Goal: Transaction & Acquisition: Purchase product/service

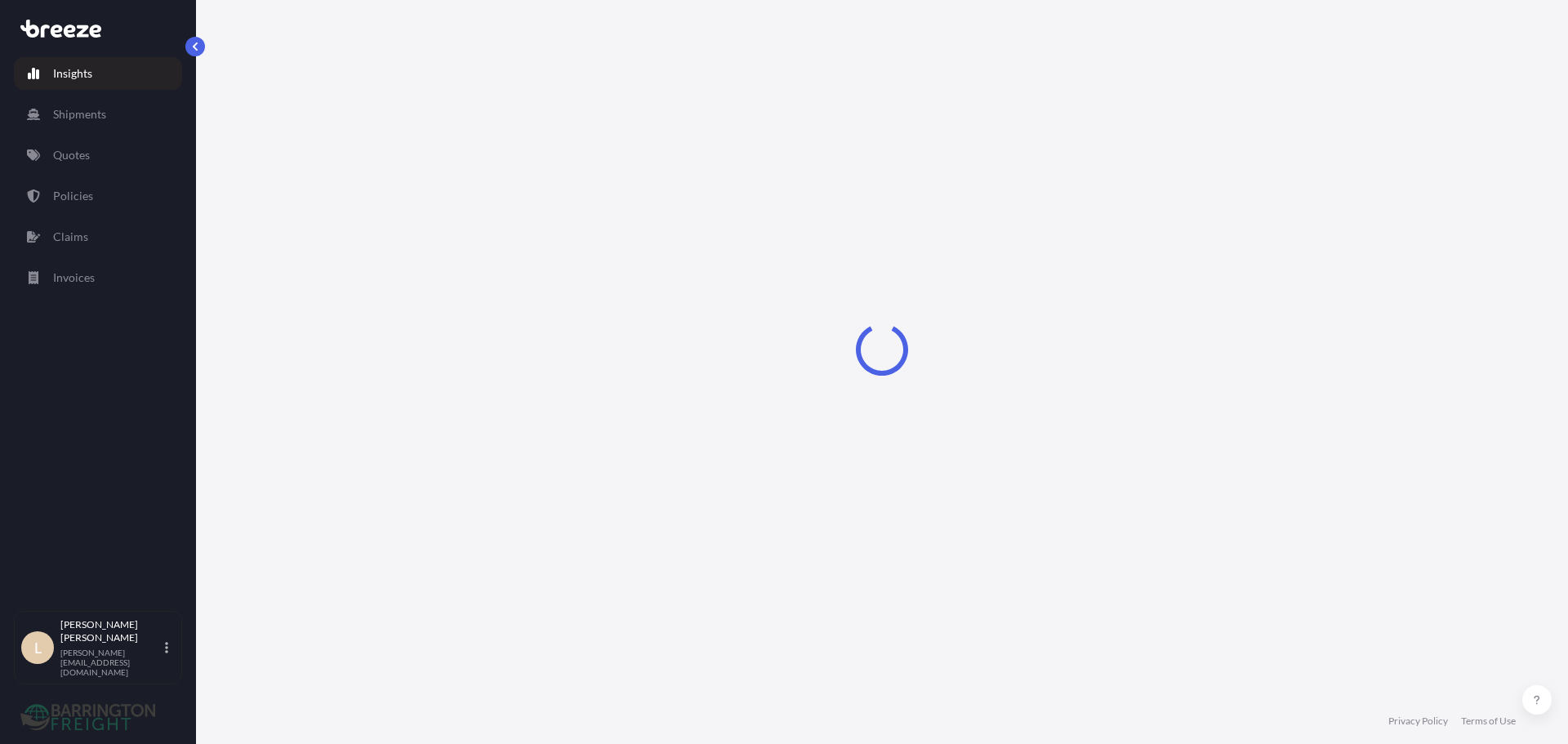
select select "2025"
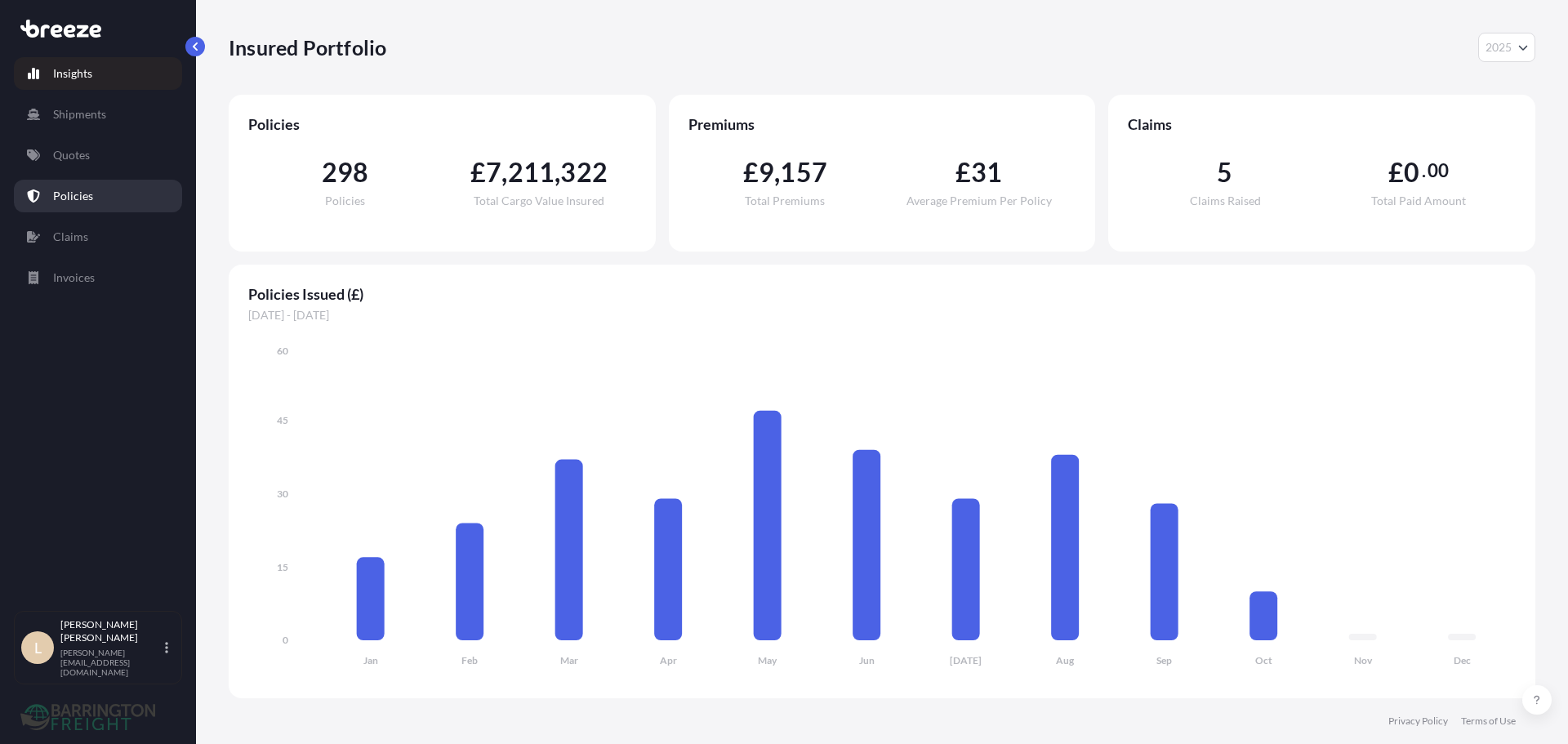
click at [81, 199] on p "Policies" at bounding box center [73, 196] width 40 height 17
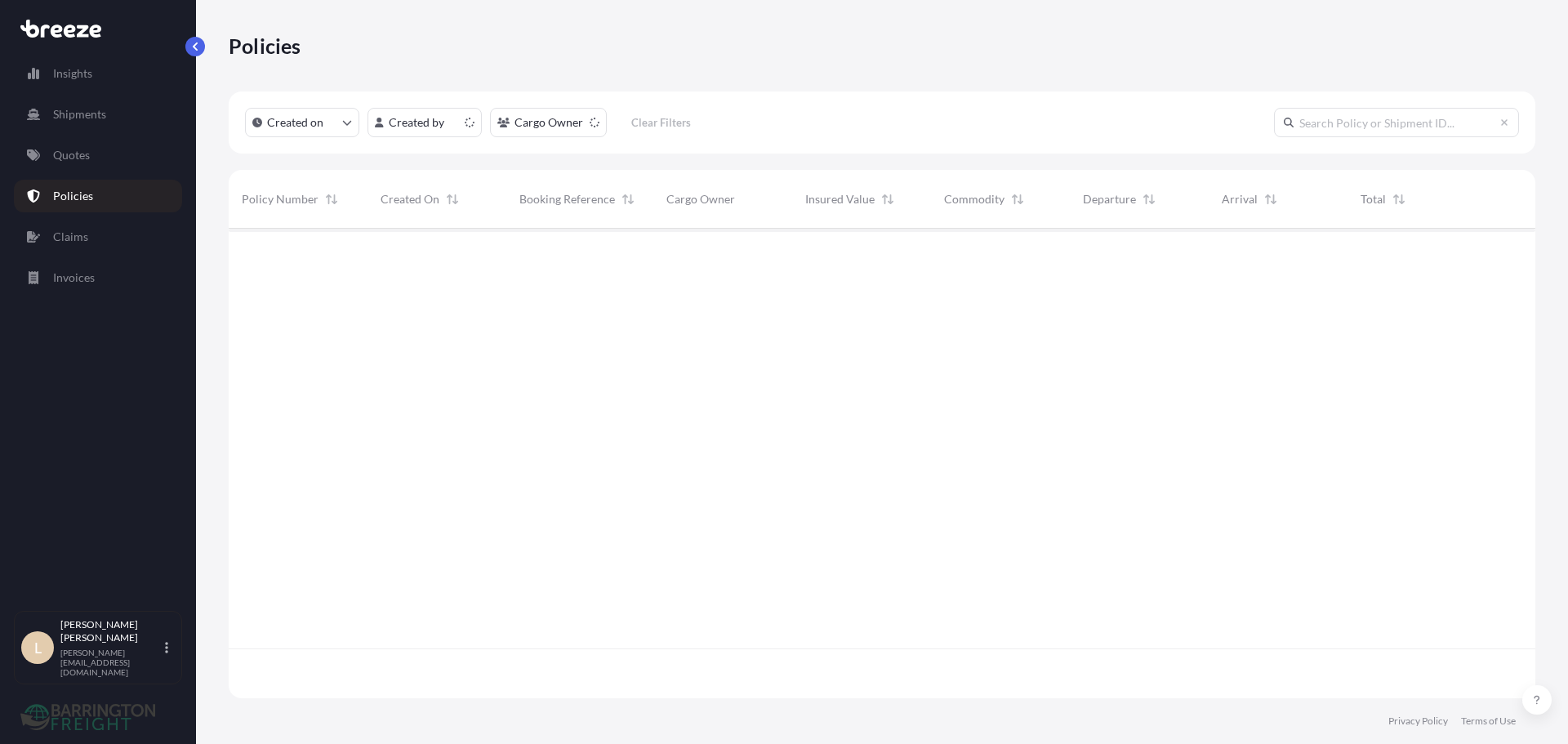
scroll to position [466, 1295]
click at [580, 109] on html "Insights Shipments Quotes Policies Claims Invoices L Lee Pottle lee@barringtonf…" at bounding box center [784, 372] width 1568 height 744
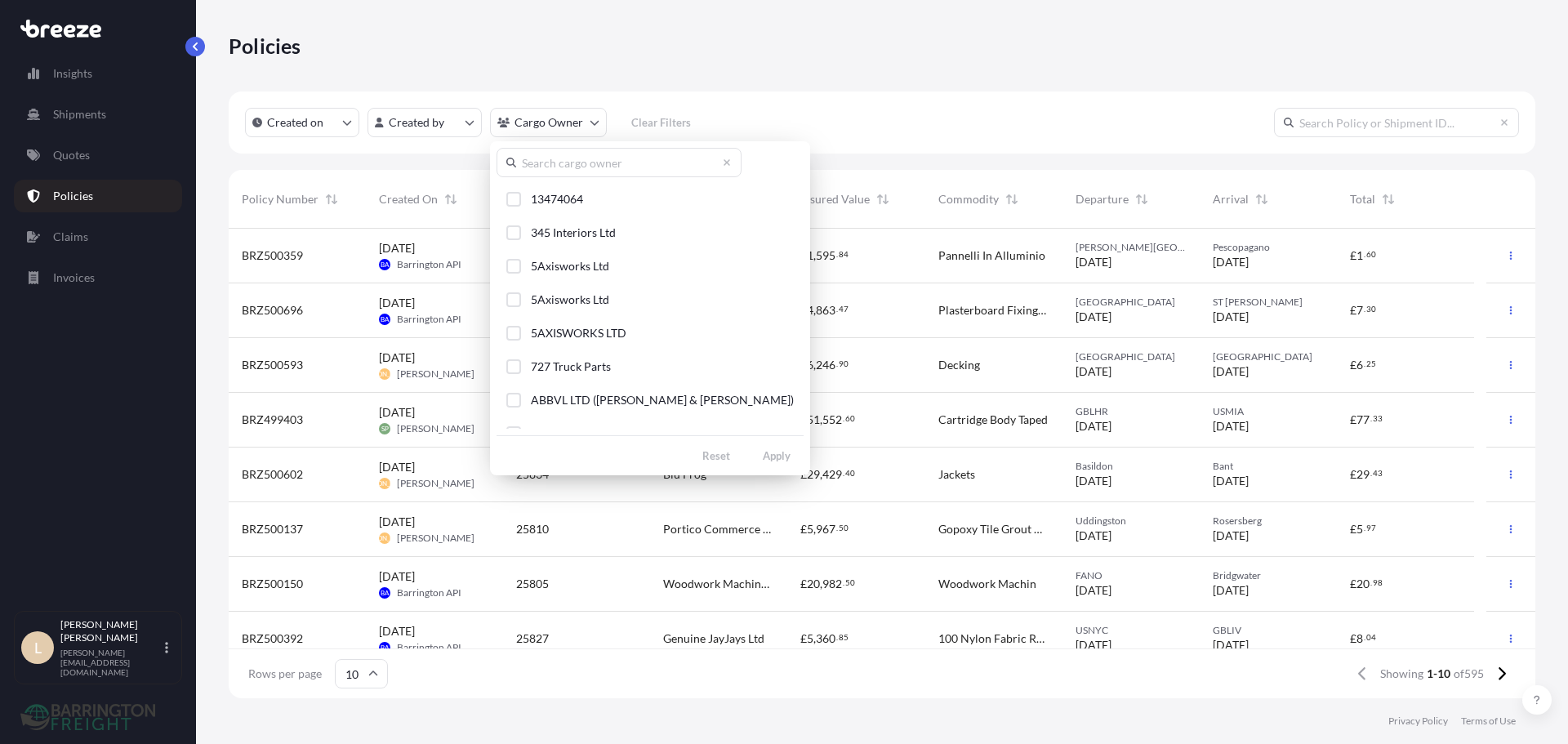
click at [608, 164] on input "text" at bounding box center [619, 162] width 245 height 29
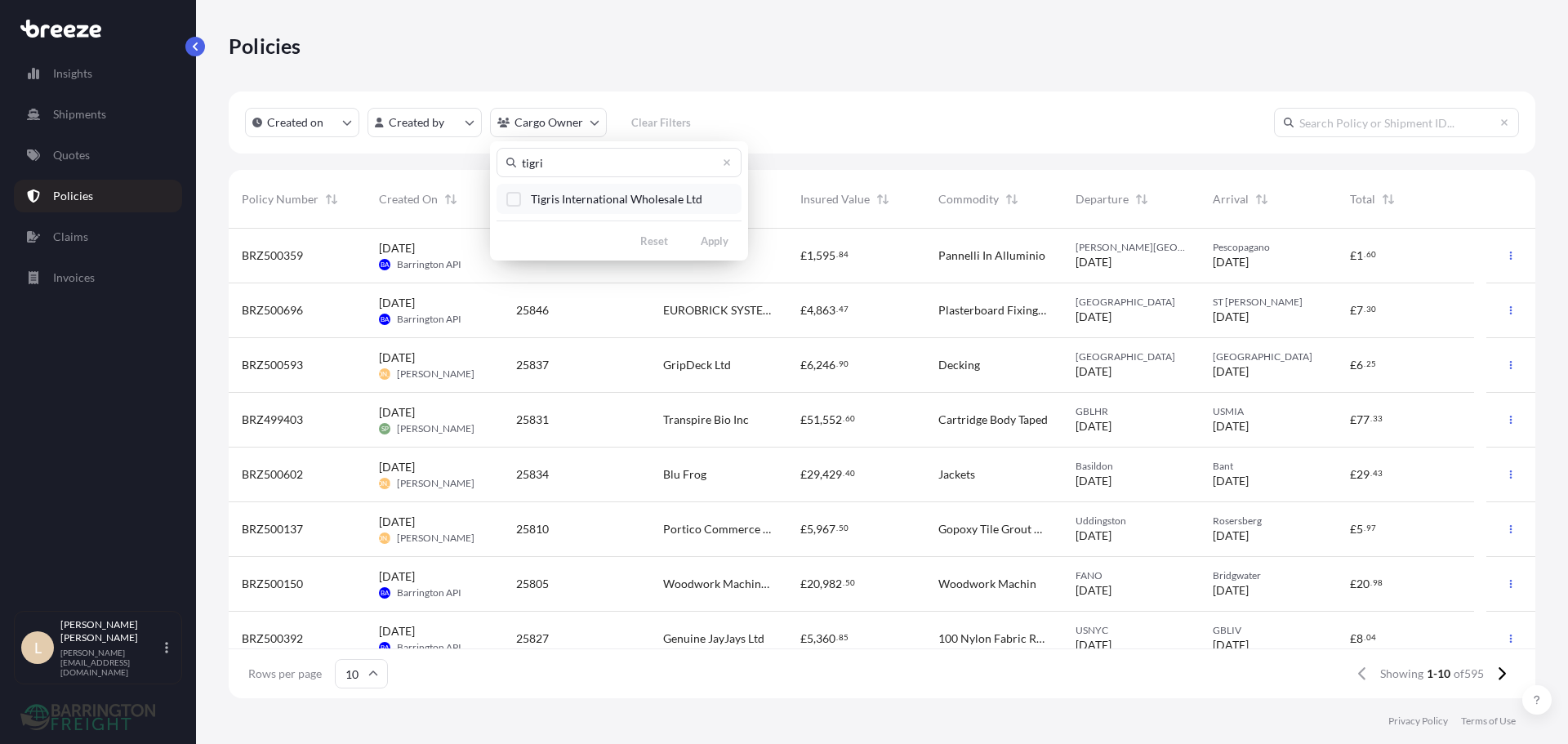
type input "tigri"
click at [598, 191] on label "Tigris International Wholesale Ltd" at bounding box center [617, 199] width 172 height 17
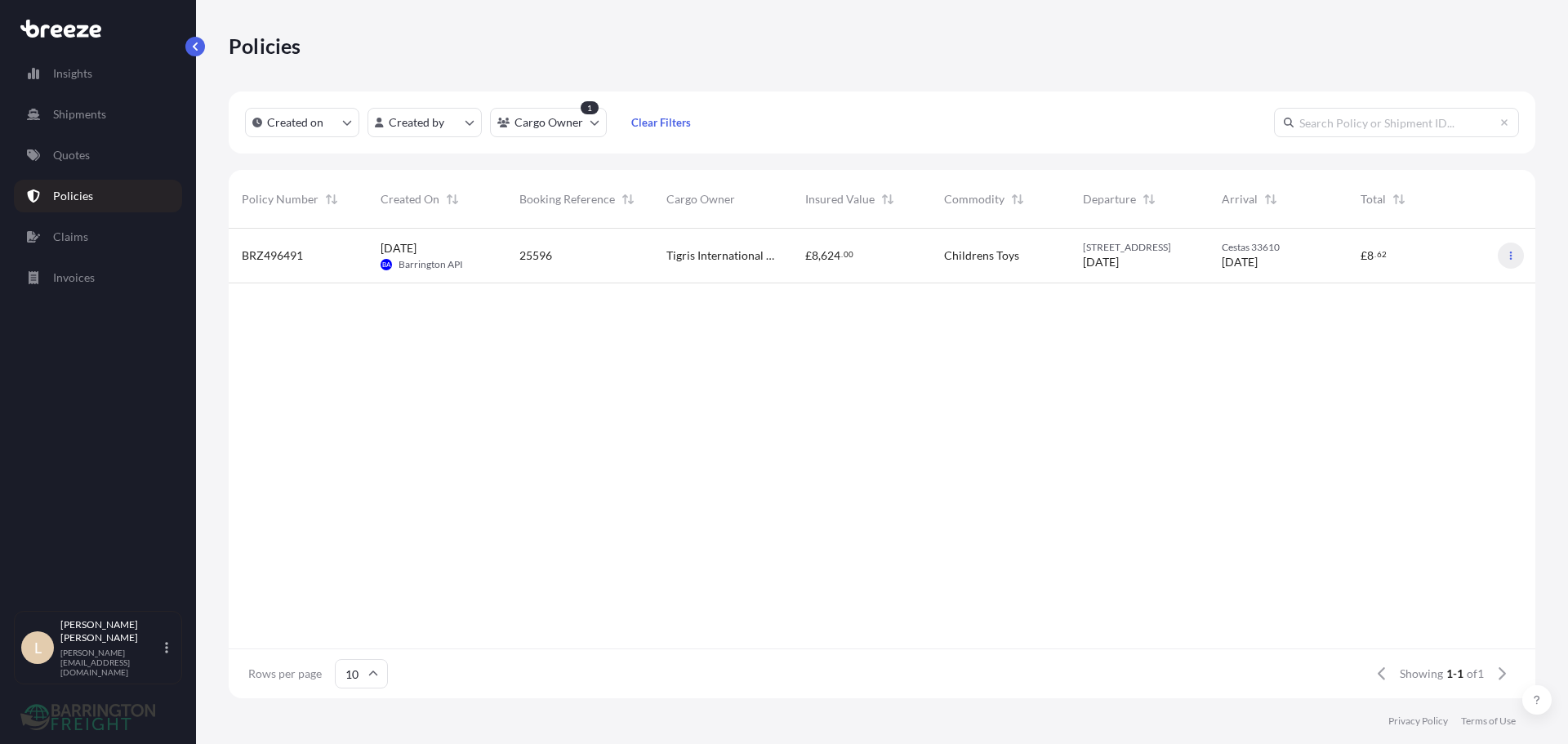
click at [1520, 255] on button "button" at bounding box center [1512, 256] width 27 height 27
click at [1475, 259] on link "Duplicate quote" at bounding box center [1425, 259] width 149 height 27
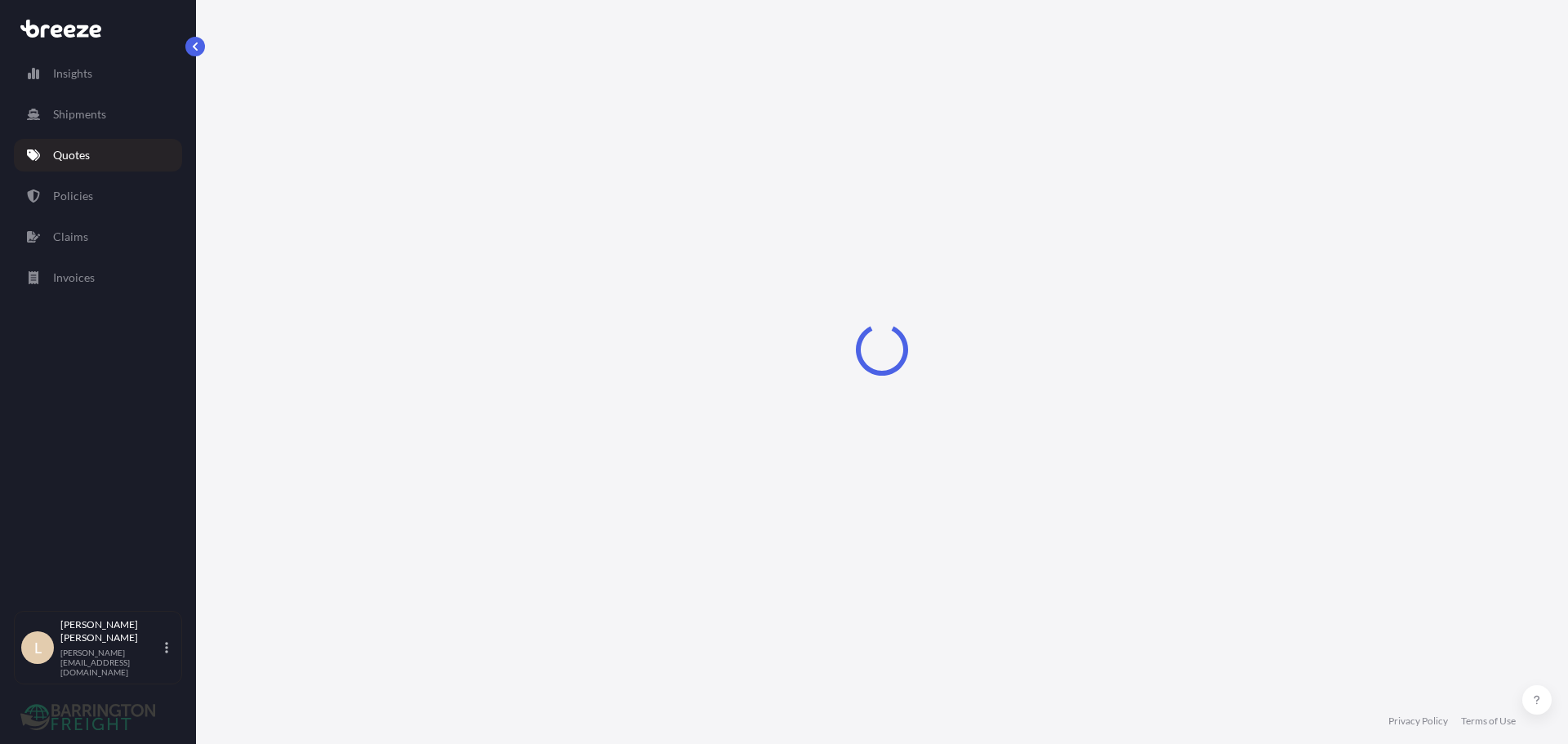
select select "Road"
select select "2"
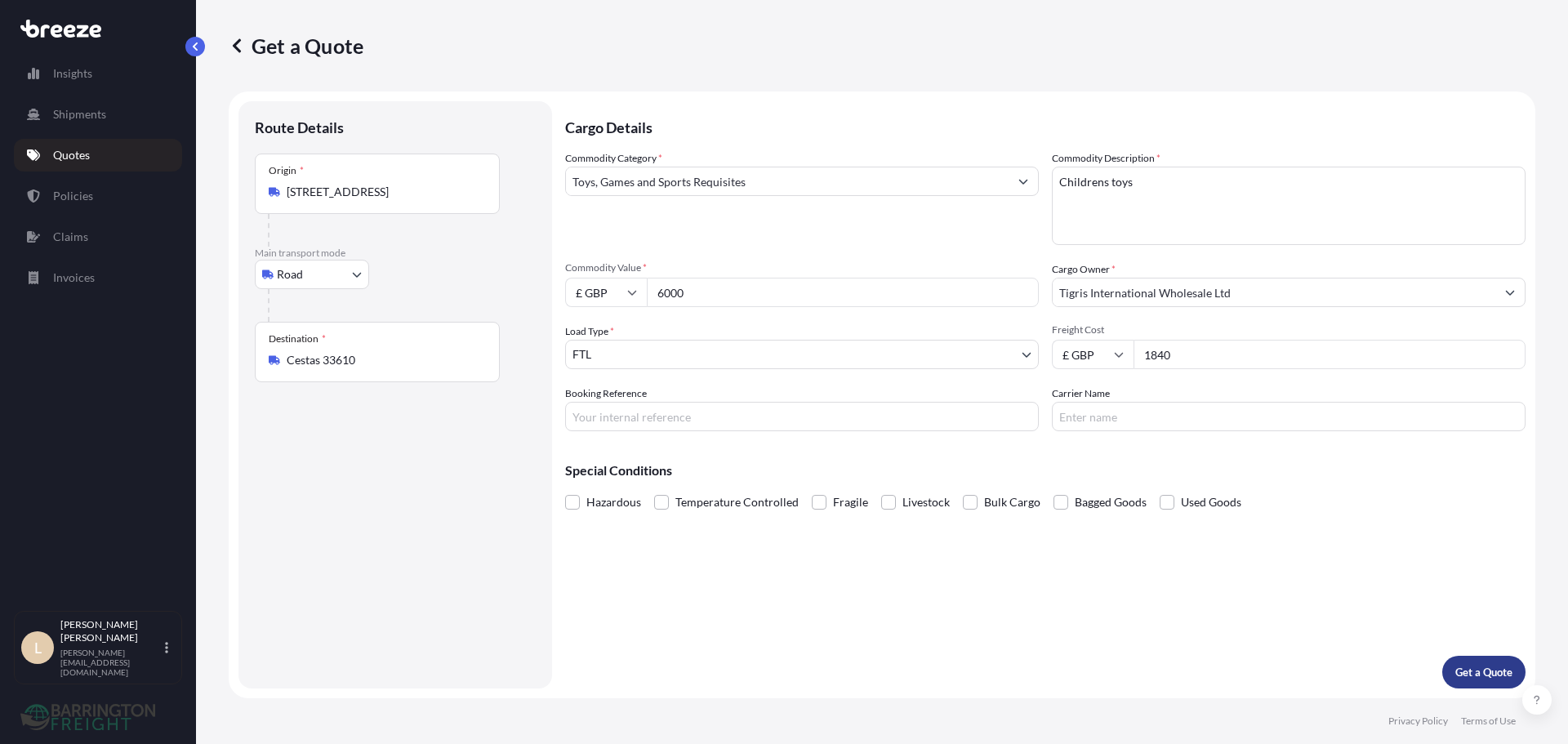
click at [1464, 664] on p "Get a Quote" at bounding box center [1483, 672] width 57 height 17
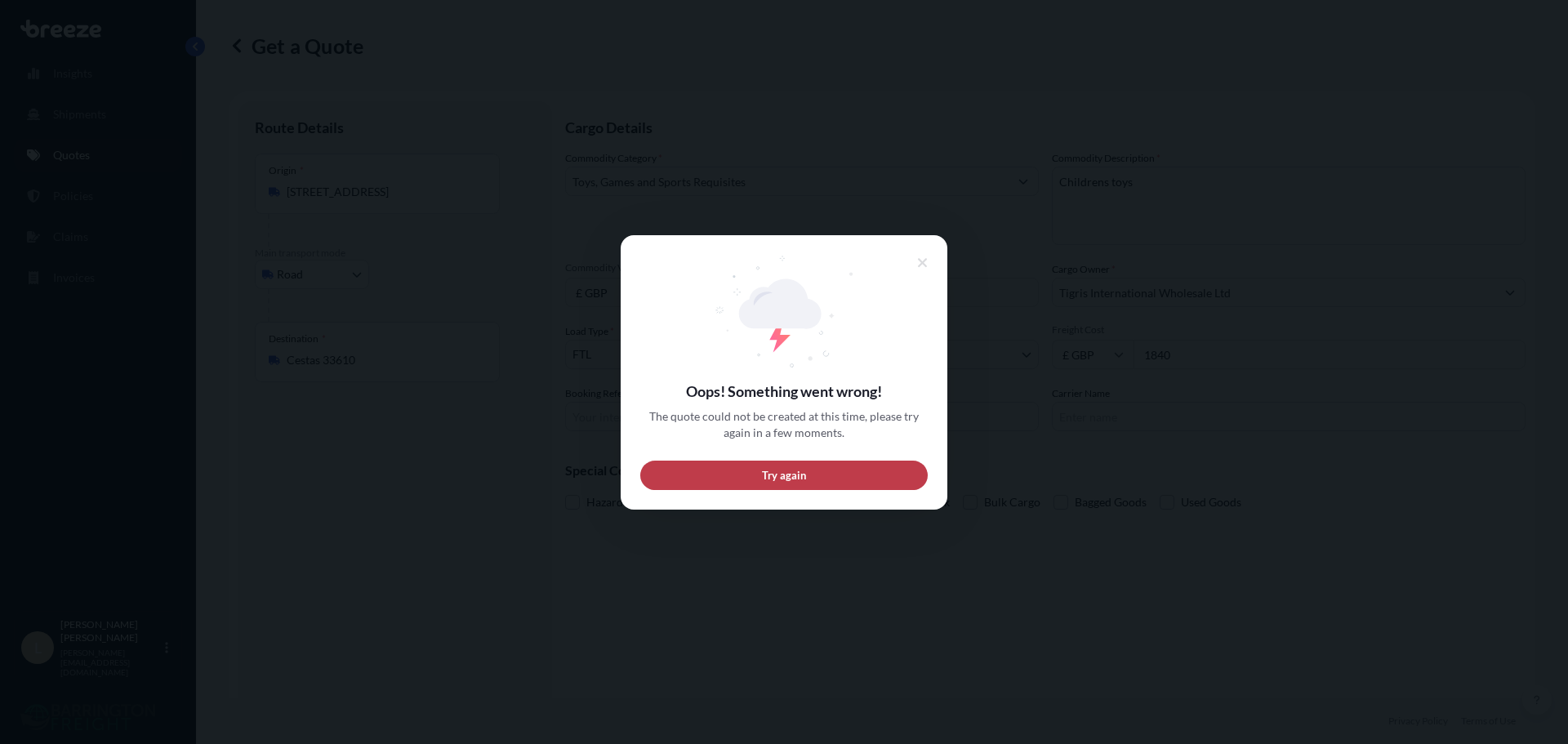
click at [765, 465] on button "Try again" at bounding box center [784, 474] width 288 height 29
click at [780, 467] on span "Try again" at bounding box center [785, 475] width 45 height 17
click at [793, 481] on span "Try again" at bounding box center [785, 475] width 45 height 17
click at [908, 266] on button at bounding box center [922, 263] width 31 height 29
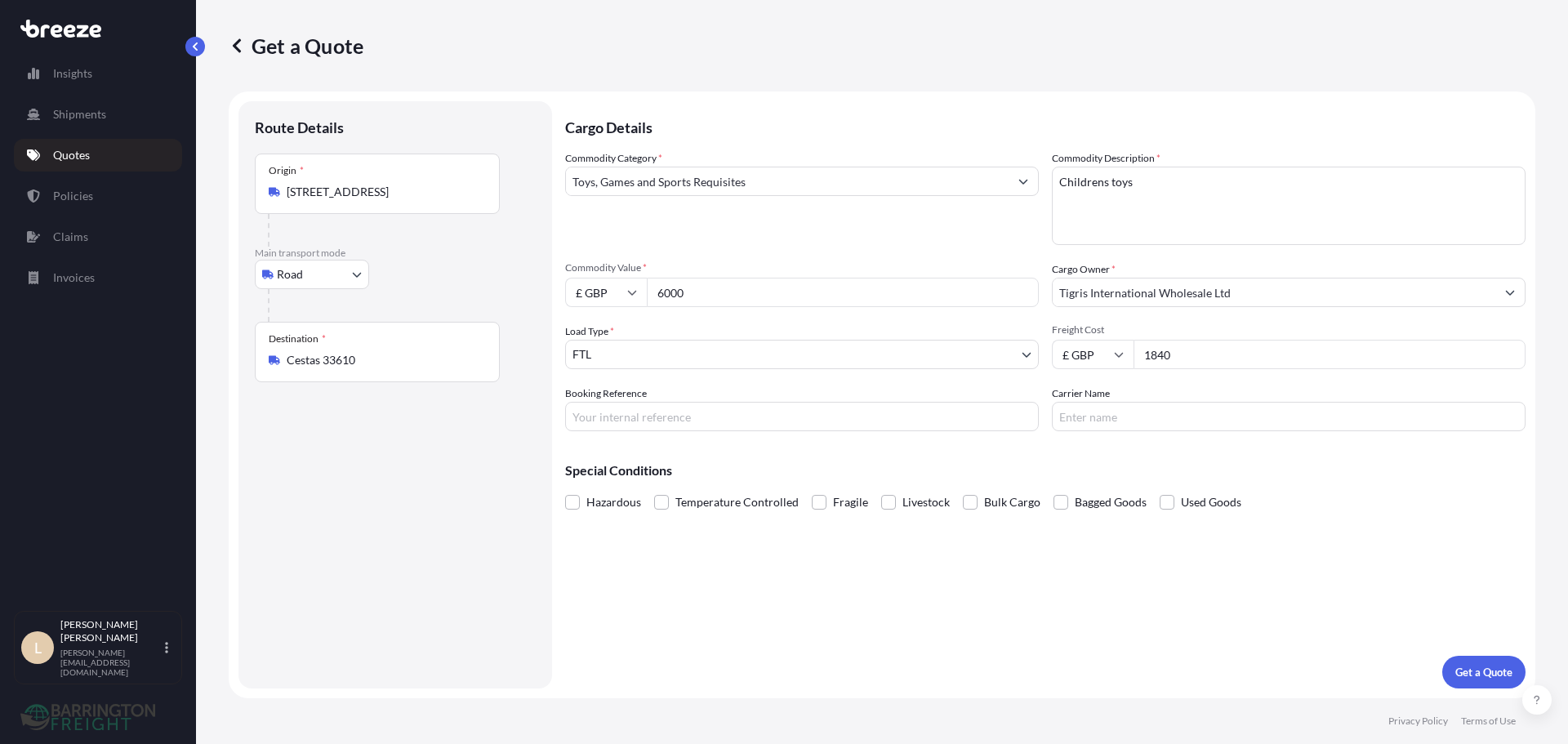
click at [72, 154] on p "Quotes" at bounding box center [71, 155] width 36 height 17
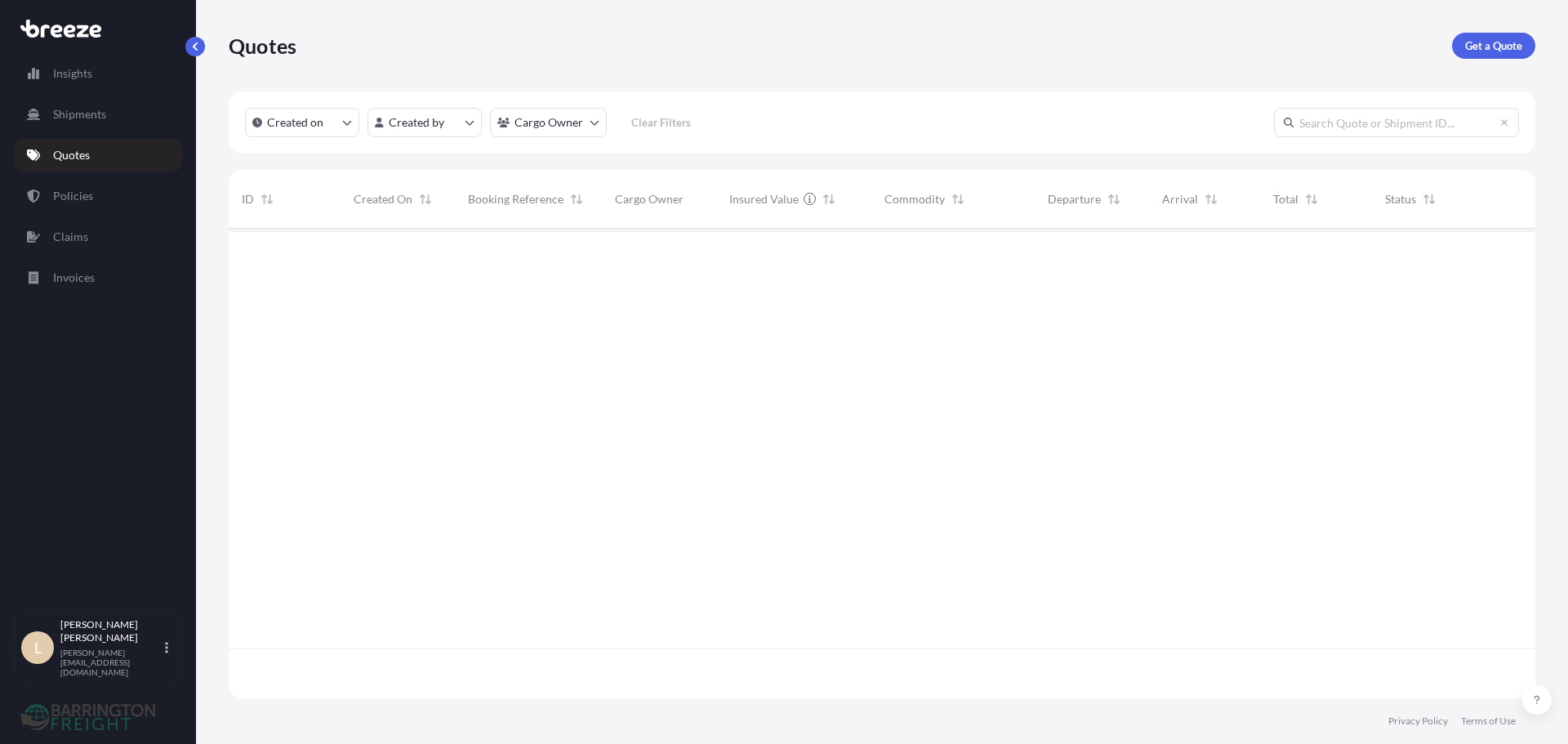
scroll to position [466, 1295]
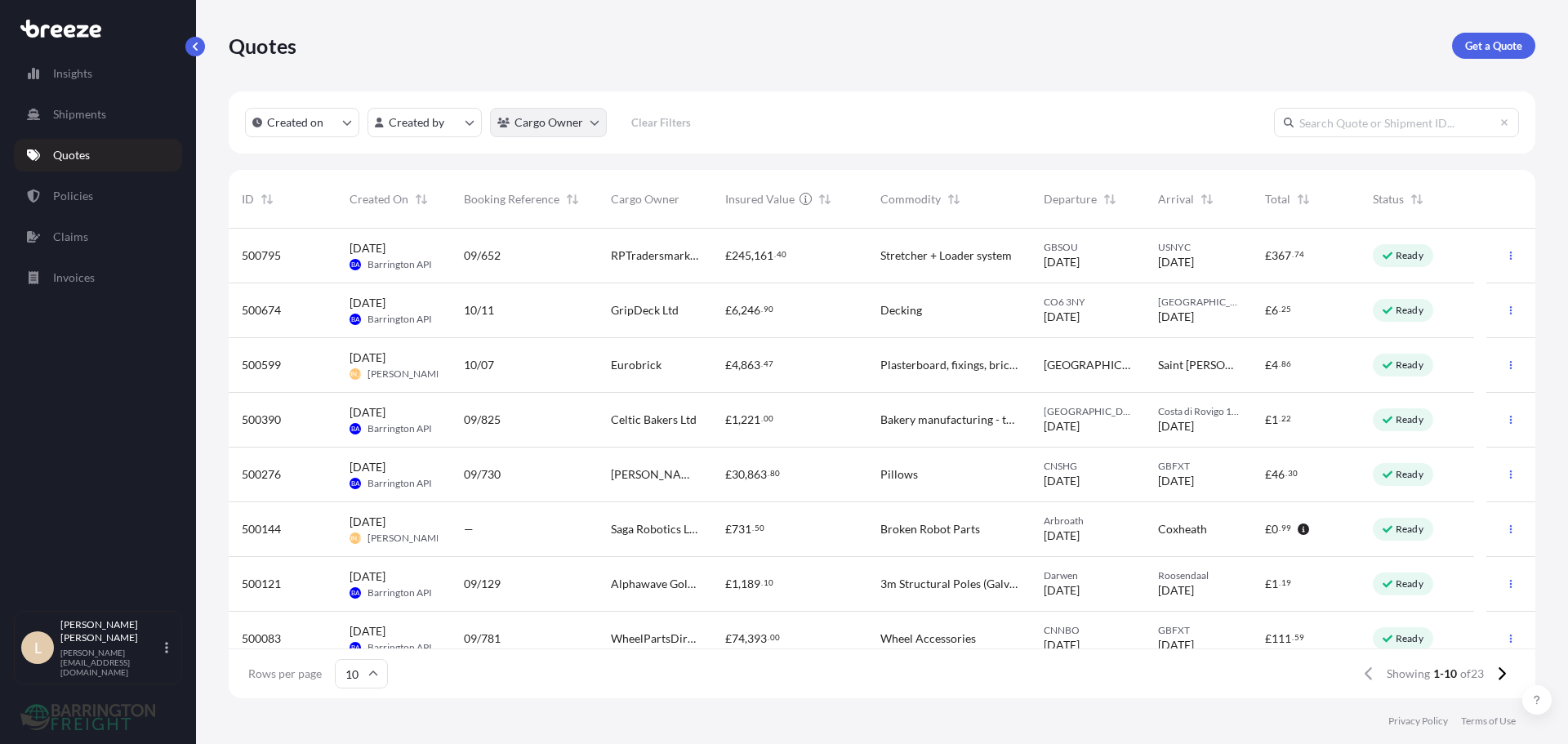
click at [534, 128] on html "Insights Shipments Quotes Policies Claims Invoices L Lee Pottle lee@barringtonf…" at bounding box center [784, 372] width 1568 height 744
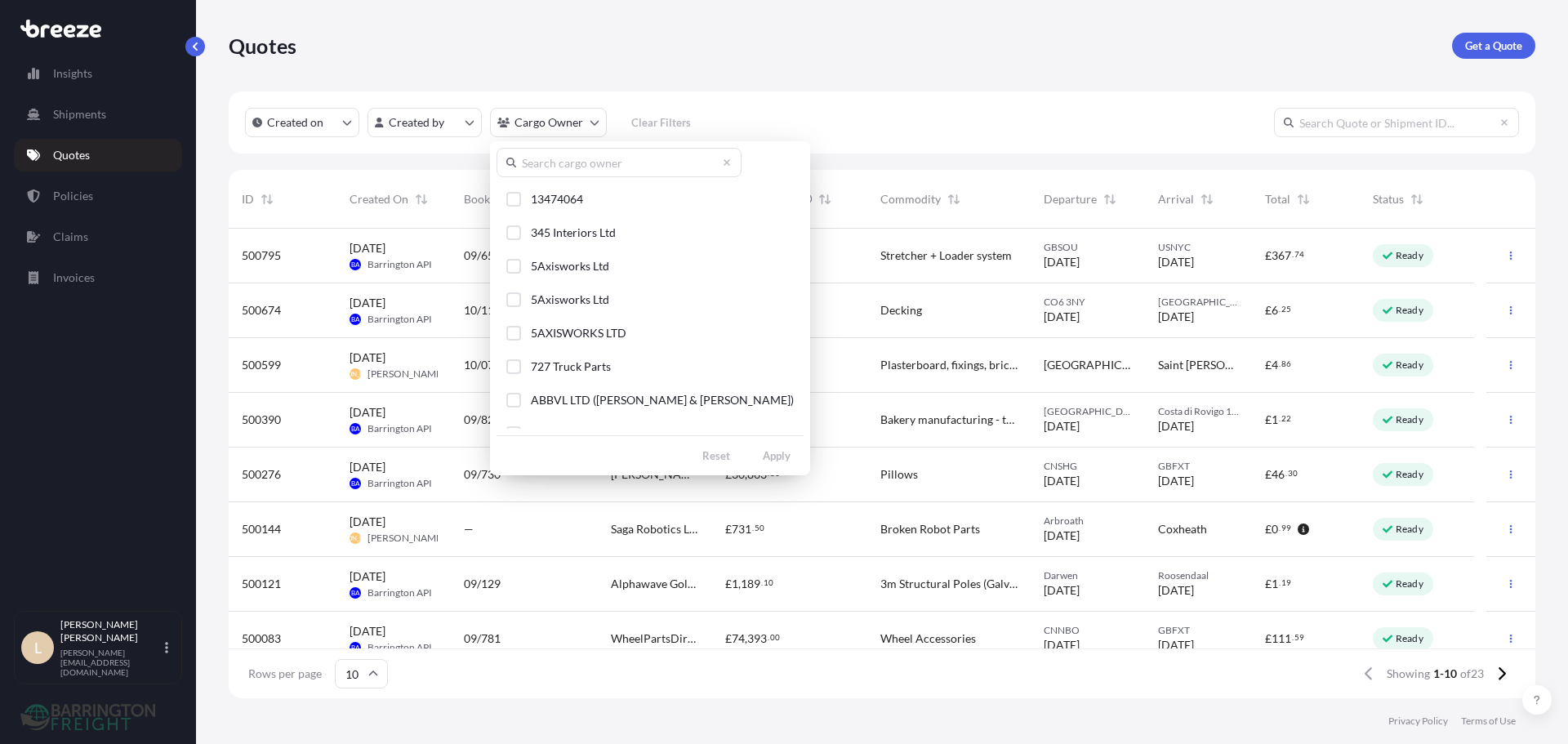
click at [571, 174] on input "text" at bounding box center [619, 162] width 245 height 29
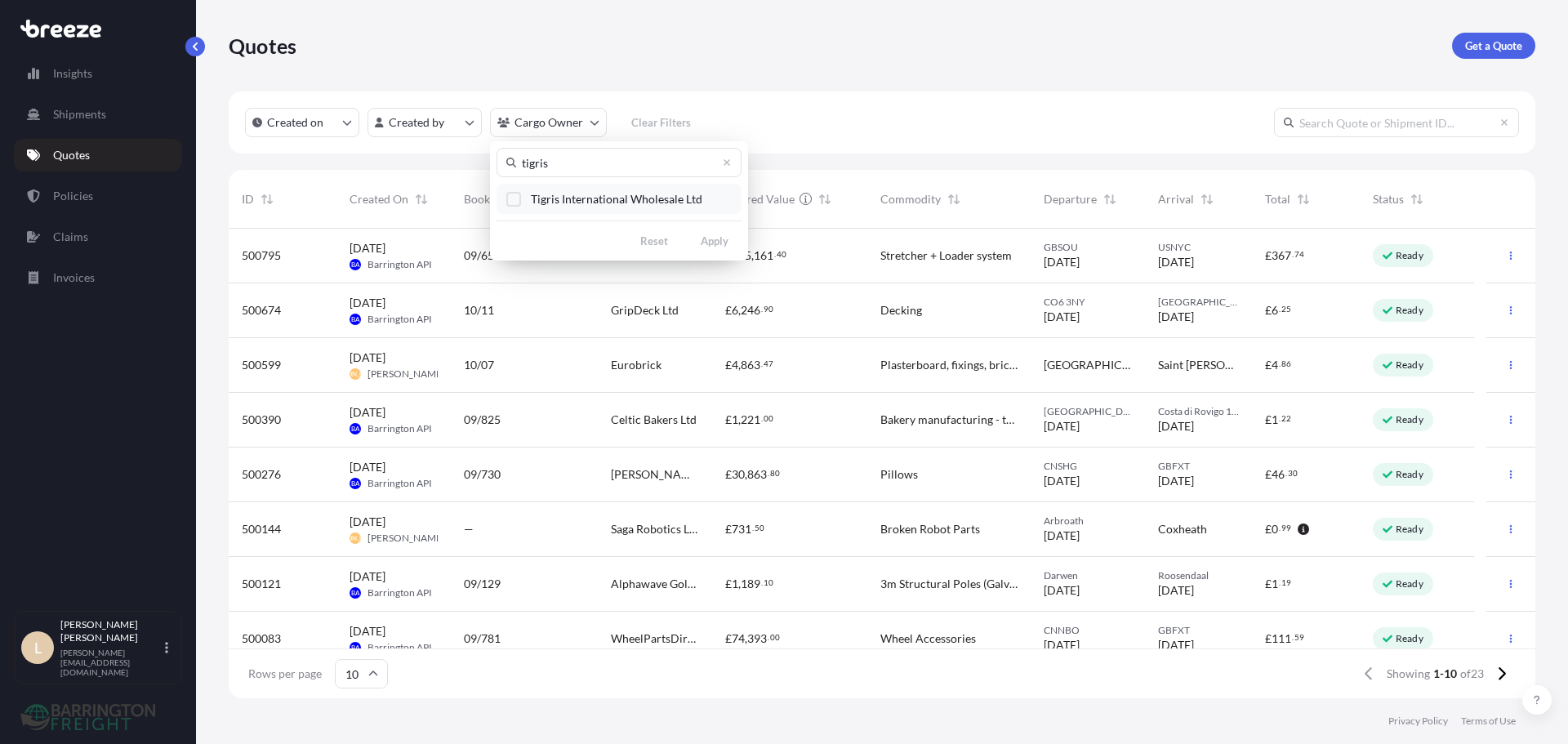
type input "tigris"
click at [580, 197] on span "Tigris International Wholesale Ltd" at bounding box center [617, 200] width 172 height 17
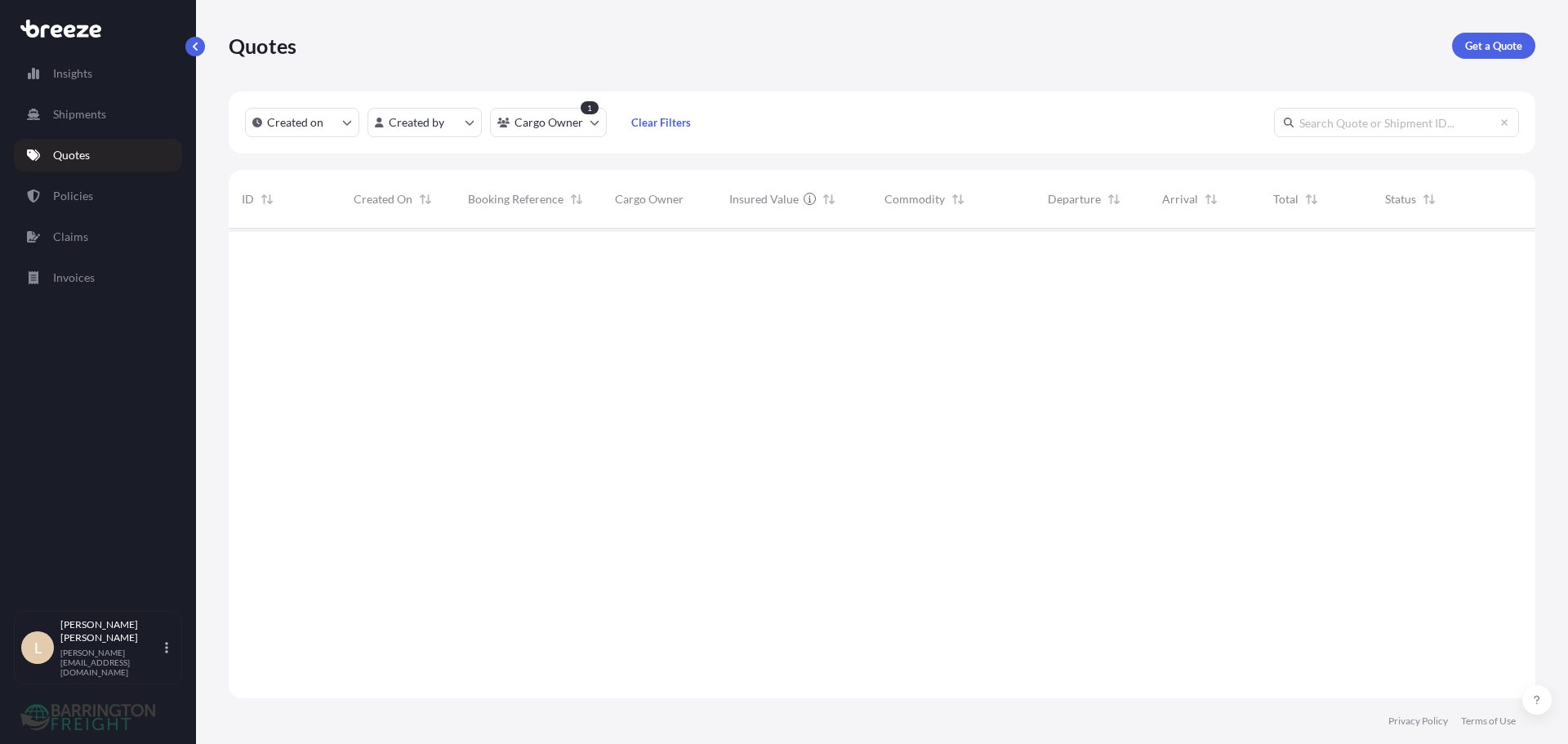
scroll to position [516, 1295]
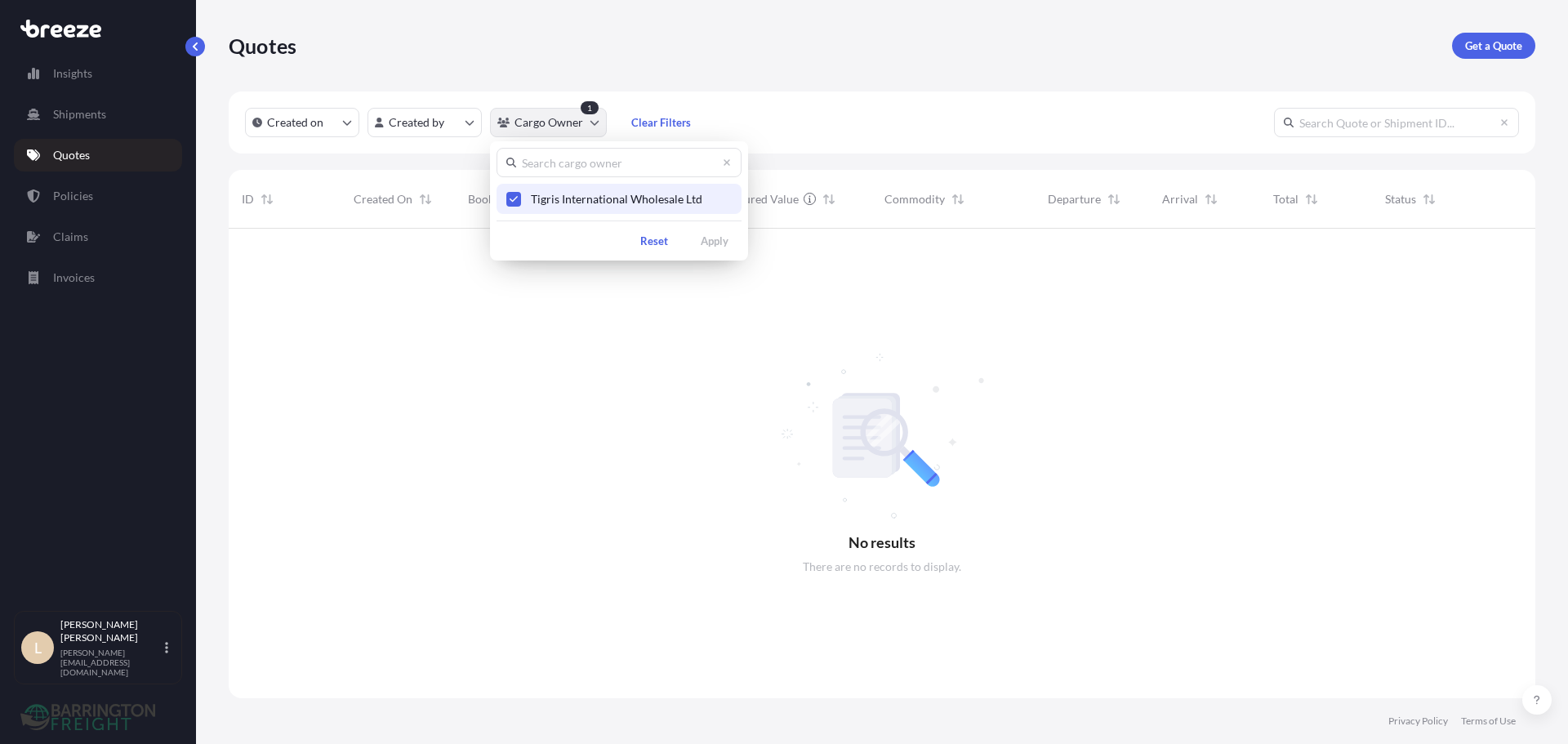
click at [554, 120] on html "Insights Shipments Quotes Policies Claims Invoices L Lee Pottle lee@barringtonf…" at bounding box center [784, 372] width 1568 height 744
click at [526, 193] on button "Tigris International Wholesale Ltd" at bounding box center [619, 199] width 245 height 30
click at [530, 77] on html "Insights Shipments Quotes Policies Claims Invoices L Lee Pottle lee@barringtonf…" at bounding box center [784, 372] width 1568 height 744
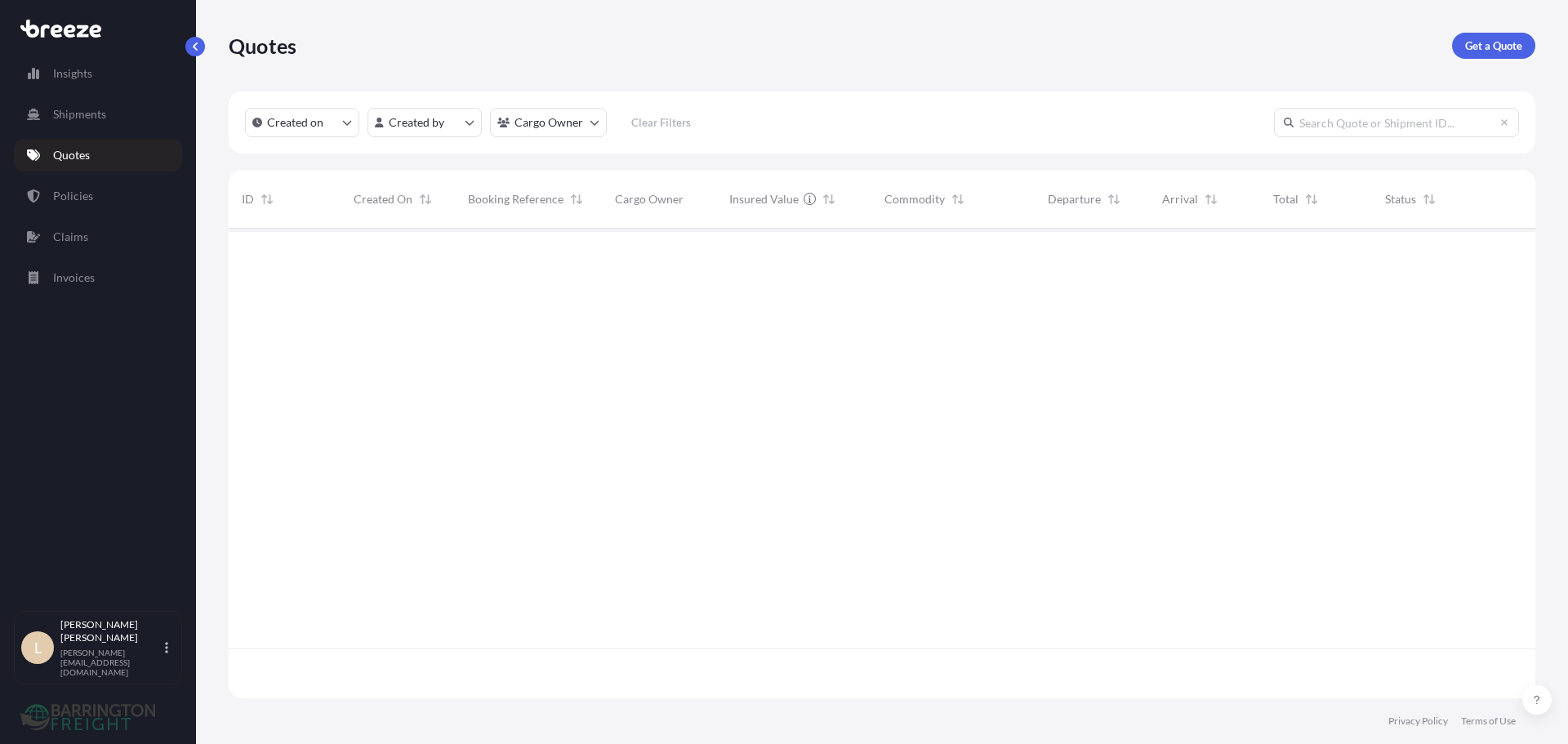
scroll to position [466, 1295]
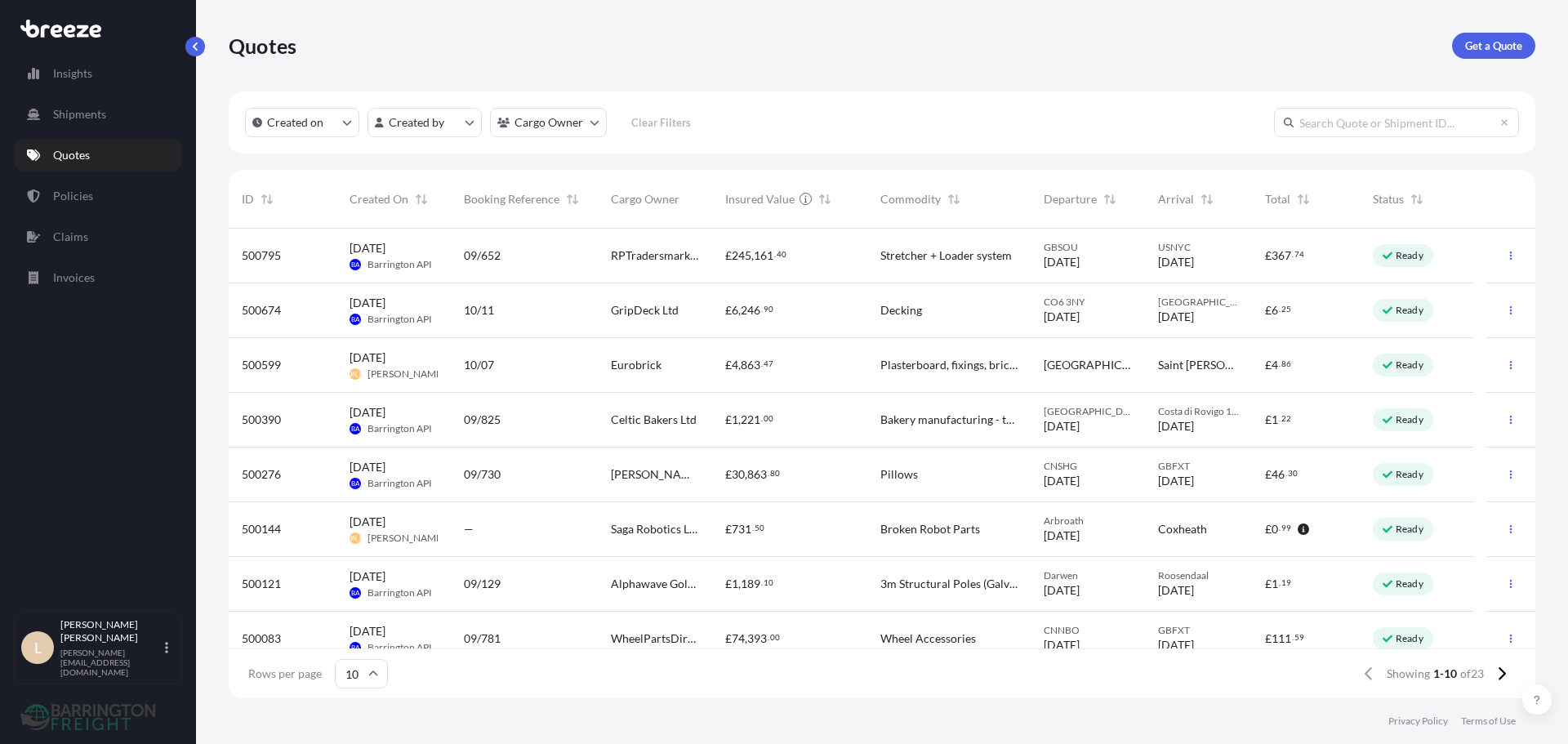
click at [1324, 122] on input "text" at bounding box center [1397, 122] width 245 height 29
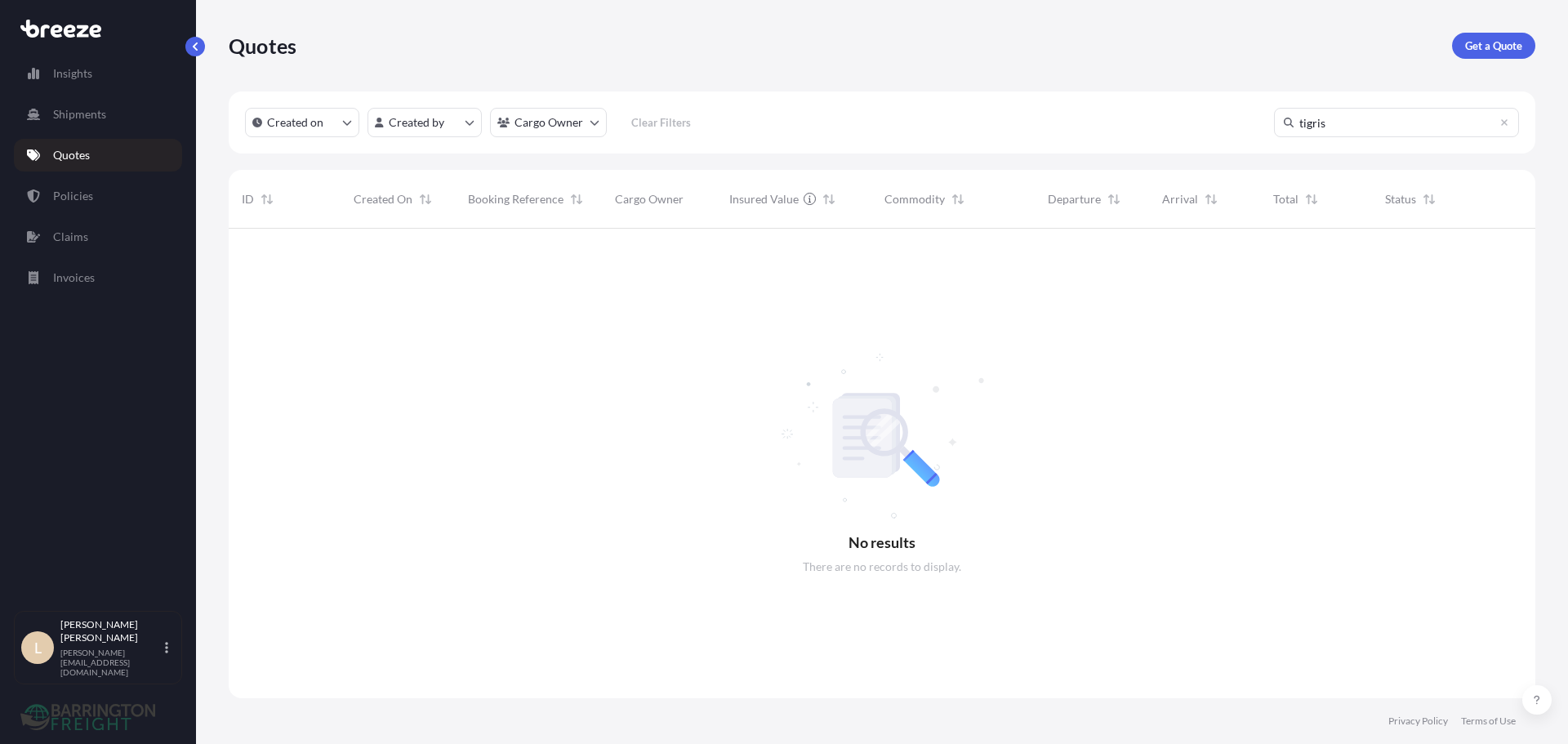
scroll to position [516, 1295]
type input "tigris"
click at [603, 143] on div "Created on Created by Cargo Owner Clear Filters tigris" at bounding box center [882, 122] width 1307 height 62
click at [591, 134] on html "Insights Shipments Quotes Policies Claims Invoices L Lee Pottle lee@barringtonf…" at bounding box center [784, 372] width 1568 height 744
click at [554, 205] on span "Tigris International Wholesale Ltd" at bounding box center [617, 200] width 172 height 17
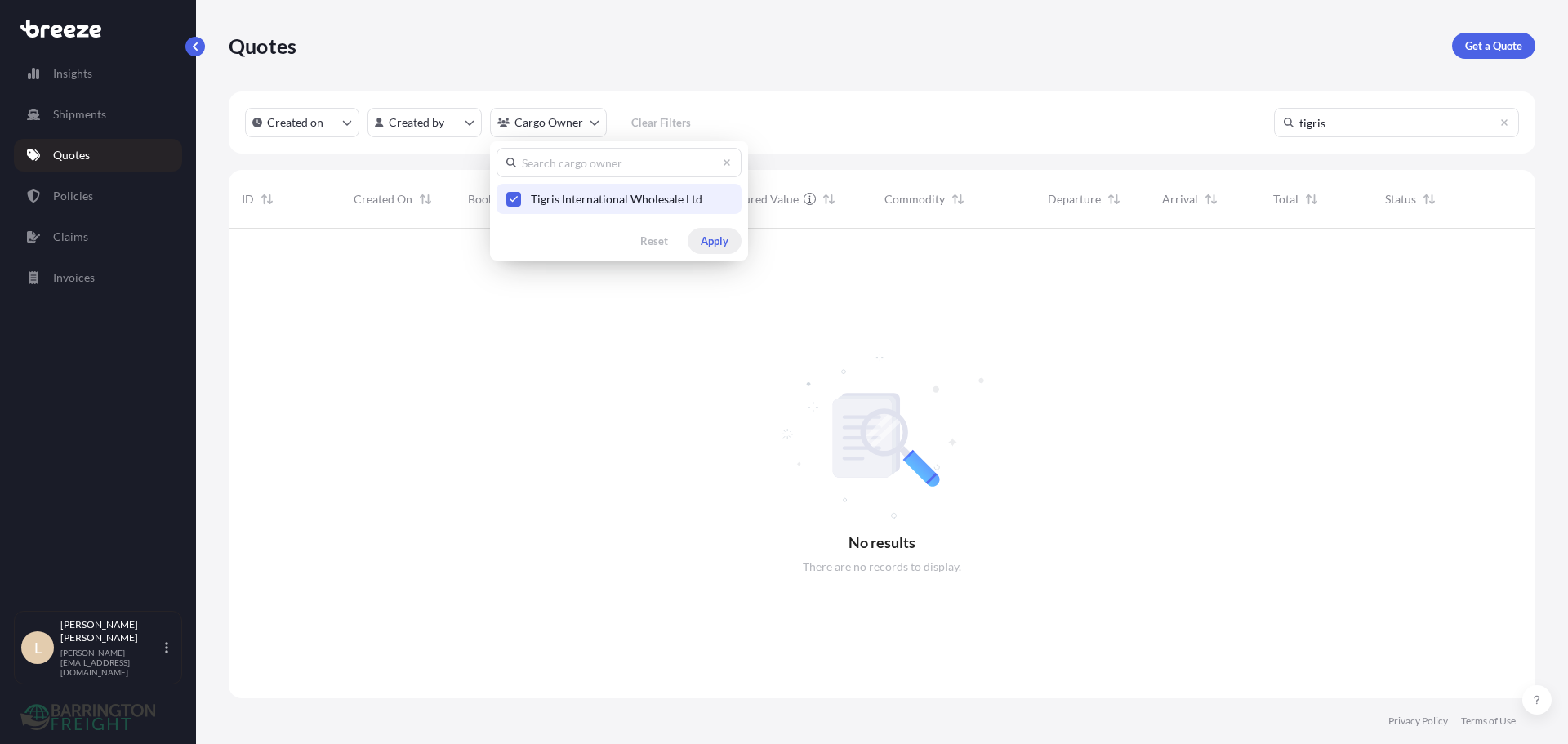
click at [749, 252] on html "Insights Shipments Quotes Policies Claims Invoices L Lee Pottle lee@barringtonf…" at bounding box center [784, 372] width 1568 height 744
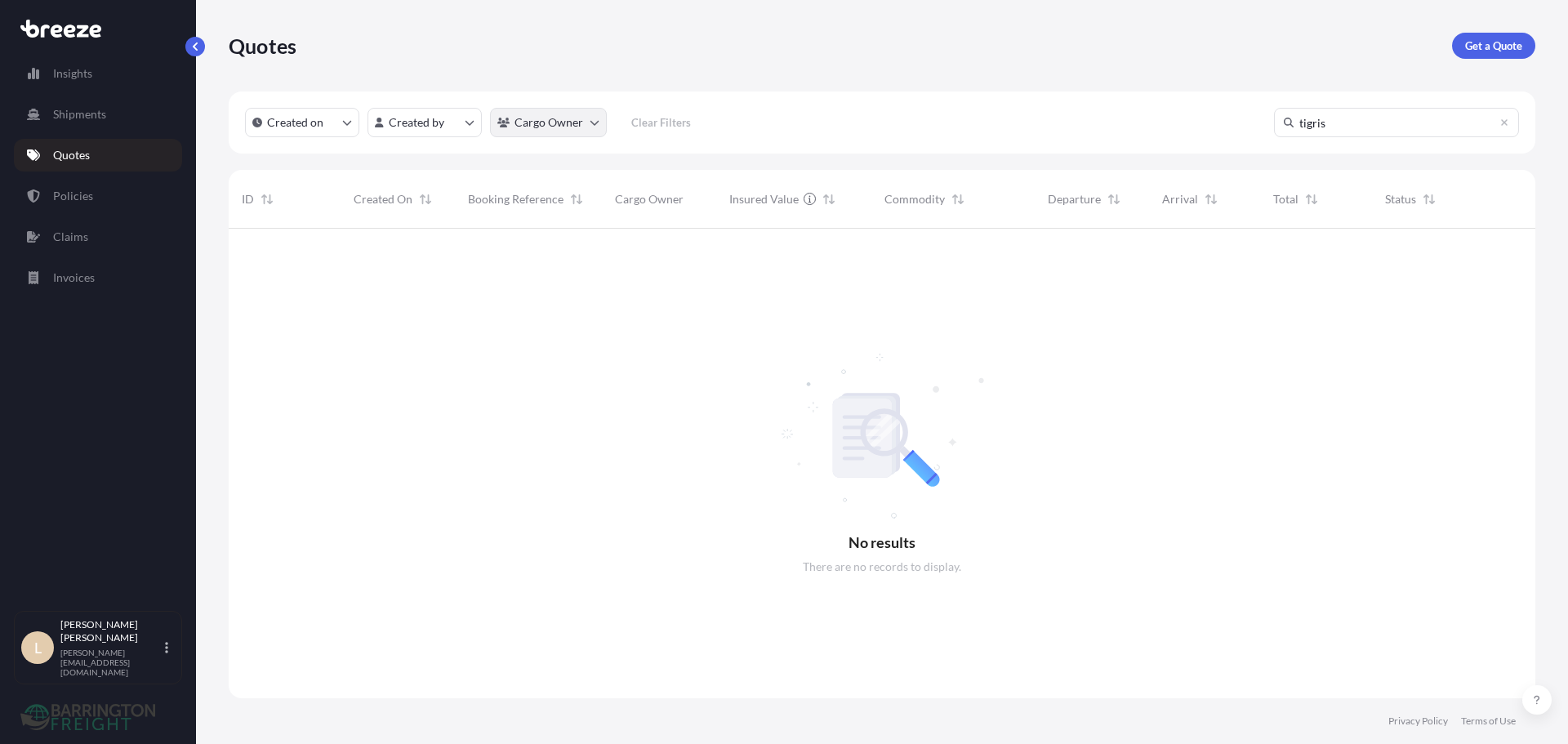
click at [509, 130] on html "Insights Shipments Quotes Policies Claims Invoices L Lee Pottle lee@barringtonf…" at bounding box center [784, 372] width 1568 height 744
click at [723, 235] on div at bounding box center [882, 438] width 1307 height 420
click at [94, 190] on link "Policies" at bounding box center [98, 196] width 168 height 32
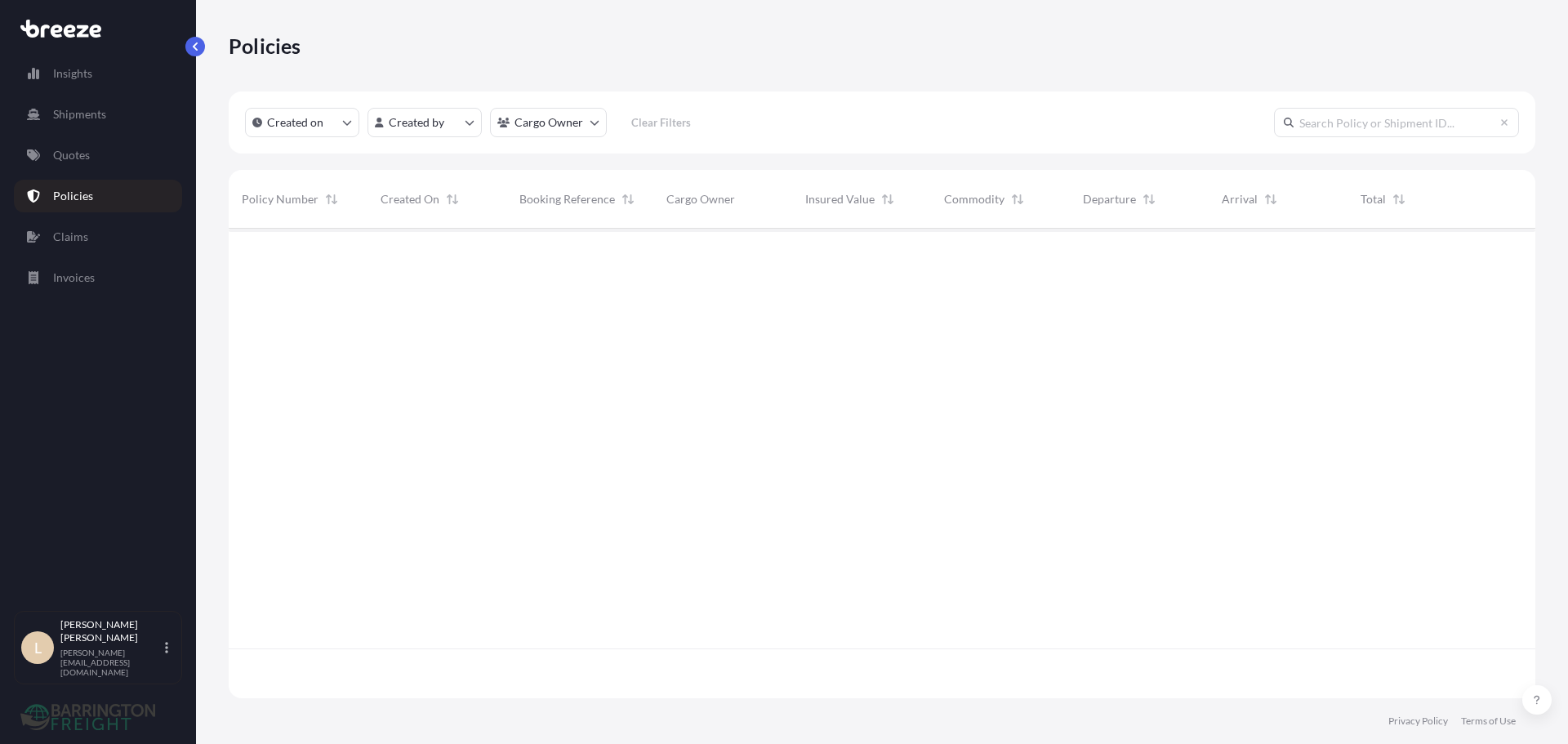
scroll to position [466, 1295]
click at [506, 115] on html "Insights Shipments Quotes Policies Claims Invoices L Lee Pottle lee@barringtonf…" at bounding box center [784, 372] width 1568 height 744
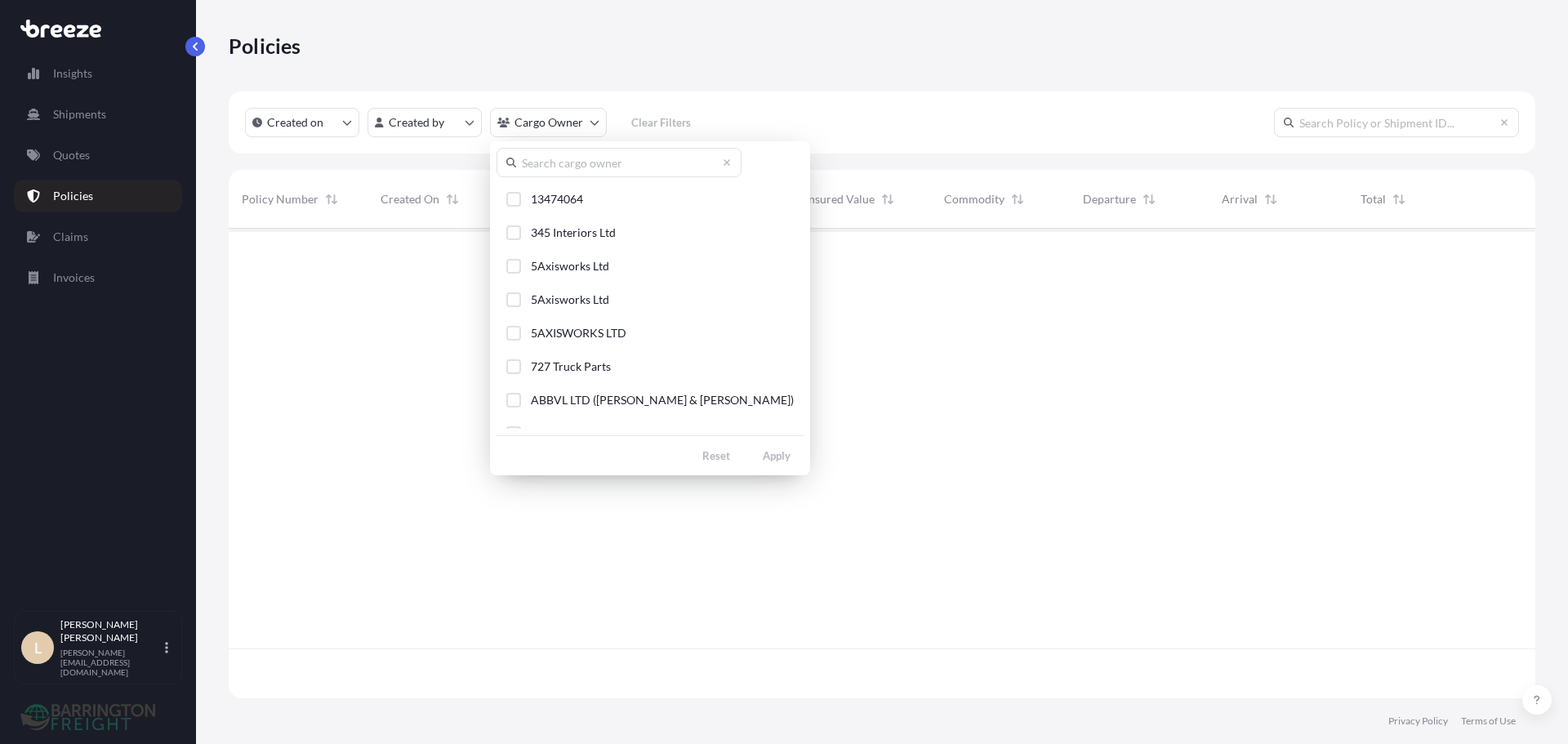
click at [541, 173] on input "text" at bounding box center [619, 162] width 245 height 29
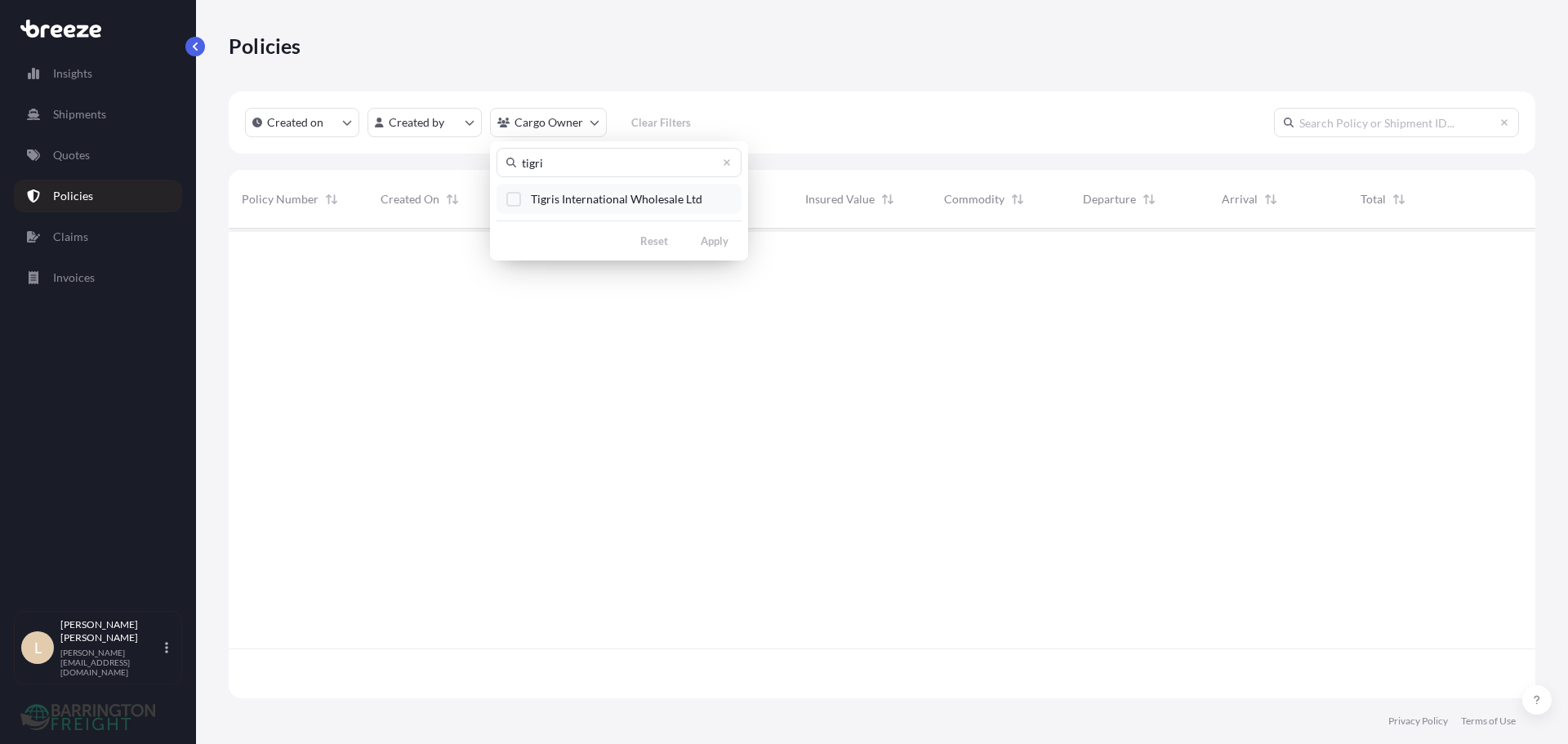
type input "tigri"
click at [516, 198] on div "Select Option" at bounding box center [514, 200] width 15 height 15
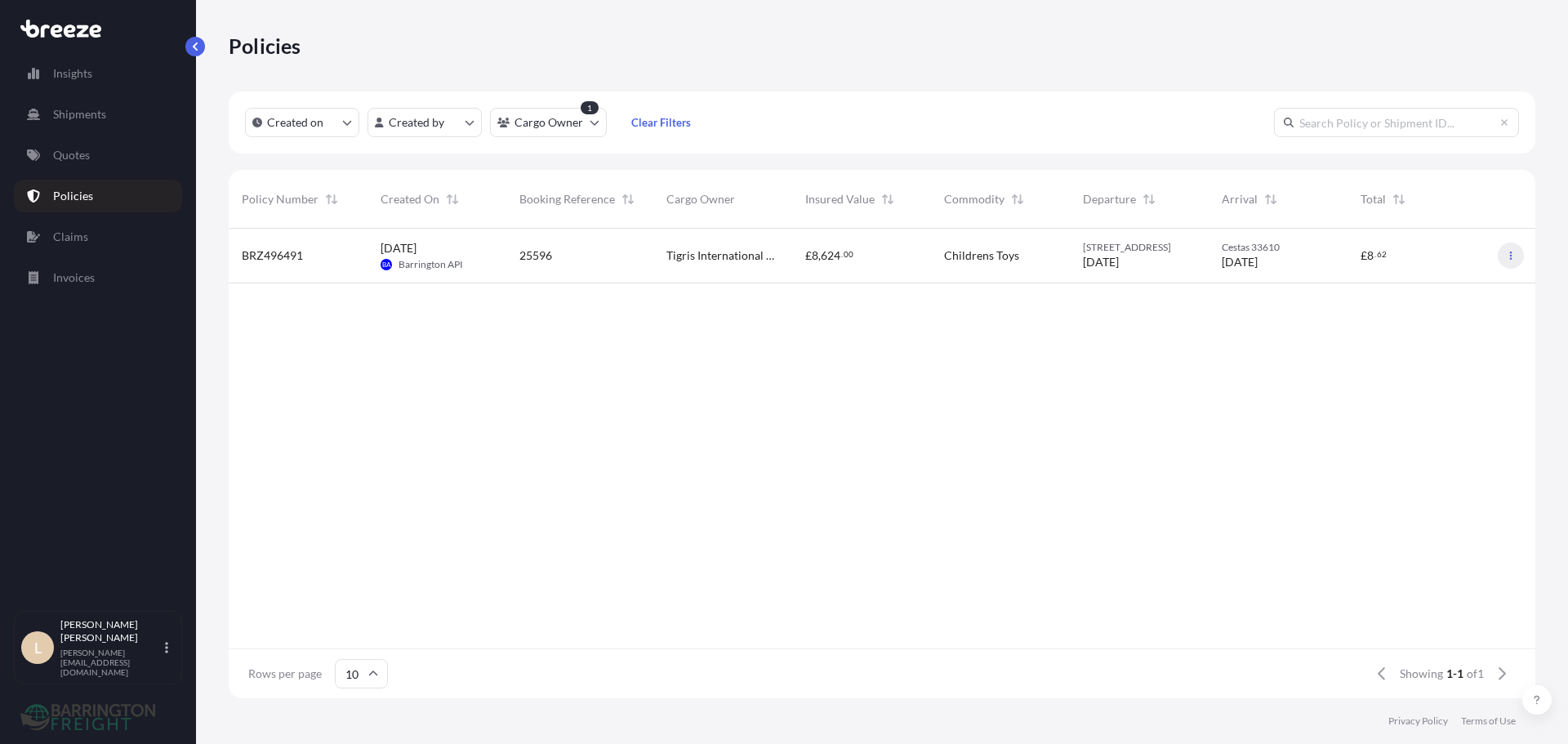
click at [1510, 253] on icon "button" at bounding box center [1511, 256] width 2 height 8
click at [1467, 264] on link "Duplicate quote" at bounding box center [1425, 259] width 149 height 27
select select "Road"
select select "2"
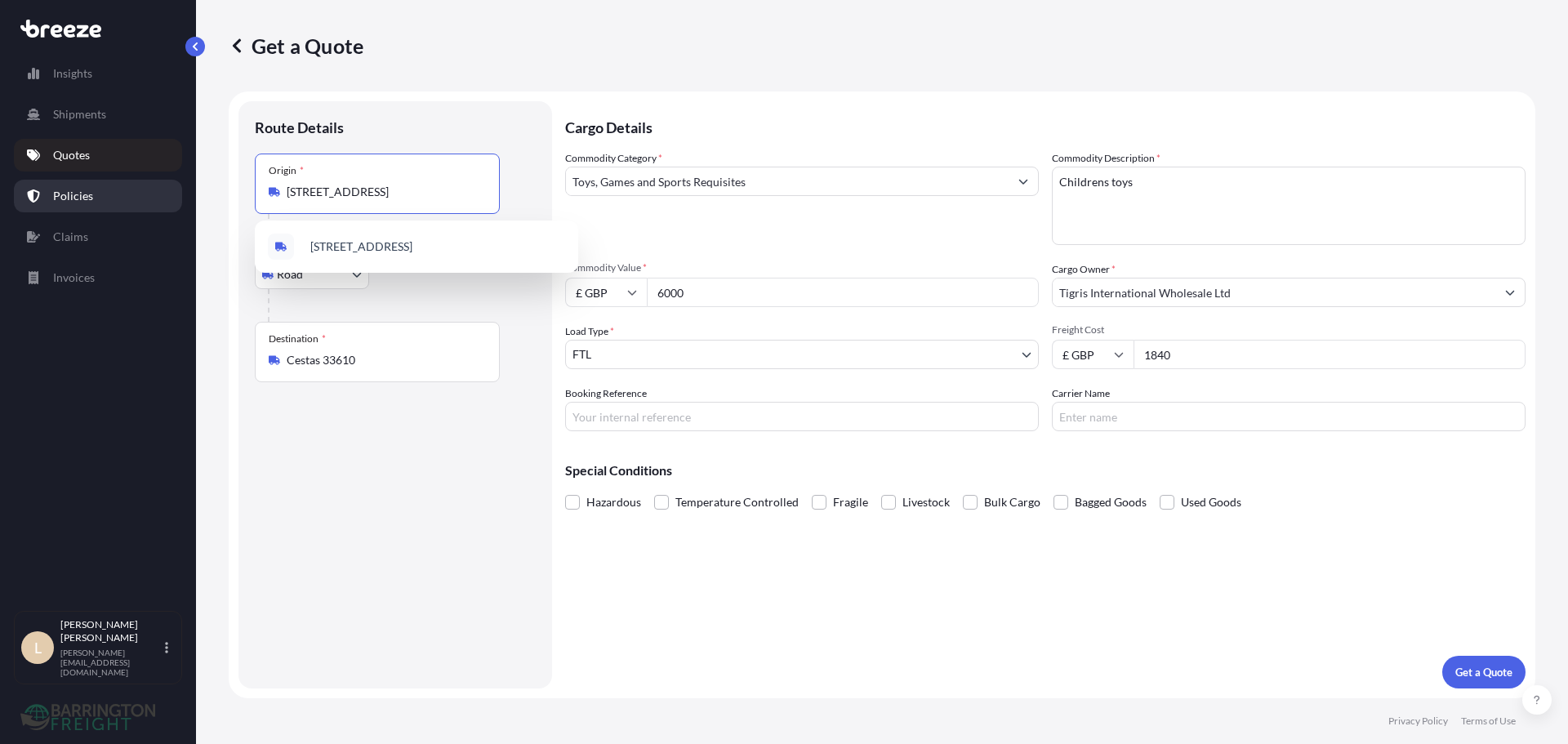
drag, startPoint x: 419, startPoint y: 198, endPoint x: 39, endPoint y: 186, distance: 380.2
click at [133, 199] on div "Insights Shipments Quotes Policies Claims Invoices L Lee Pottle lee@barringtonf…" at bounding box center [784, 372] width 1568 height 744
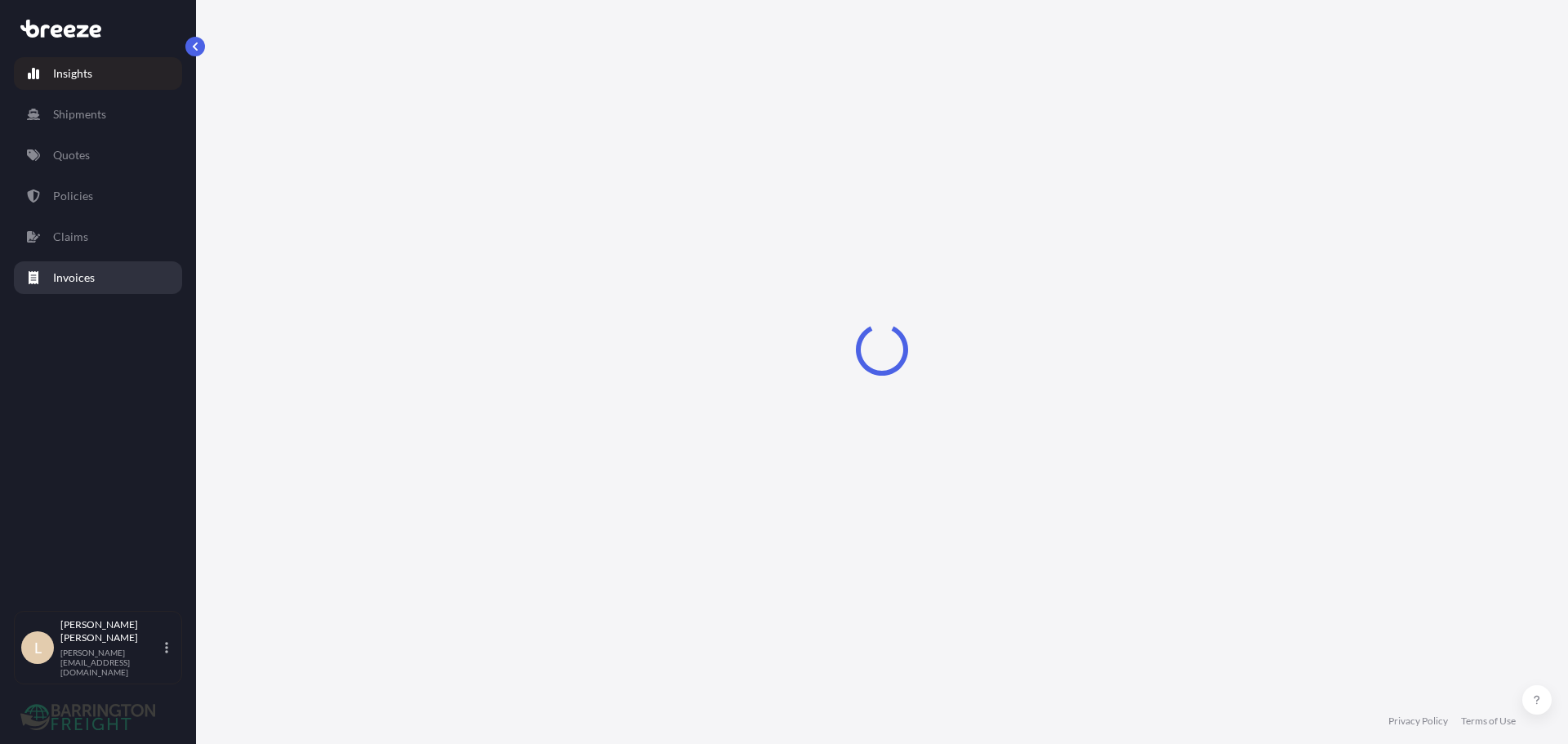
select select "2025"
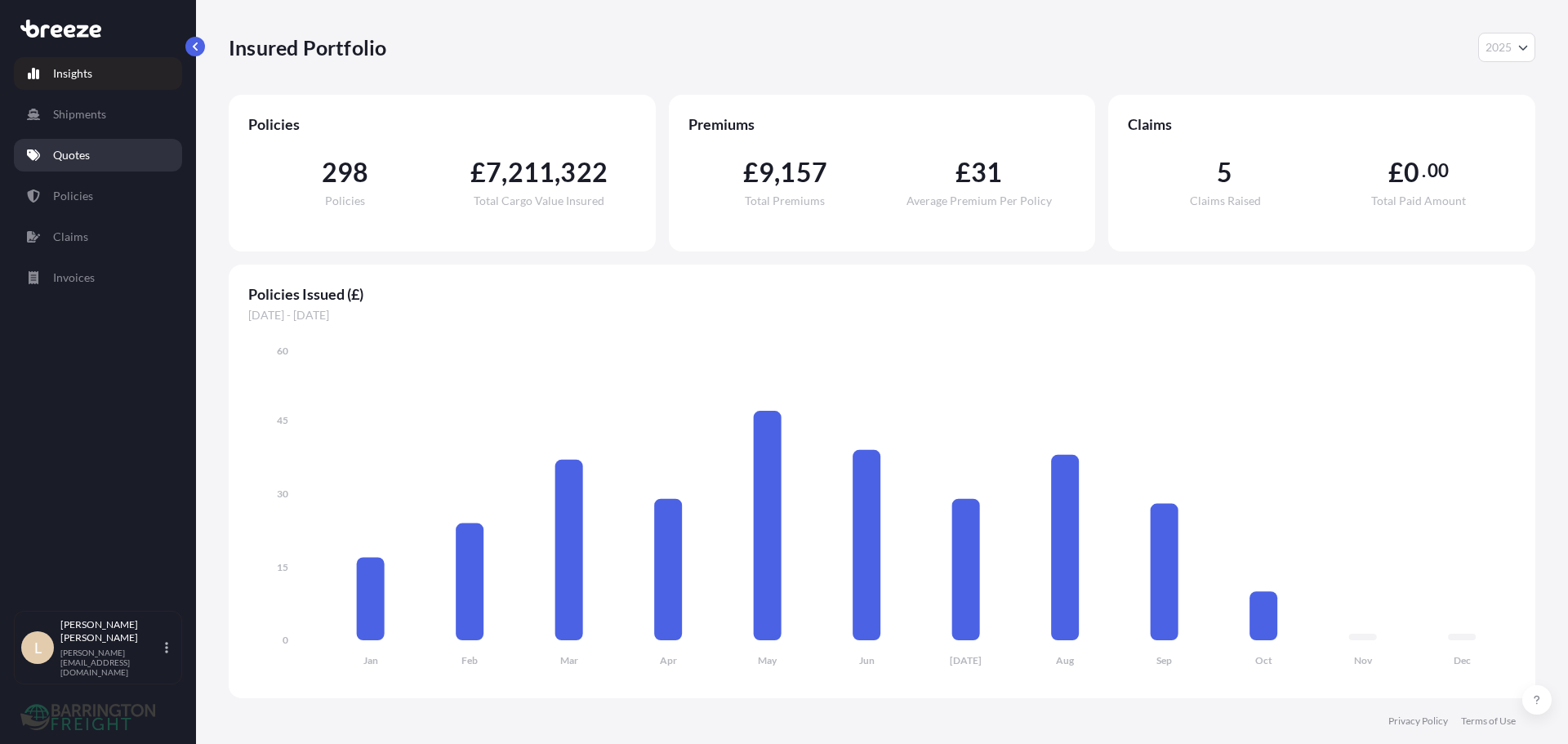
click at [65, 162] on p "Quotes" at bounding box center [71, 155] width 36 height 17
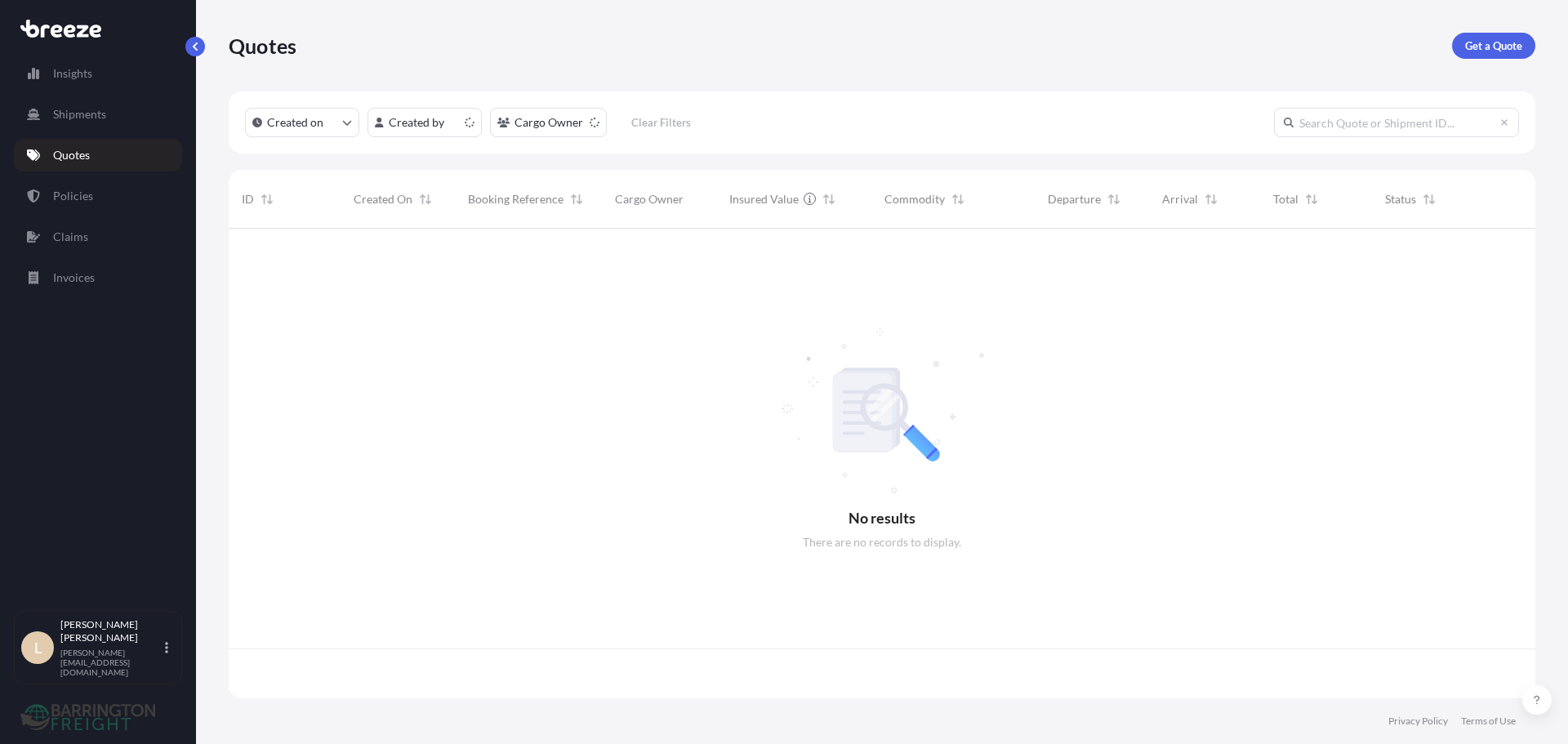
scroll to position [466, 1295]
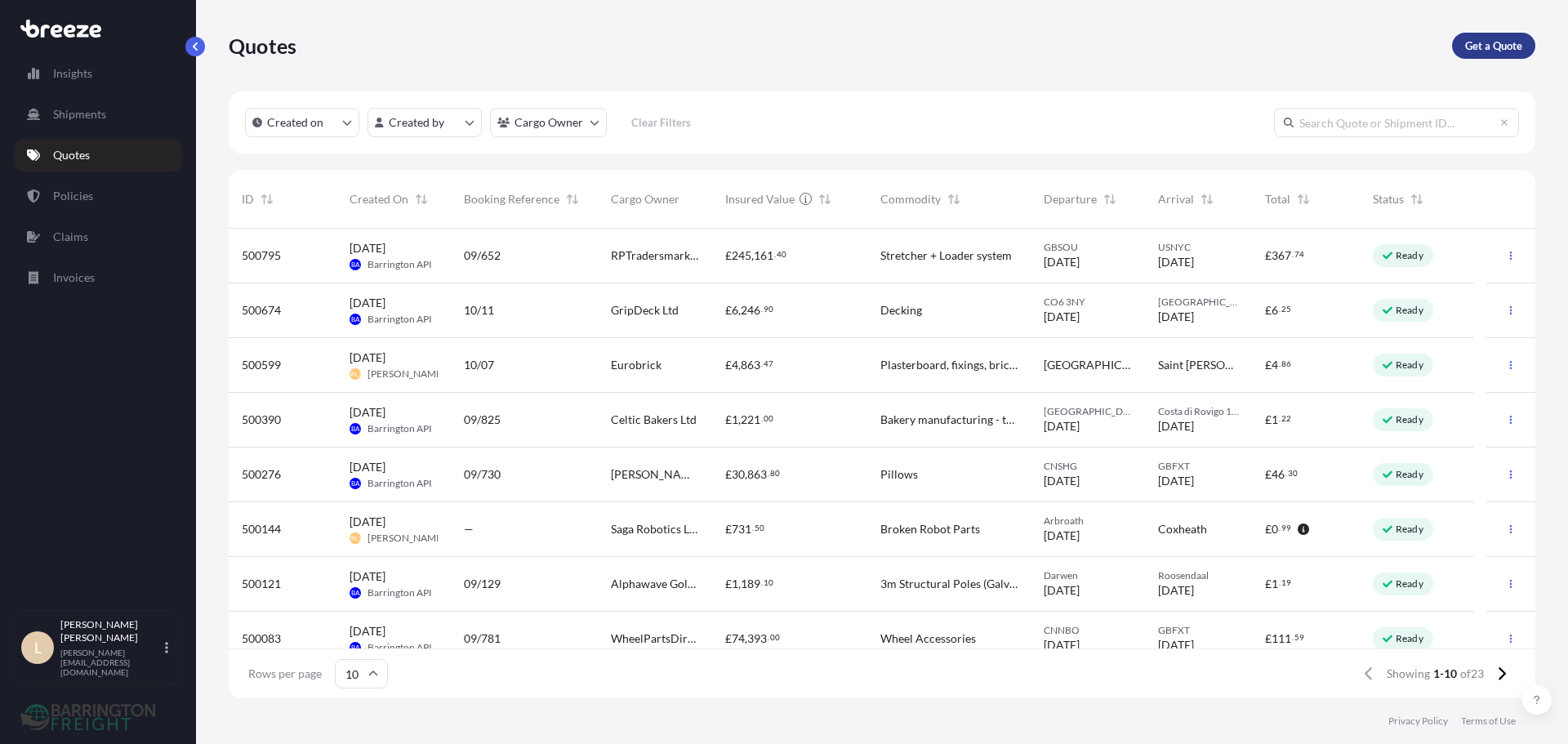
click at [1476, 45] on p "Get a Quote" at bounding box center [1493, 46] width 57 height 17
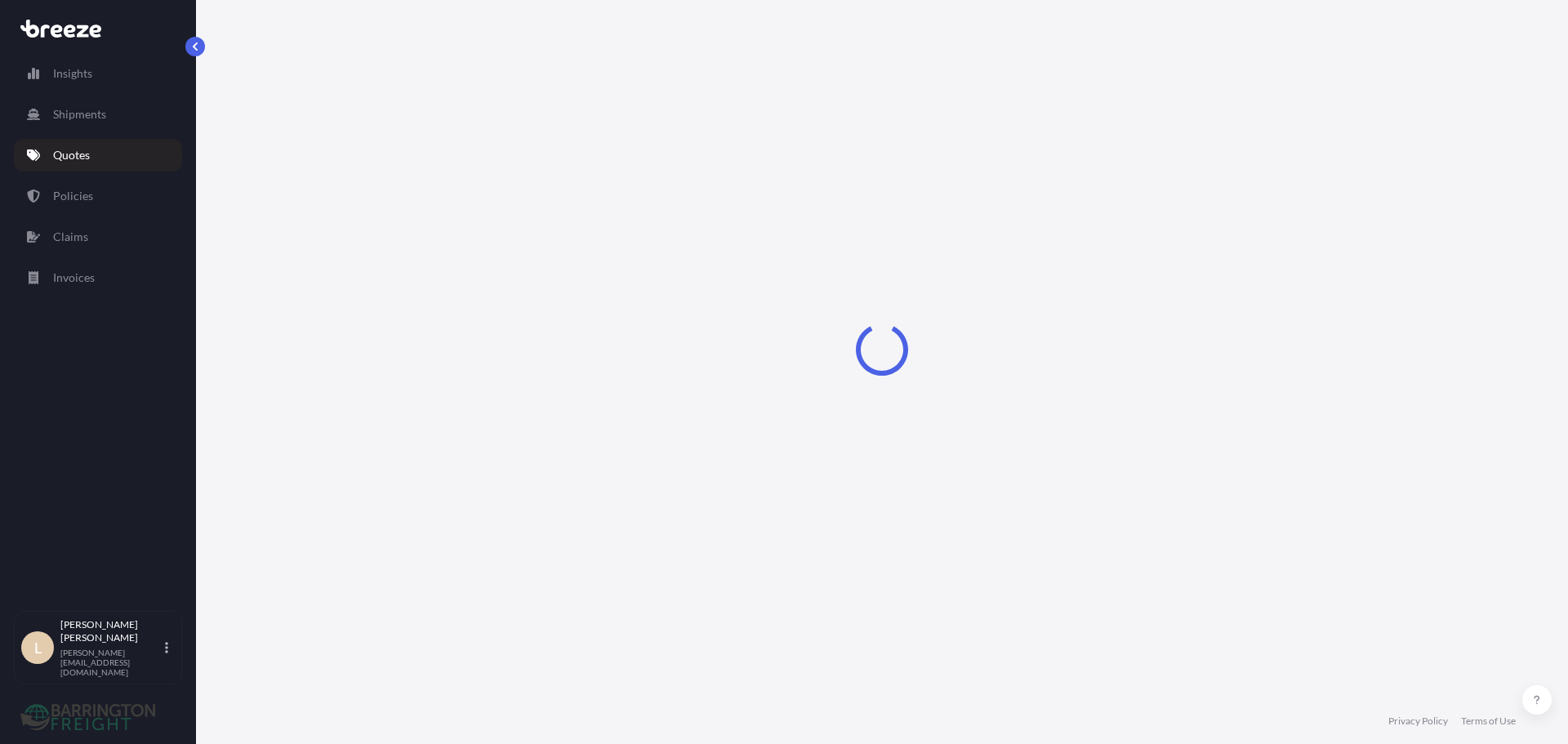
select select "Sea"
select select "1"
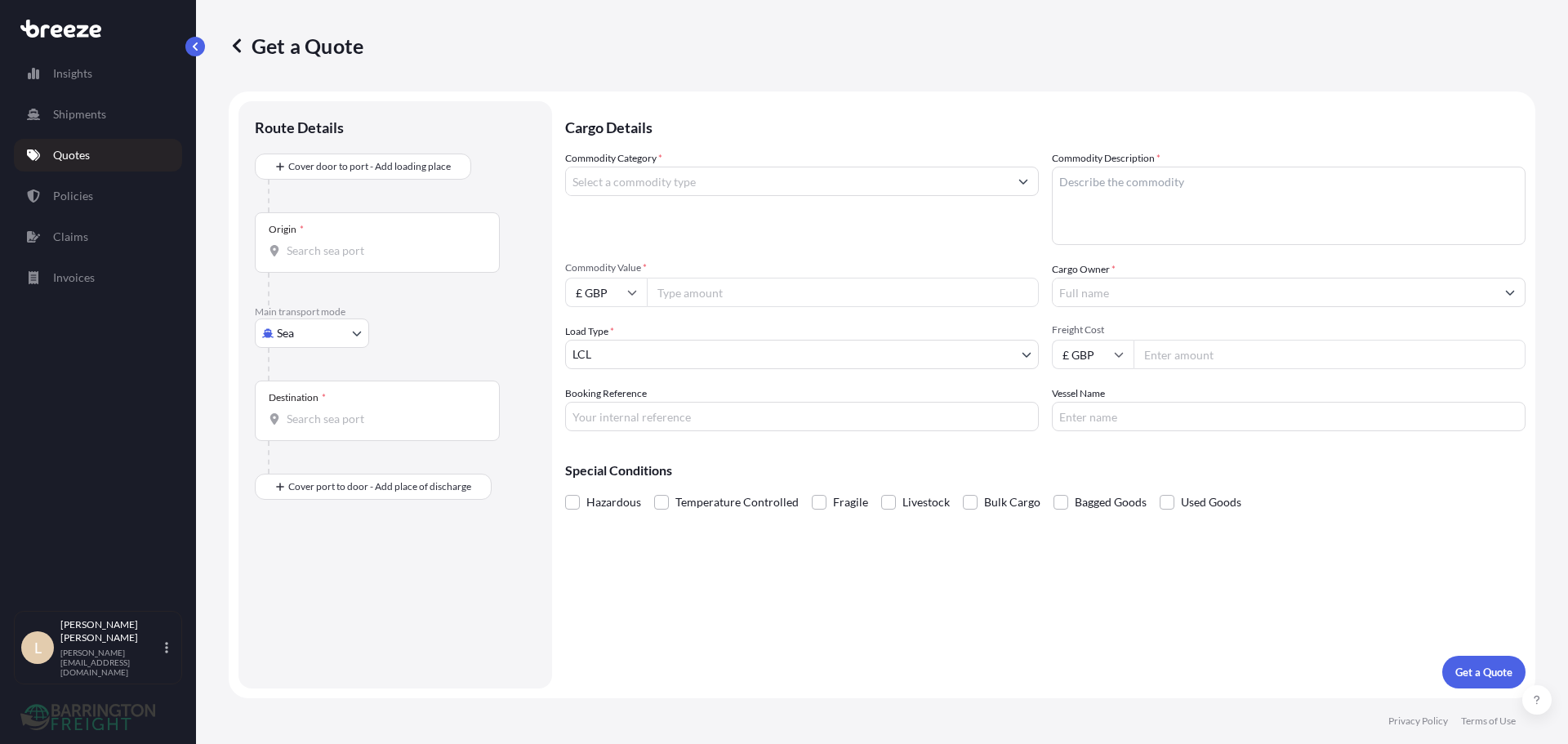
click at [306, 237] on div "Origin *" at bounding box center [378, 242] width 245 height 60
click at [306, 243] on input "Origin *" at bounding box center [383, 251] width 193 height 17
paste input "[STREET_ADDRESS]"
type input "[STREET_ADDRESS]"
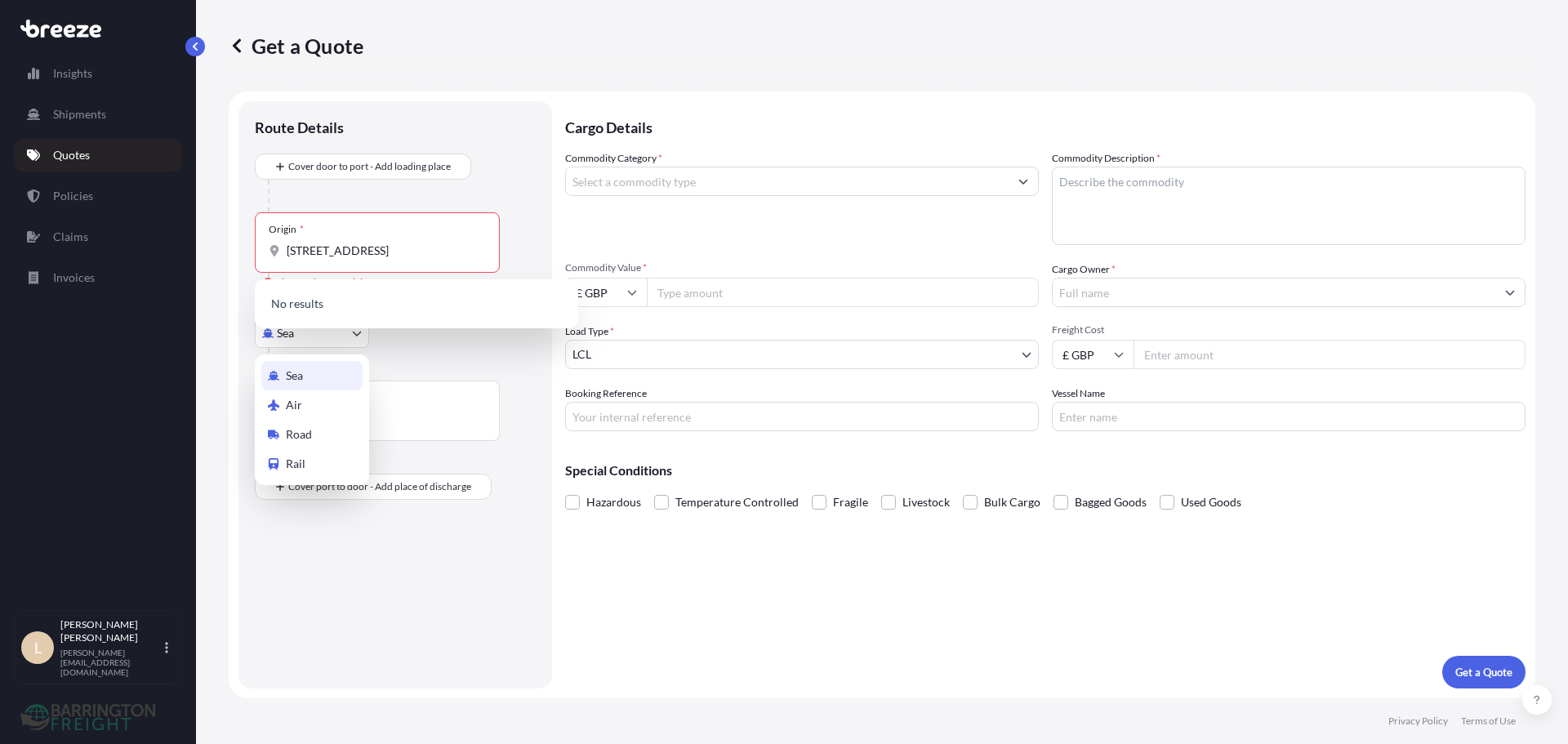
click at [307, 337] on body "0 options available. Insights Shipments Quotes Policies Claims Invoices L Lee P…" at bounding box center [784, 372] width 1568 height 744
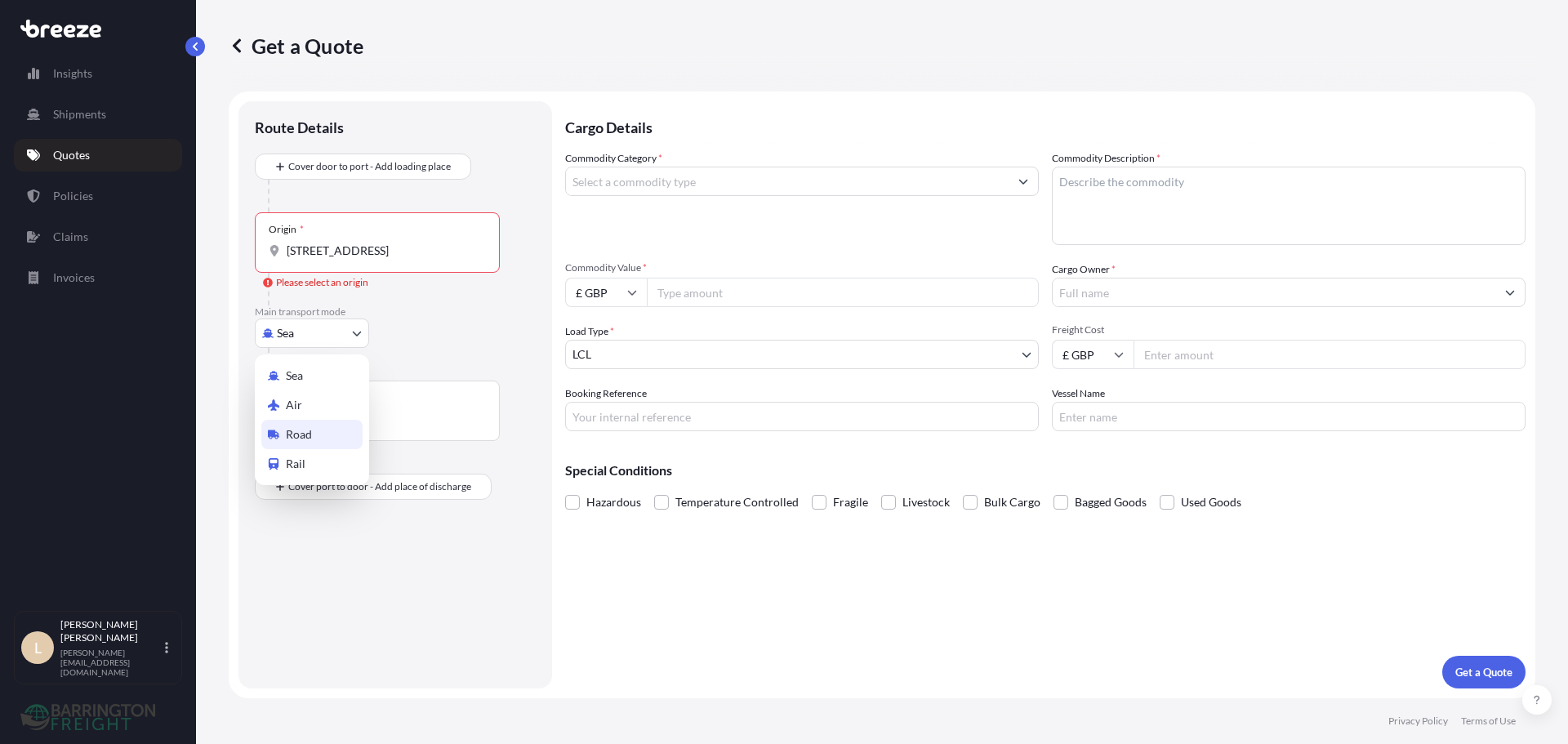
click at [306, 427] on span "Road" at bounding box center [299, 434] width 27 height 17
select select "Road"
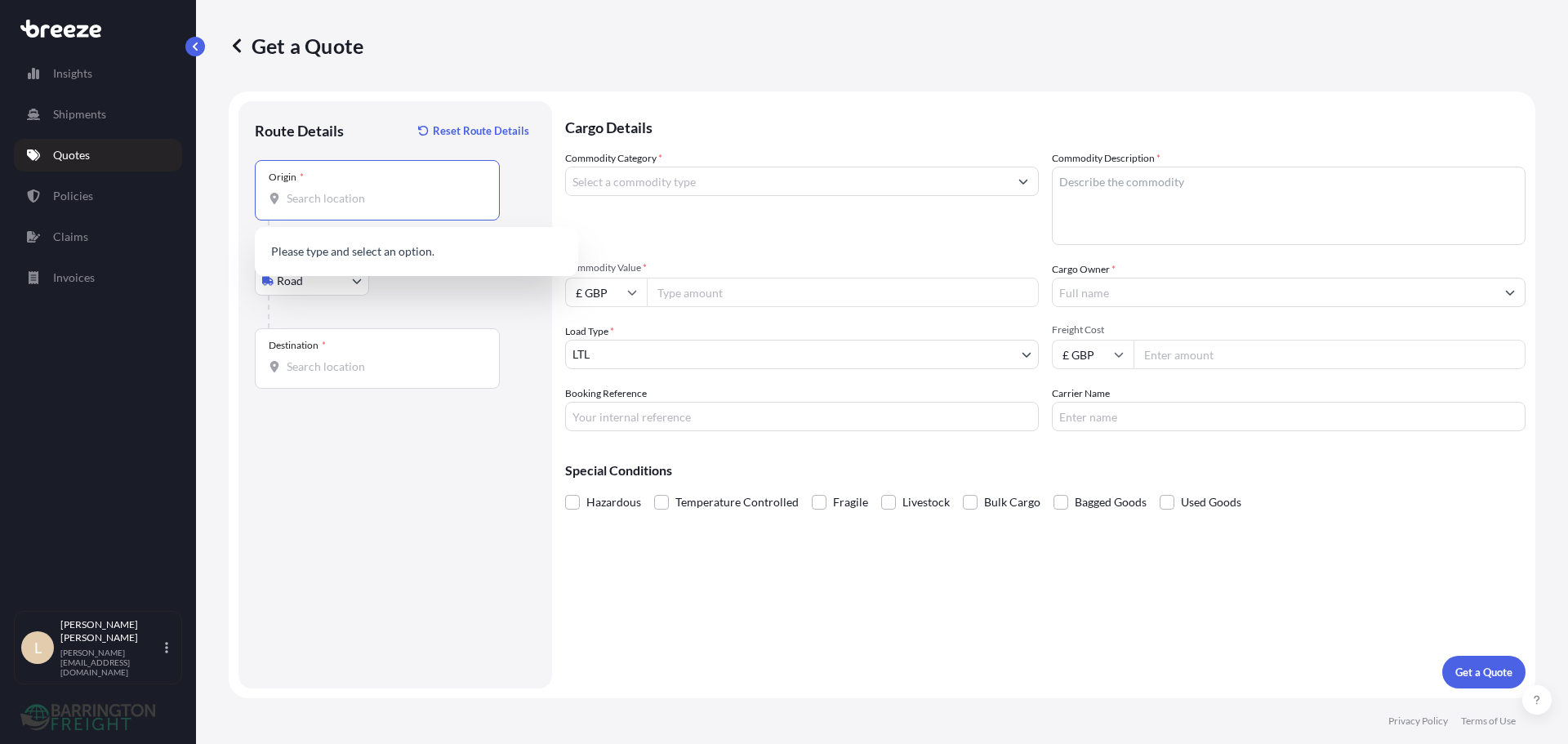
click at [368, 203] on input "Origin *" at bounding box center [383, 199] width 193 height 17
paste input "[STREET_ADDRESS]"
click at [353, 247] on span "[STREET_ADDRESS]" at bounding box center [361, 254] width 102 height 17
click at [337, 199] on input "[STREET_ADDRESS]" at bounding box center [383, 199] width 193 height 17
click at [365, 210] on div "Origin * [STREET_ADDRESS]" at bounding box center [378, 190] width 245 height 60
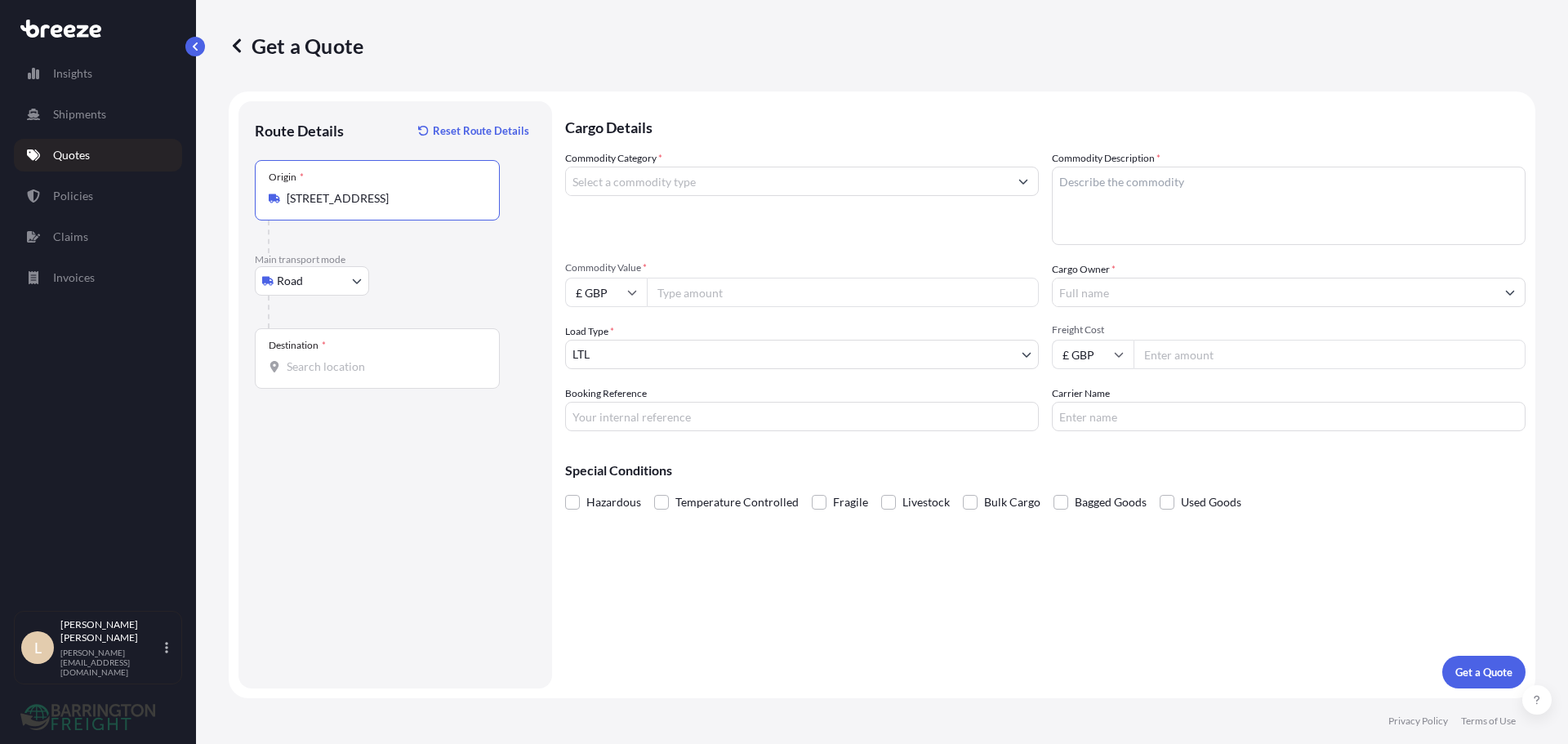
click at [365, 206] on input "[STREET_ADDRESS]" at bounding box center [383, 199] width 193 height 17
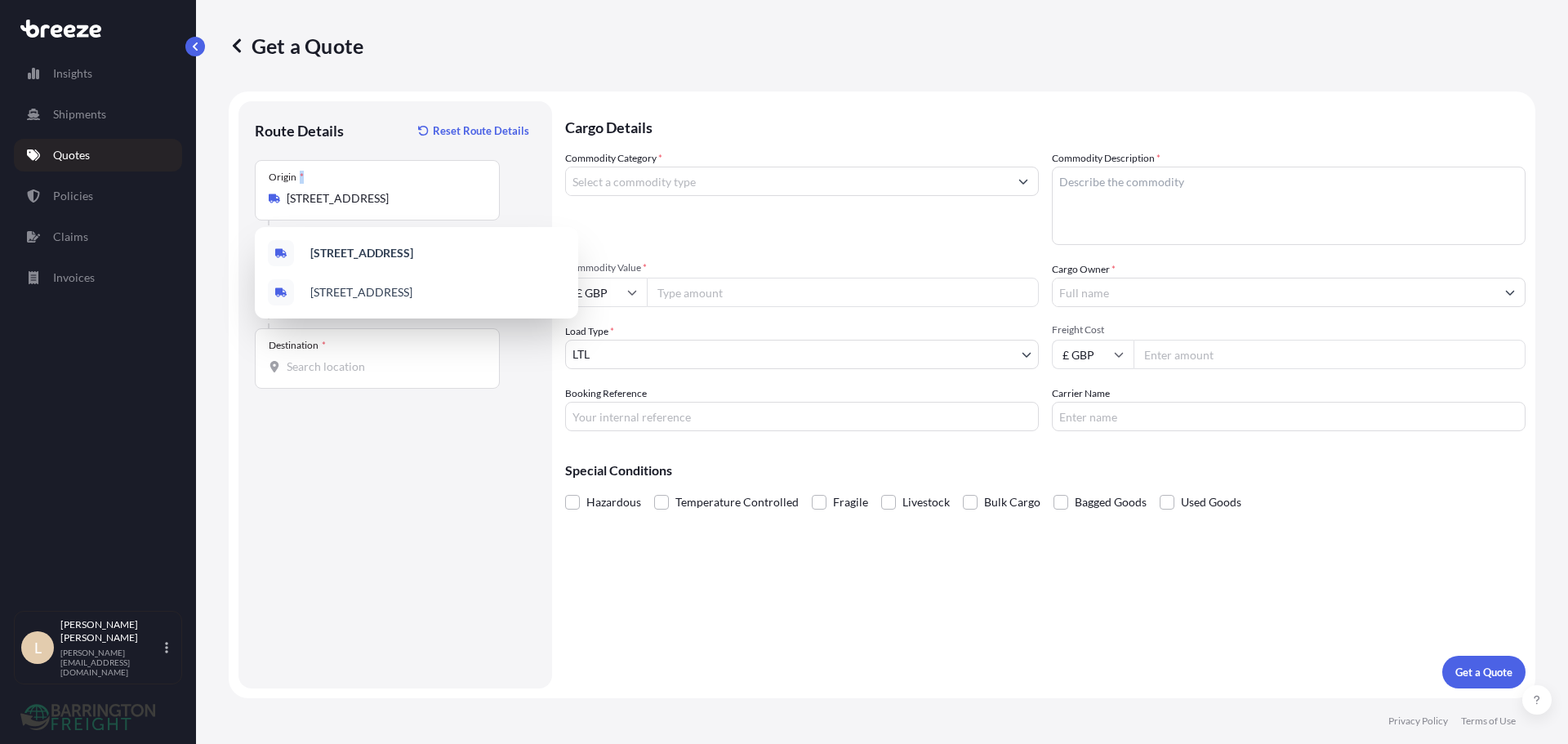
click at [365, 210] on div "Origin * [STREET_ADDRESS]" at bounding box center [378, 190] width 245 height 60
click at [365, 206] on input "[STREET_ADDRESS]" at bounding box center [383, 199] width 193 height 17
drag, startPoint x: 293, startPoint y: 195, endPoint x: 369, endPoint y: 202, distance: 76.3
click at [250, 196] on div "Route Details Reset Route Details Place of loading Road Road Rail Origin * [GEO…" at bounding box center [395, 394] width 313 height 587
drag, startPoint x: 278, startPoint y: 190, endPoint x: 170, endPoint y: 188, distance: 108.0
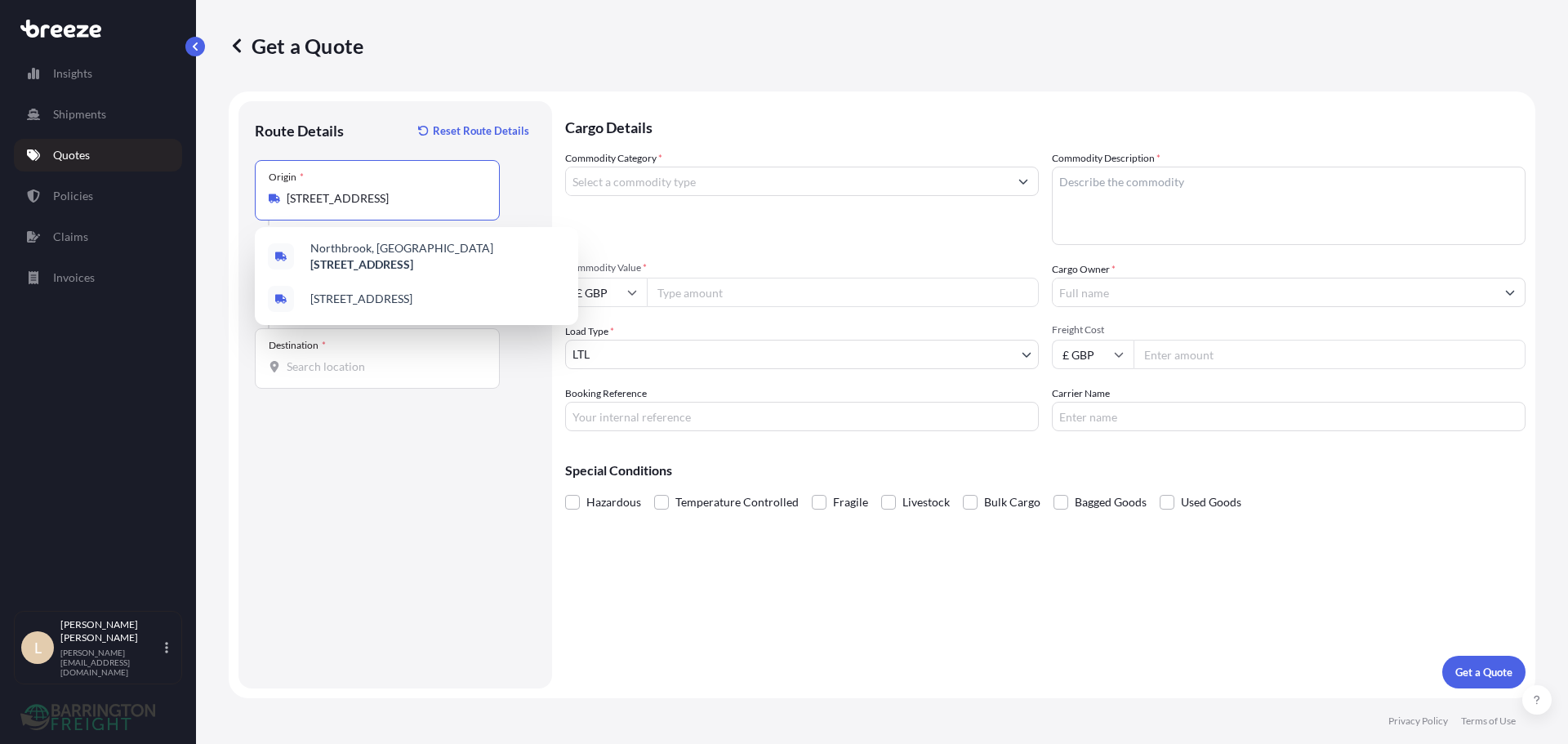
click at [175, 188] on div "Insights Shipments Quotes Policies Claims Invoices L Lee Pottle [EMAIL_ADDRESS]…" at bounding box center [784, 372] width 1568 height 744
type input "J, [GEOGRAPHIC_DATA]"
drag, startPoint x: 153, startPoint y: 193, endPoint x: 118, endPoint y: 196, distance: 35.1
click at [118, 196] on div "Insights Shipments Quotes Policies Claims Invoices L Lee Pottle [EMAIL_ADDRESS]…" at bounding box center [784, 372] width 1568 height 744
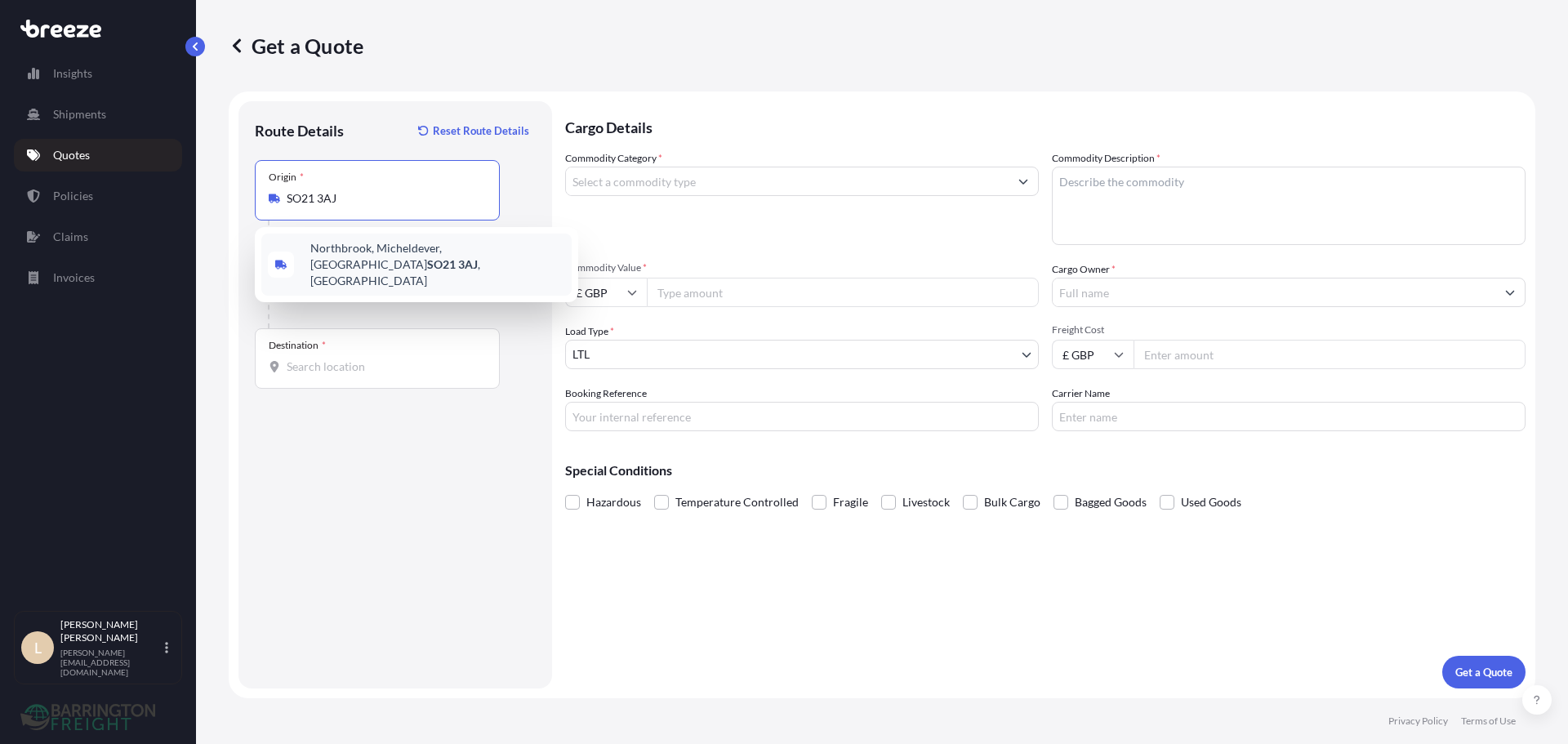
click at [365, 265] on span "[STREET_ADDRESS]" at bounding box center [438, 264] width 255 height 49
type input "[STREET_ADDRESS]"
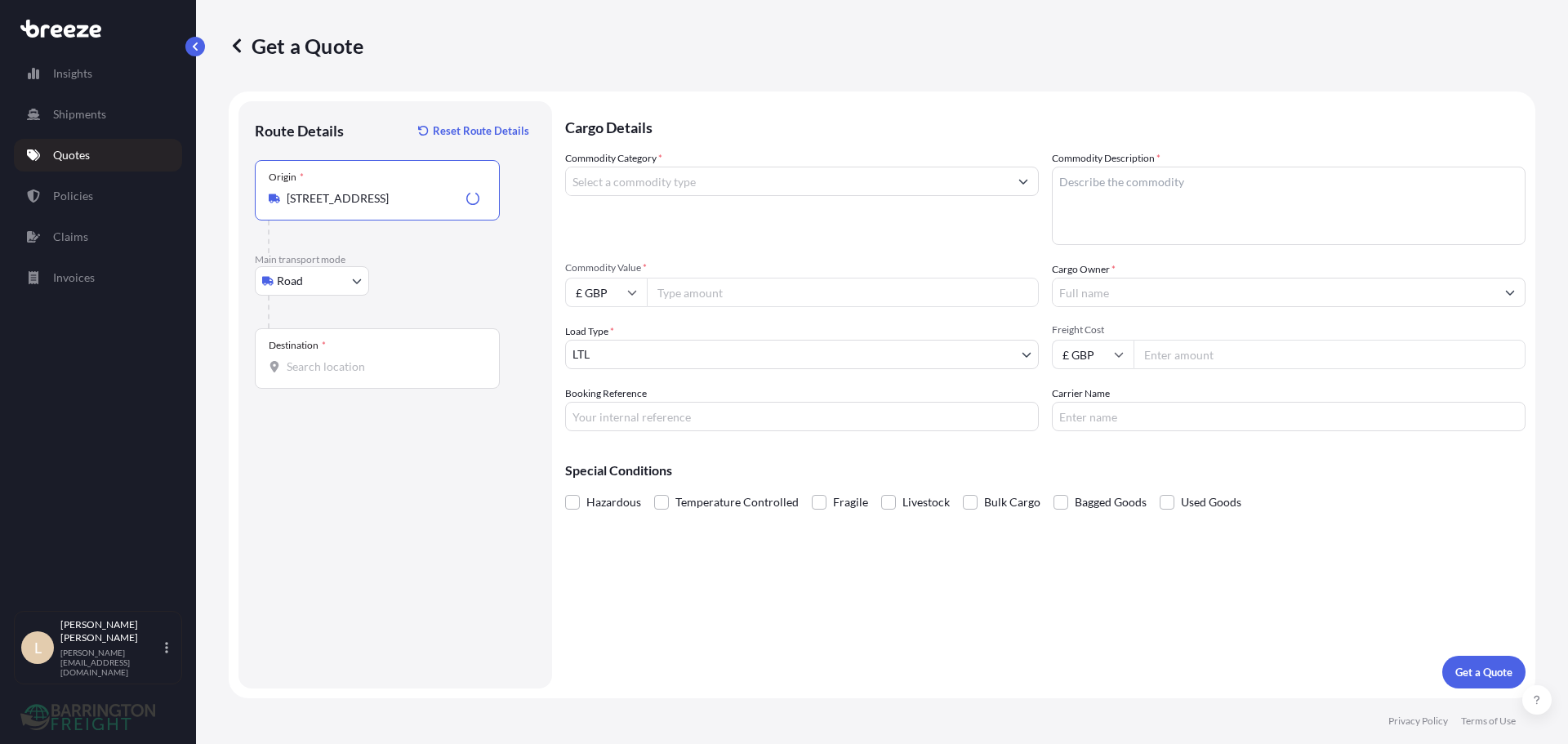
click at [332, 346] on div "Destination *" at bounding box center [378, 358] width 245 height 60
click at [332, 359] on input "Destination *" at bounding box center [383, 367] width 193 height 17
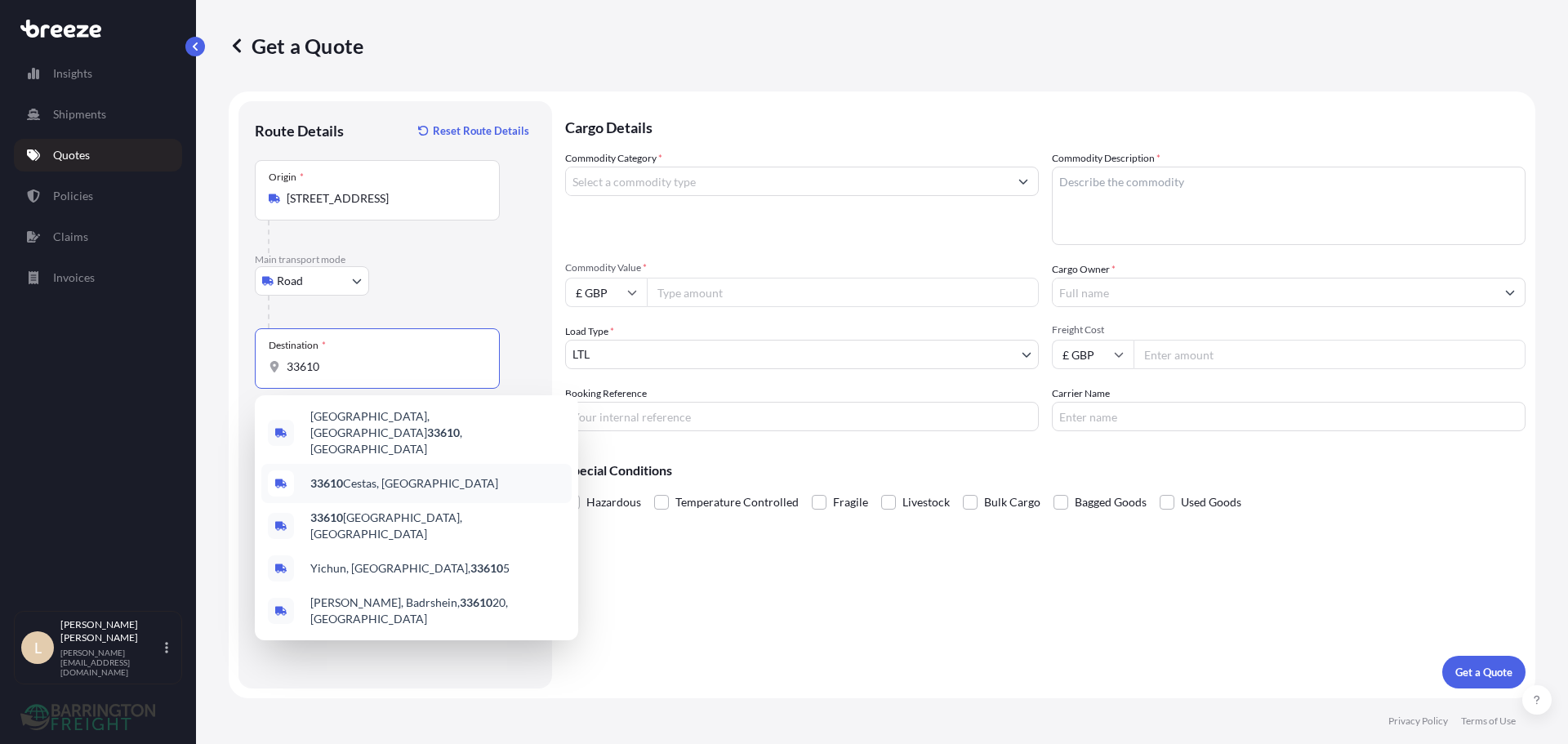
click at [387, 476] on span "33610 [GEOGRAPHIC_DATA], [GEOGRAPHIC_DATA]" at bounding box center [404, 484] width 188 height 17
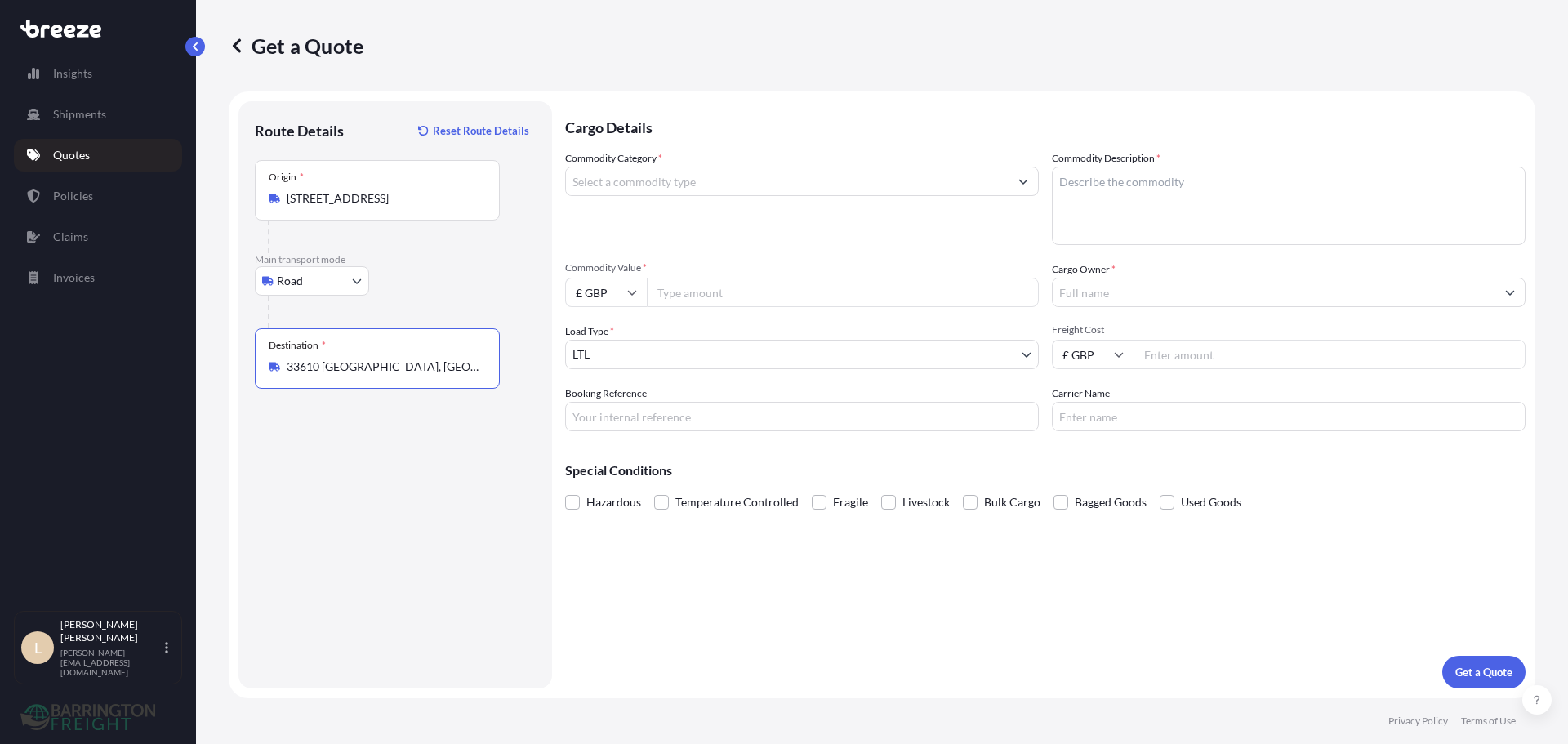
type input "33610 [GEOGRAPHIC_DATA], [GEOGRAPHIC_DATA]"
click at [656, 194] on input "Commodity Category *" at bounding box center [787, 181] width 443 height 29
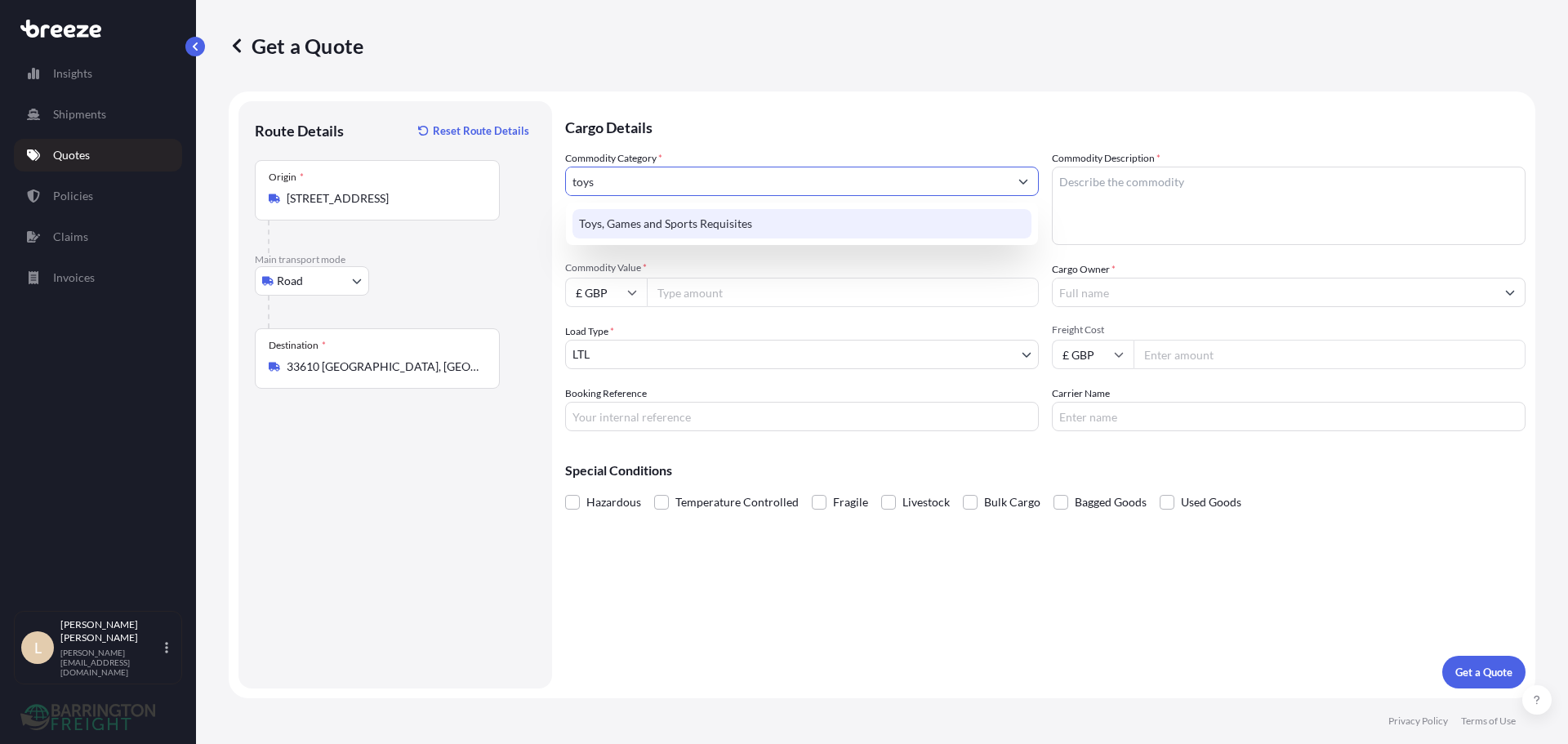
click at [665, 210] on div "Toys, Games and Sports Requisites" at bounding box center [802, 223] width 459 height 29
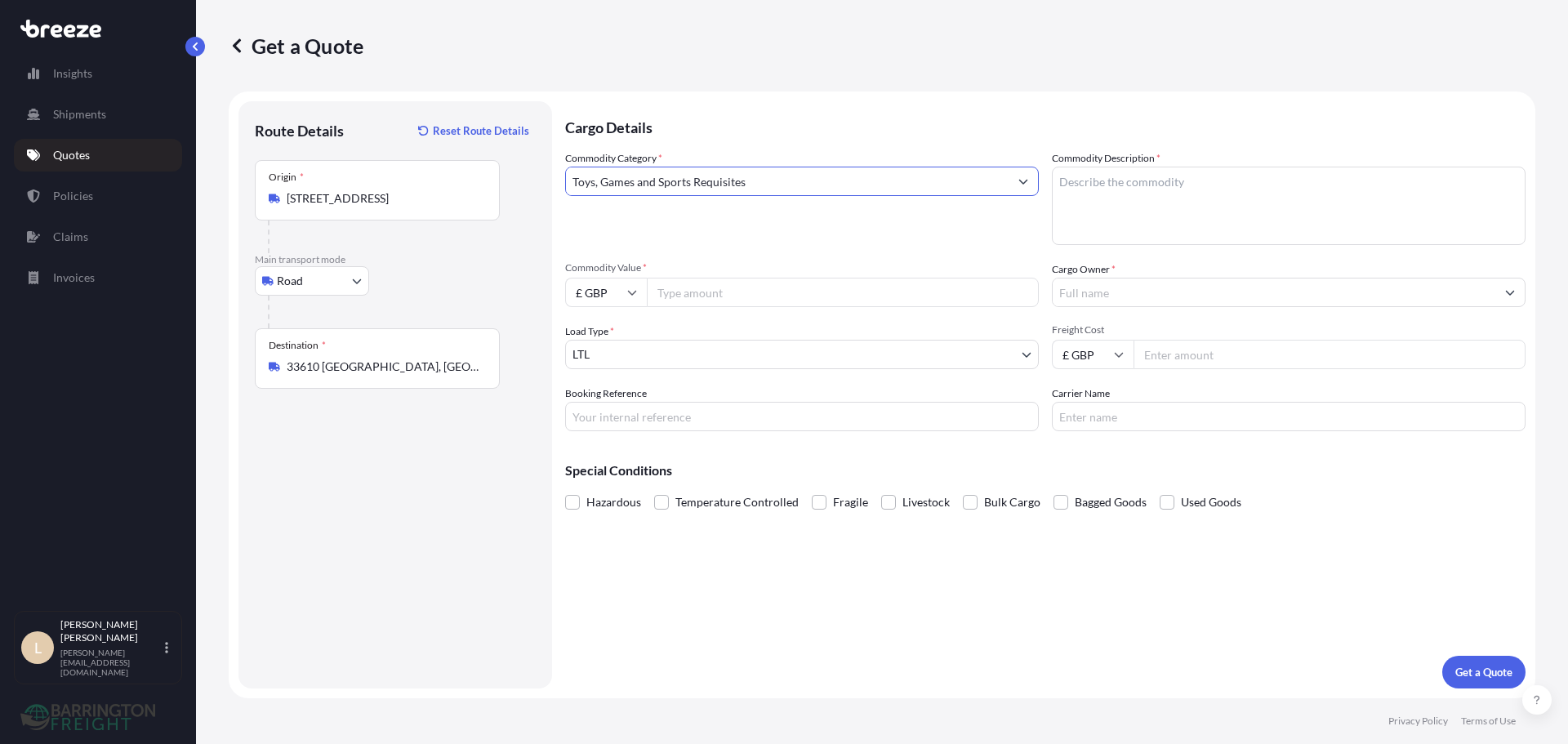
type input "Toys, Games and Sports Requisites"
click at [1349, 184] on textarea "Commodity Description *" at bounding box center [1289, 205] width 474 height 79
type textarea "Childrens Toys"
click at [1208, 107] on p "Cargo Details" at bounding box center [1045, 125] width 961 height 49
click at [830, 301] on input "Commodity Value *" at bounding box center [843, 292] width 392 height 29
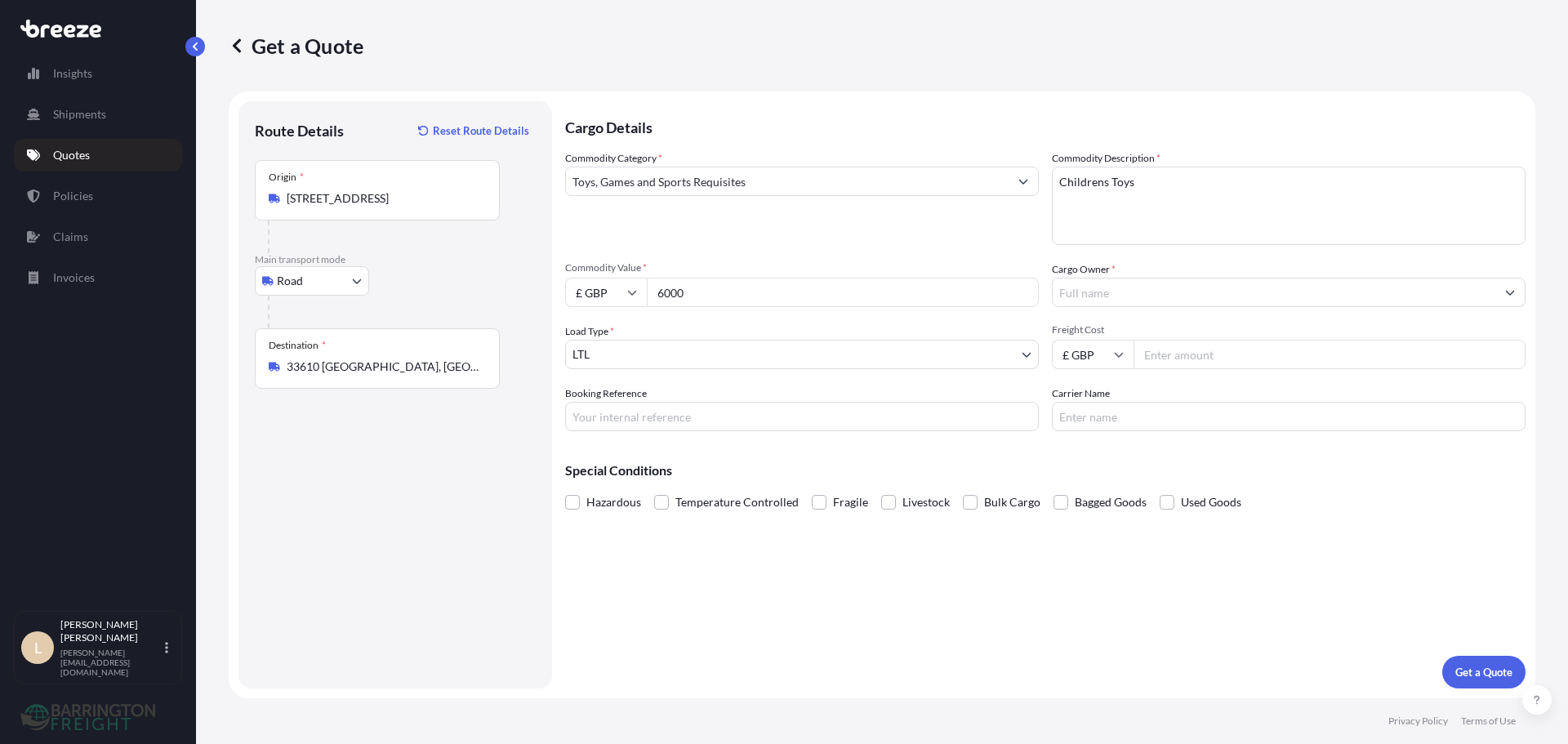
type input "6000"
click at [835, 247] on div "Commodity Category * Toys, Games and Sports Requisites Commodity Description * …" at bounding box center [1045, 290] width 961 height 281
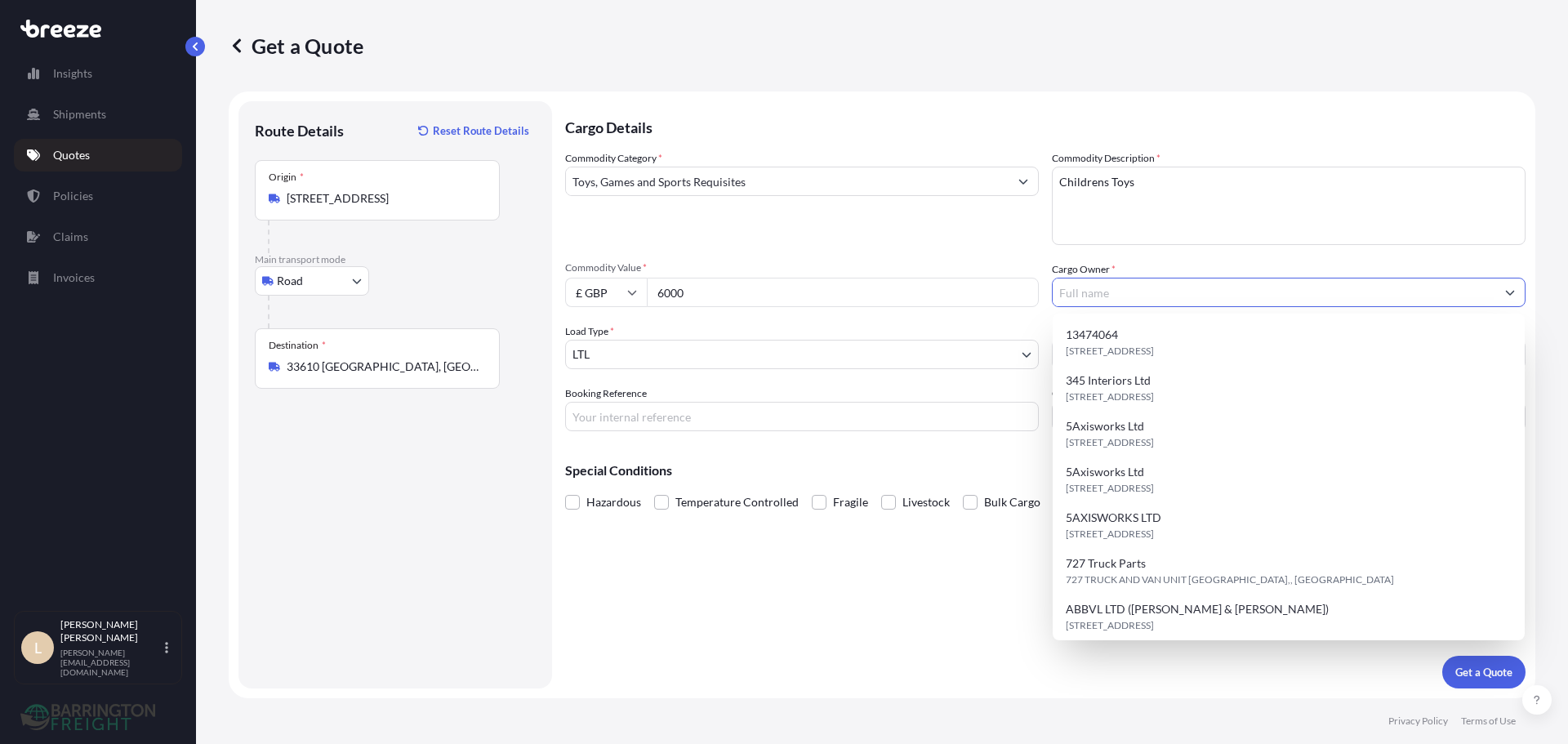
click at [1105, 283] on input "Cargo Owner *" at bounding box center [1274, 292] width 443 height 29
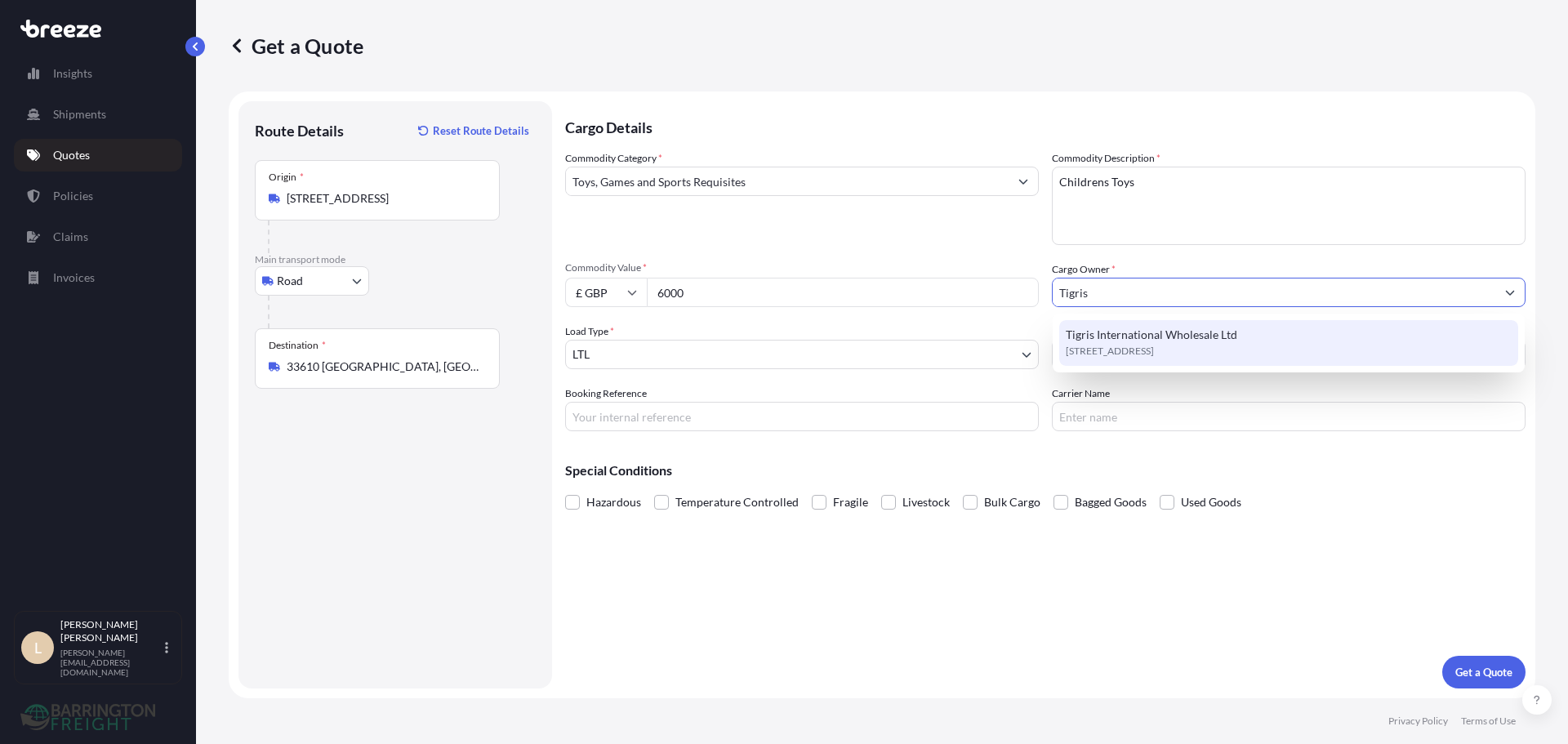
click at [1126, 333] on span "Tigris International Wholesale Ltd" at bounding box center [1151, 335] width 172 height 17
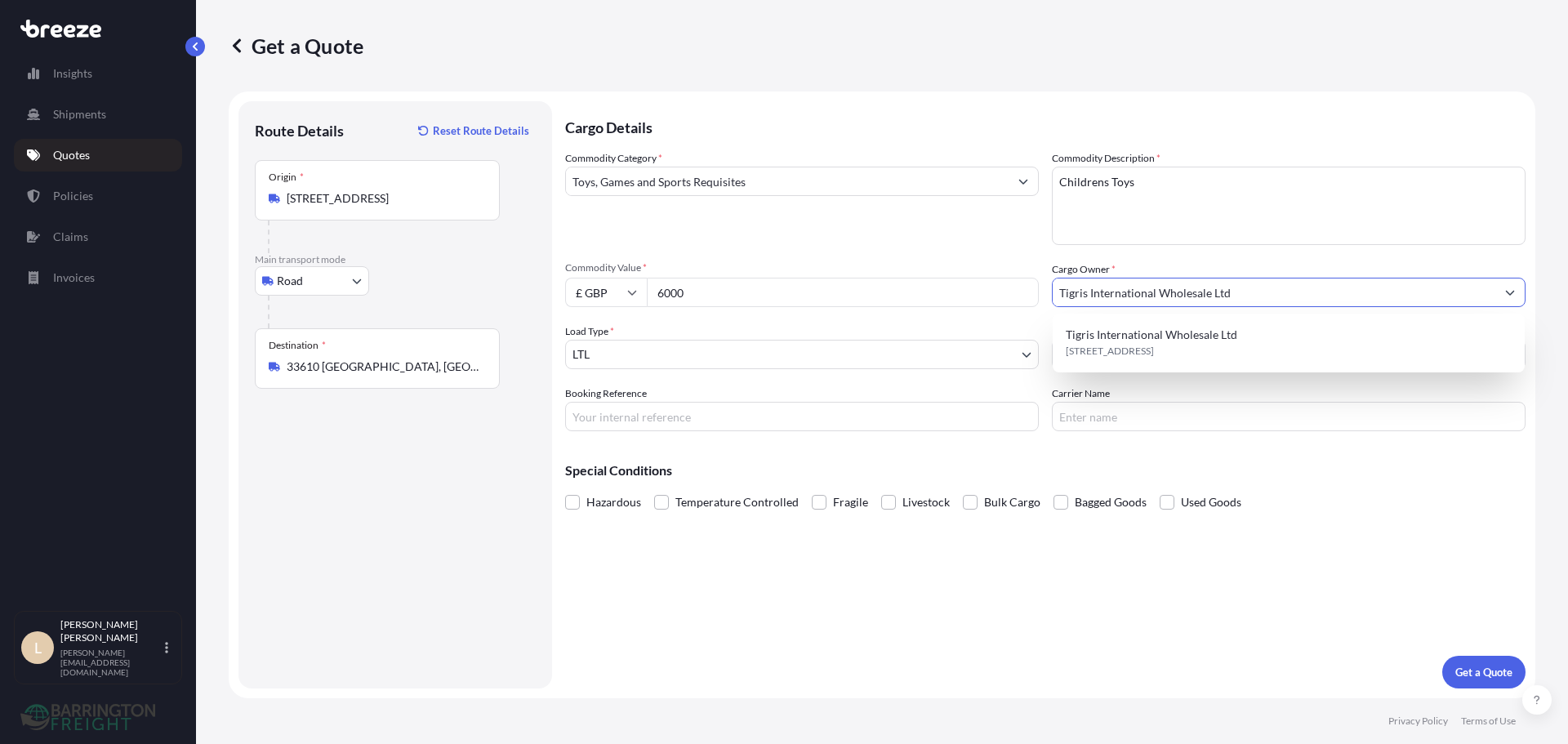
type input "Tigris International Wholesale Ltd"
click at [811, 194] on input "Toys, Games and Sports Requisites" at bounding box center [787, 181] width 443 height 29
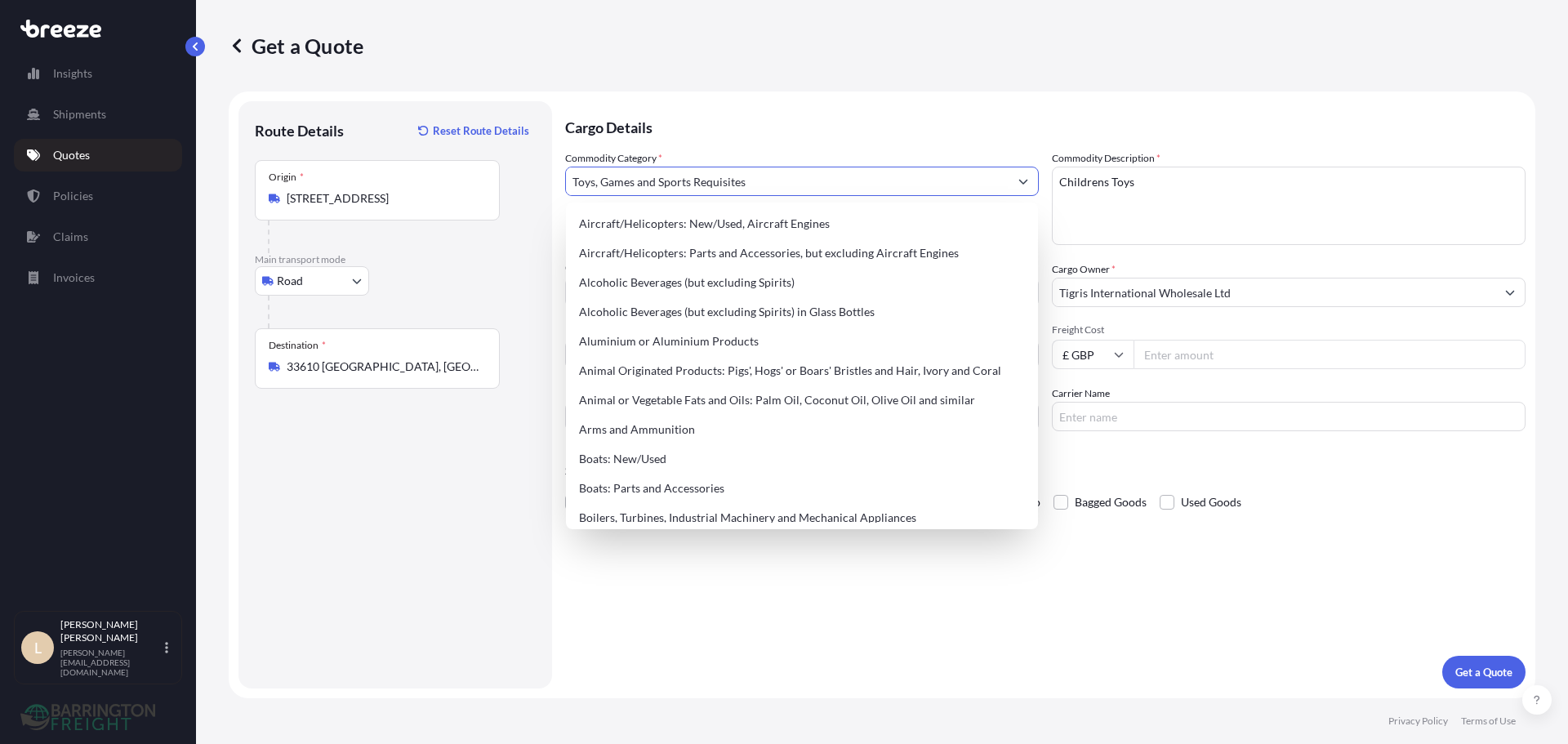
click at [775, 120] on p "Cargo Details" at bounding box center [1045, 125] width 961 height 49
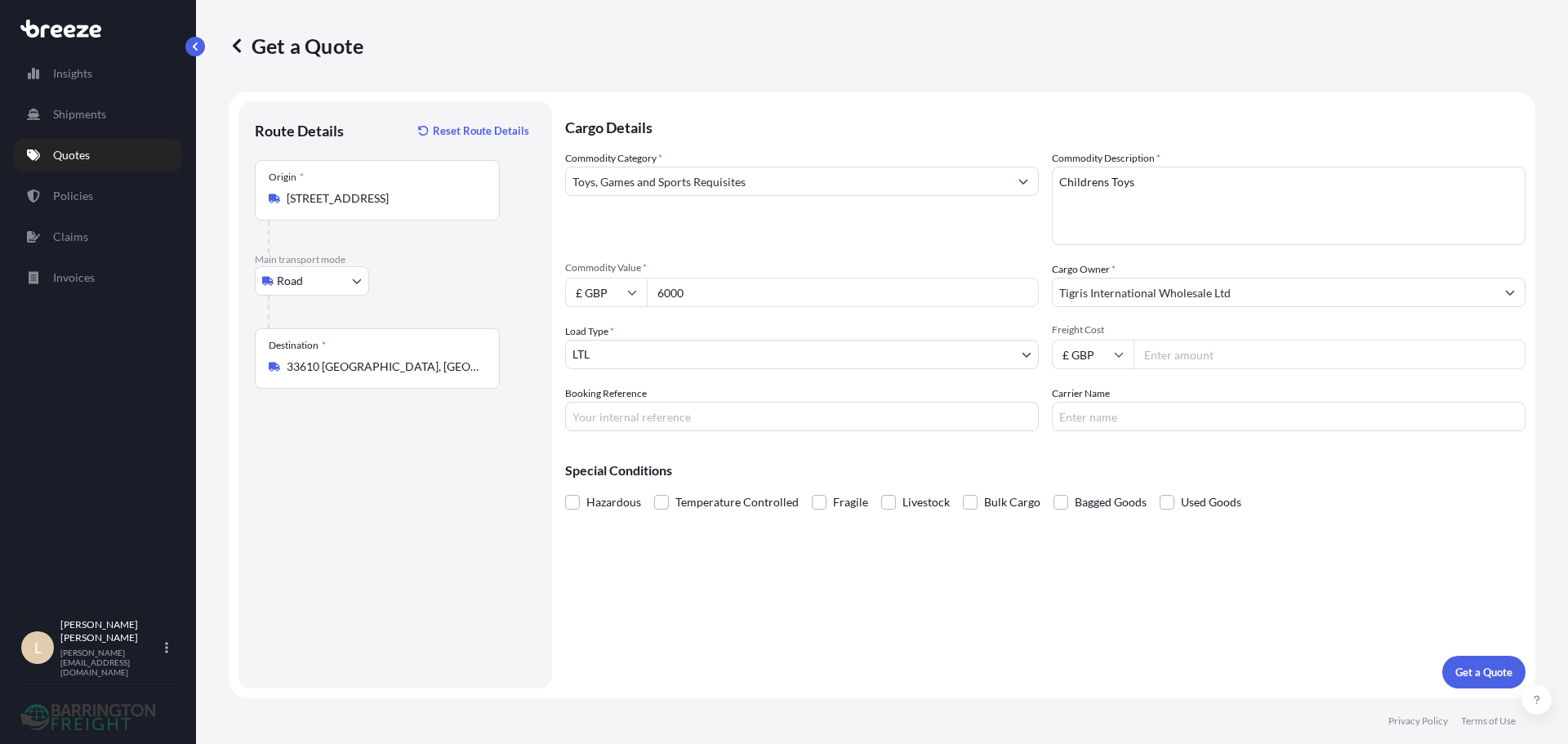
click at [1183, 358] on input "Freight Cost" at bounding box center [1329, 354] width 392 height 29
type input "1840"
click at [867, 249] on div "Commodity Category * Toys, Games and Sports Requisites Commodity Description * …" at bounding box center [1045, 290] width 961 height 281
click at [1493, 677] on p "Get a Quote" at bounding box center [1483, 672] width 57 height 17
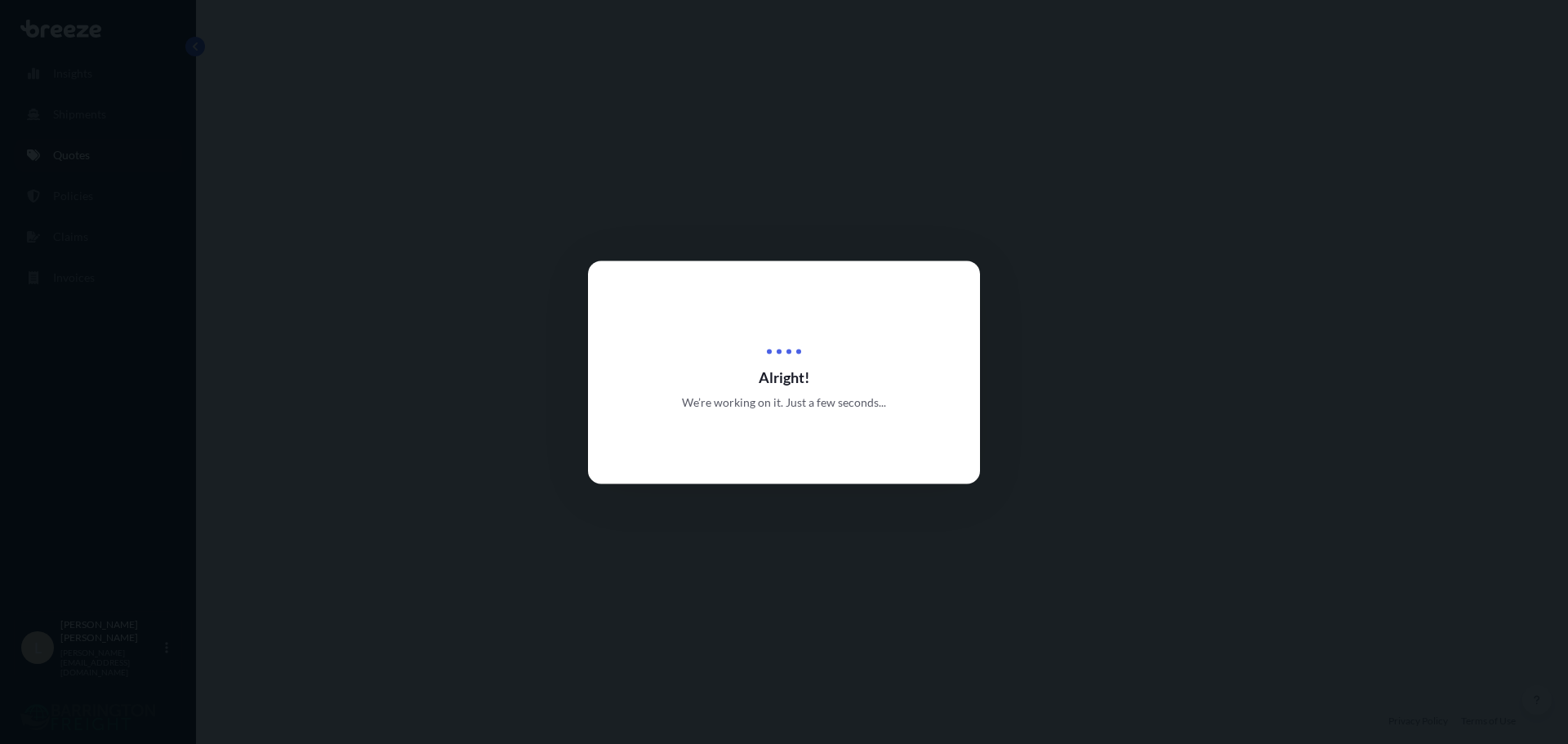
select select "Road"
select select "1"
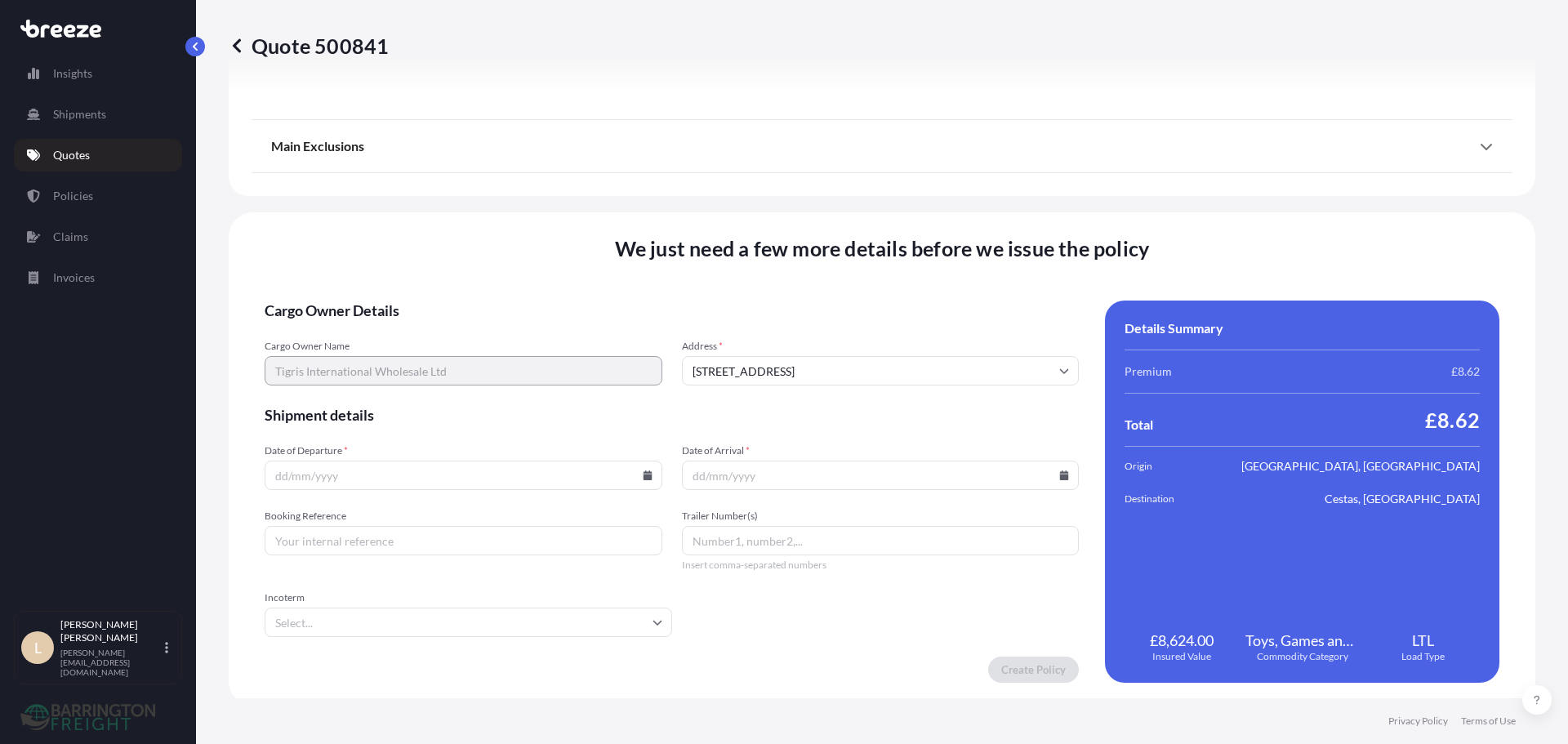
scroll to position [1848, 0]
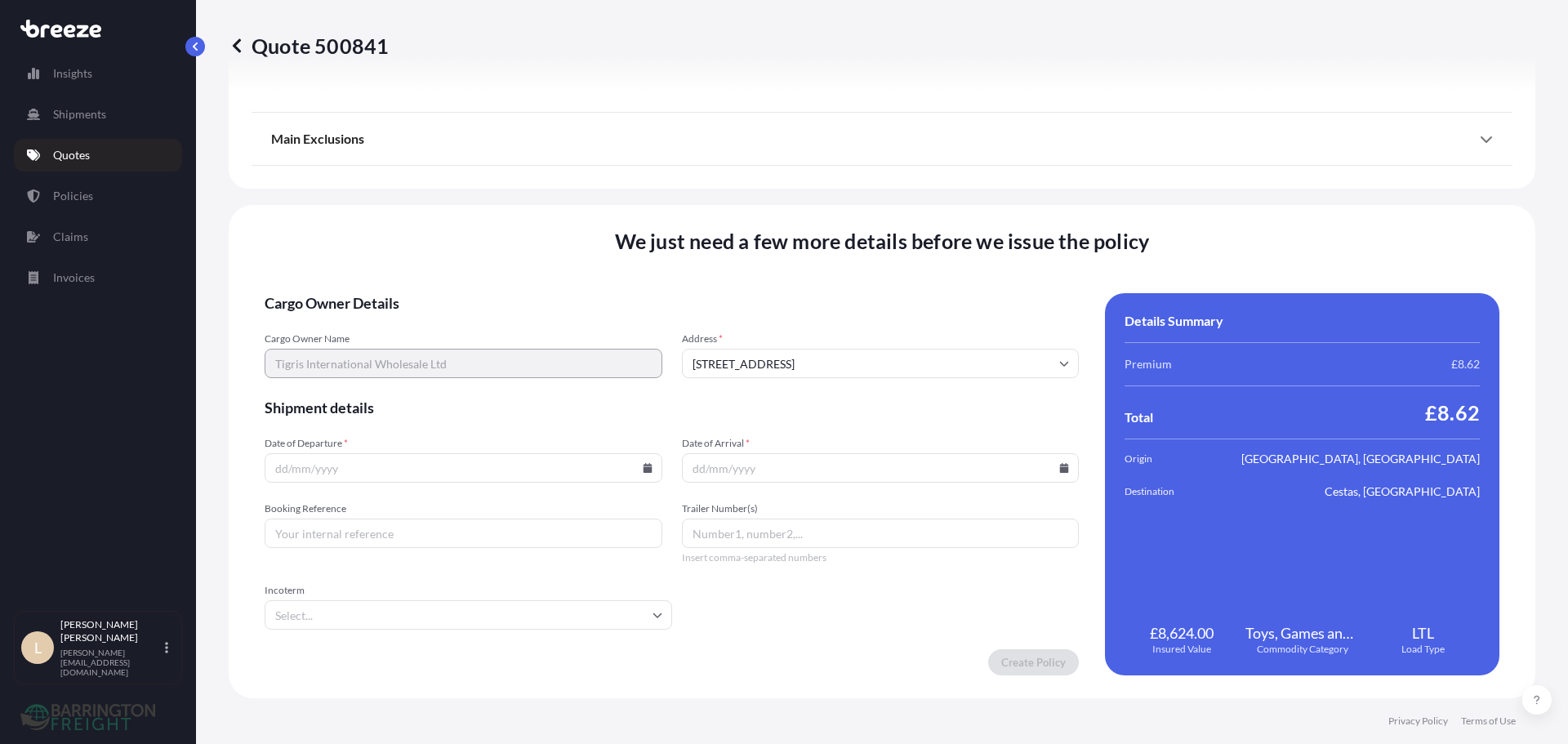
click at [646, 466] on icon at bounding box center [648, 468] width 10 height 10
click at [454, 288] on button "9" at bounding box center [462, 292] width 27 height 27
type input "[DATE]"
click at [1060, 471] on icon at bounding box center [1064, 468] width 9 height 10
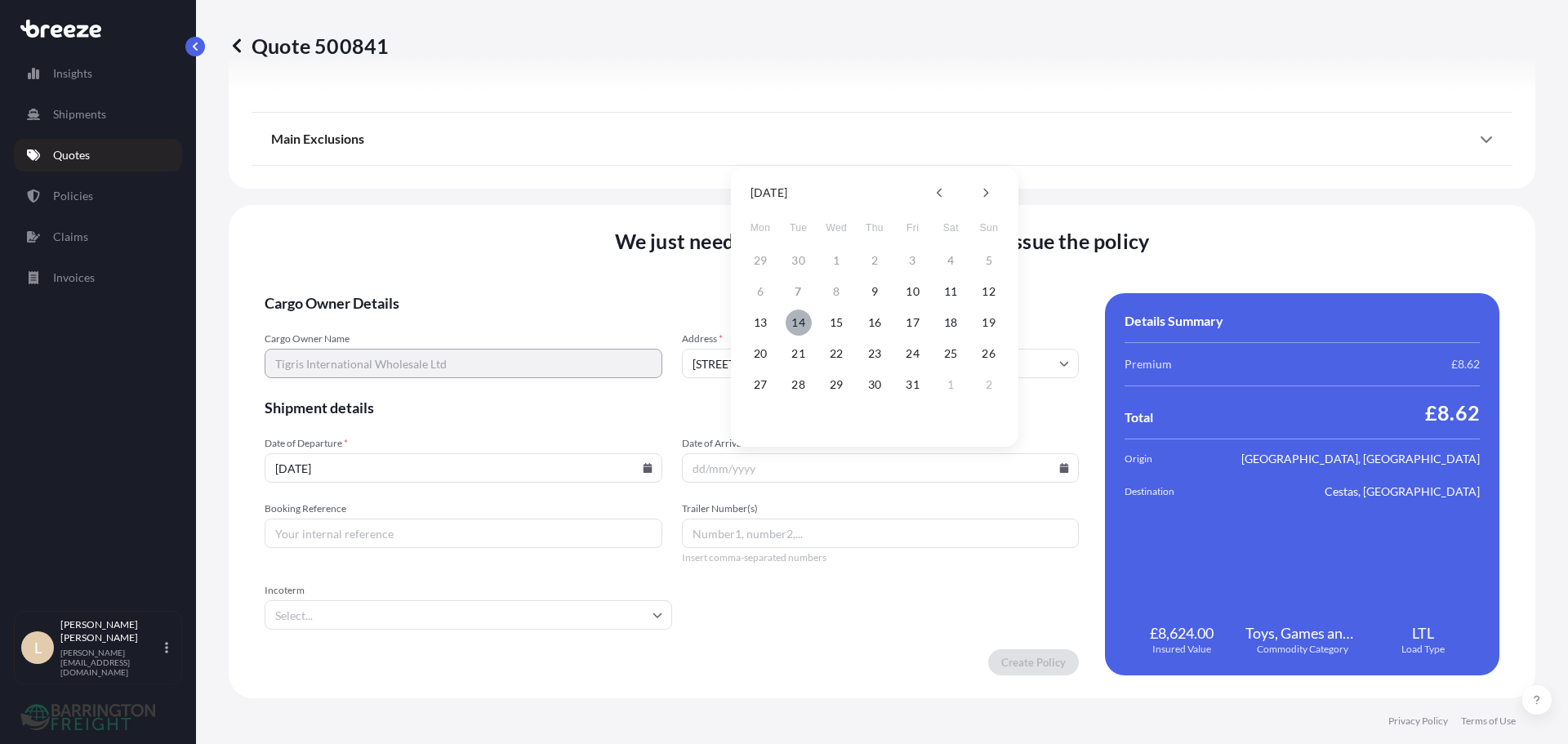
click at [791, 323] on button "14" at bounding box center [799, 323] width 27 height 27
type input "[DATE]"
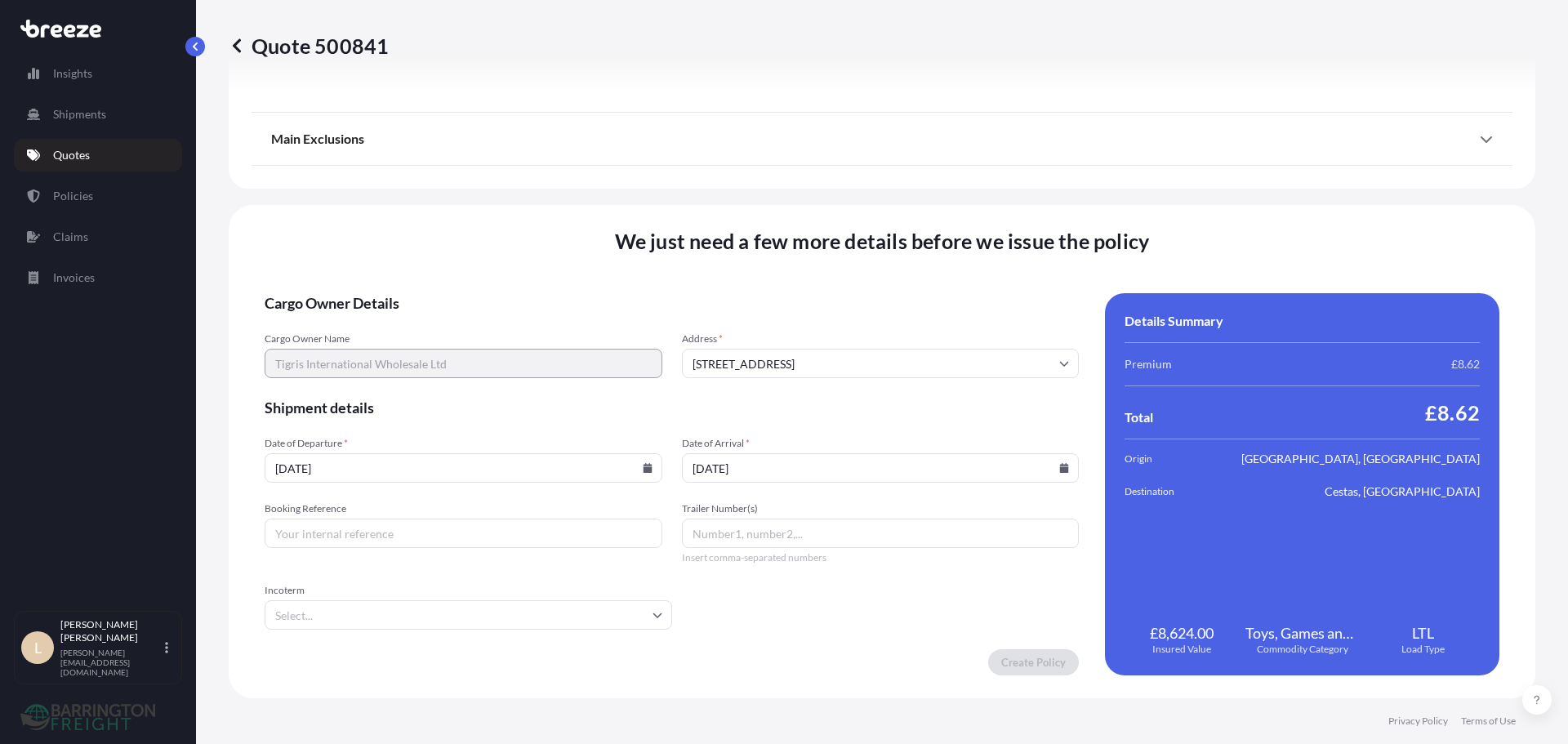
click at [410, 539] on input "Booking Reference" at bounding box center [463, 533] width 398 height 29
type input "25835"
click at [746, 540] on input "Trailer Number(s)" at bounding box center [881, 533] width 398 height 29
click at [540, 616] on input "Incoterm" at bounding box center [468, 614] width 408 height 29
type input "dap"
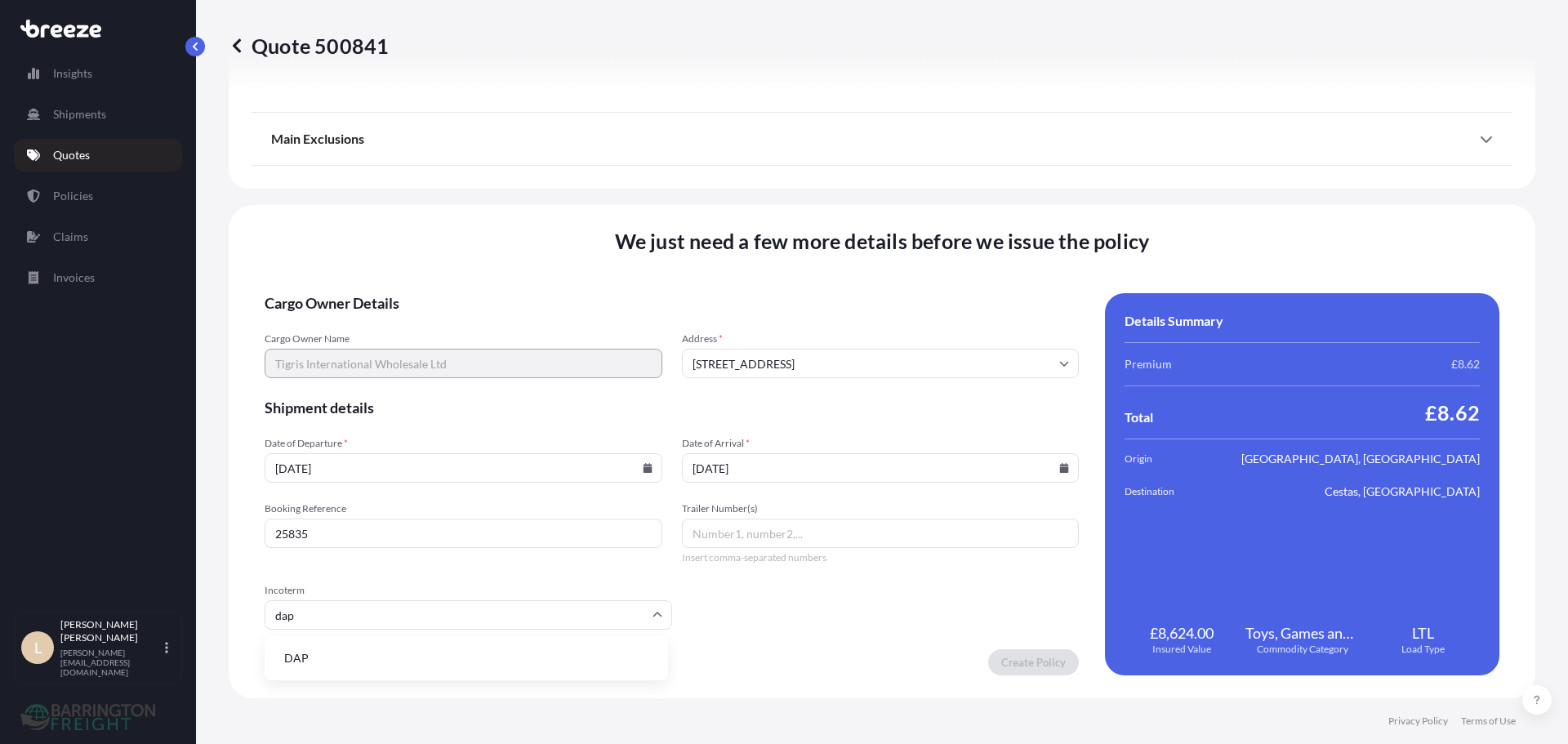
click at [369, 664] on li "DAP" at bounding box center [466, 658] width 390 height 31
click at [810, 630] on form "Cargo Owner Details Cargo Owner Name Tigris International Wholesale Ltd Address…" at bounding box center [671, 484] width 815 height 382
click at [414, 476] on input "[DATE]" at bounding box center [463, 467] width 398 height 29
click at [501, 413] on span "Shipment details" at bounding box center [671, 408] width 815 height 20
click at [728, 547] on input "Trailer Number(s)" at bounding box center [881, 533] width 398 height 29
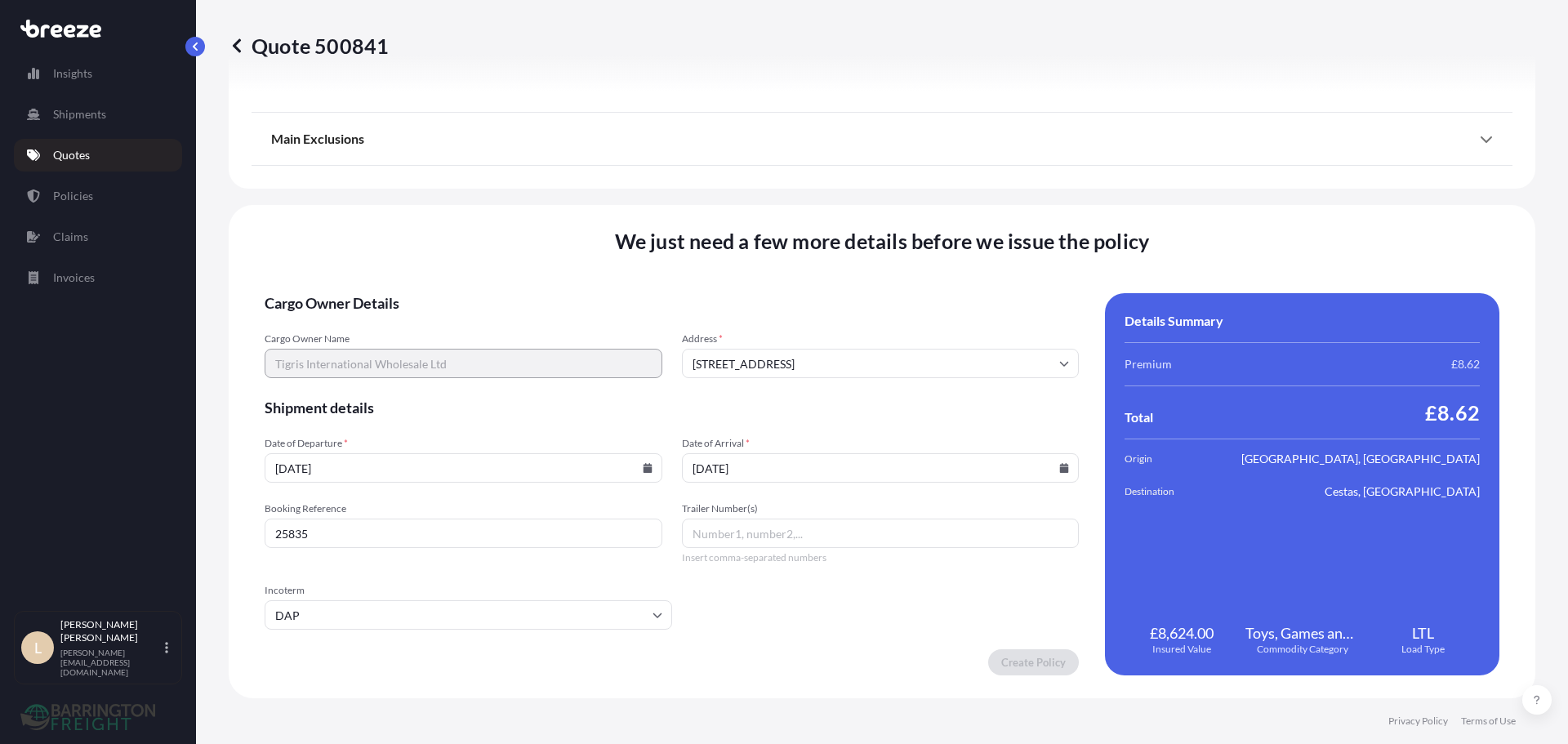
click at [775, 593] on form "Cargo Owner Details Cargo Owner Name Tigris International Wholesale Ltd Address…" at bounding box center [671, 484] width 815 height 382
click at [868, 370] on input "[STREET_ADDRESS]" at bounding box center [881, 363] width 398 height 29
click at [777, 360] on input "[STREET_ADDRESS]" at bounding box center [881, 363] width 398 height 29
drag, startPoint x: 957, startPoint y: 361, endPoint x: 513, endPoint y: 347, distance: 444.2
click at [513, 347] on div "Cargo Owner Name Tigris International Wholesale Ltd Address * [STREET_ADDRESS] …" at bounding box center [671, 355] width 815 height 46
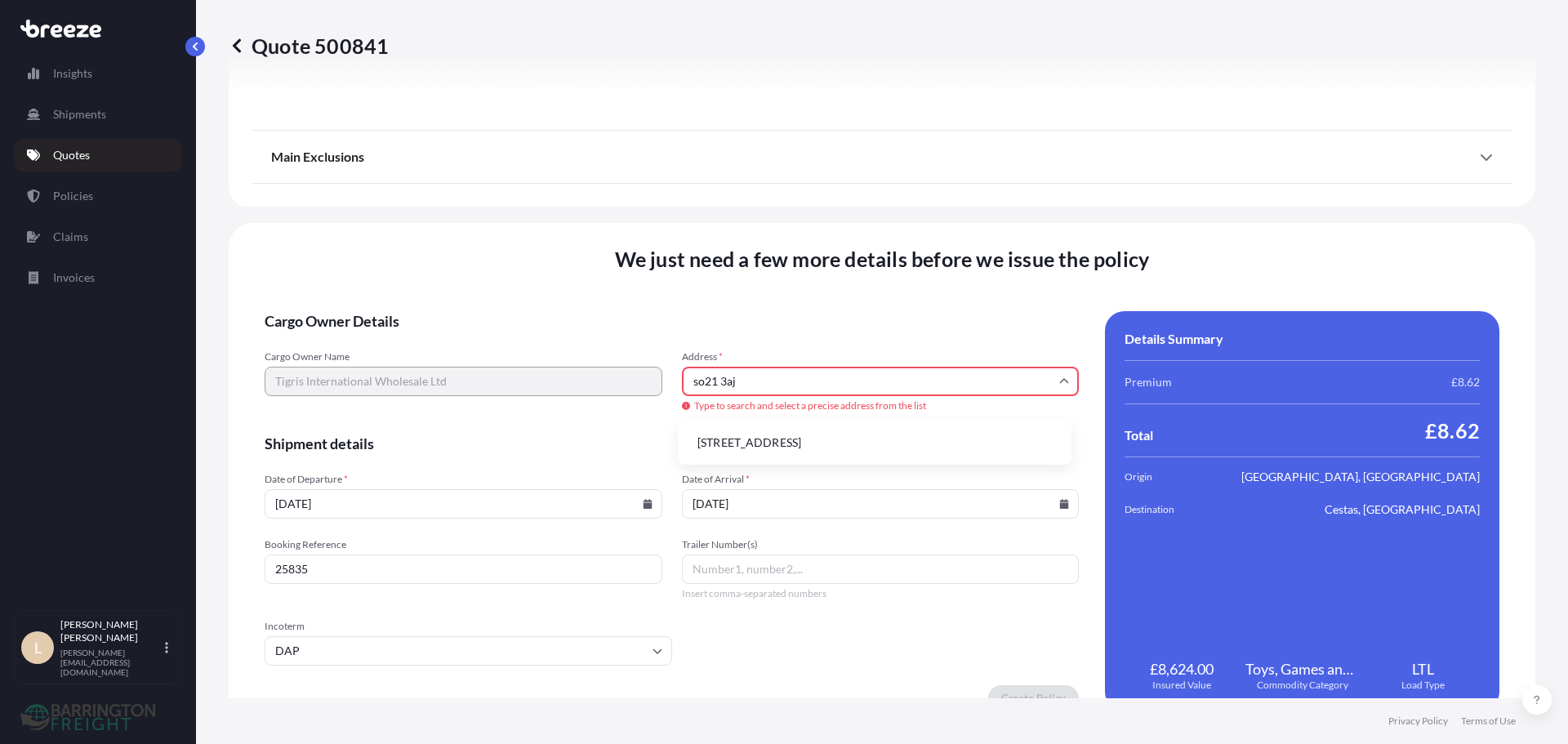
click at [859, 446] on li "[STREET_ADDRESS]" at bounding box center [874, 442] width 380 height 31
type input "[STREET_ADDRESS]"
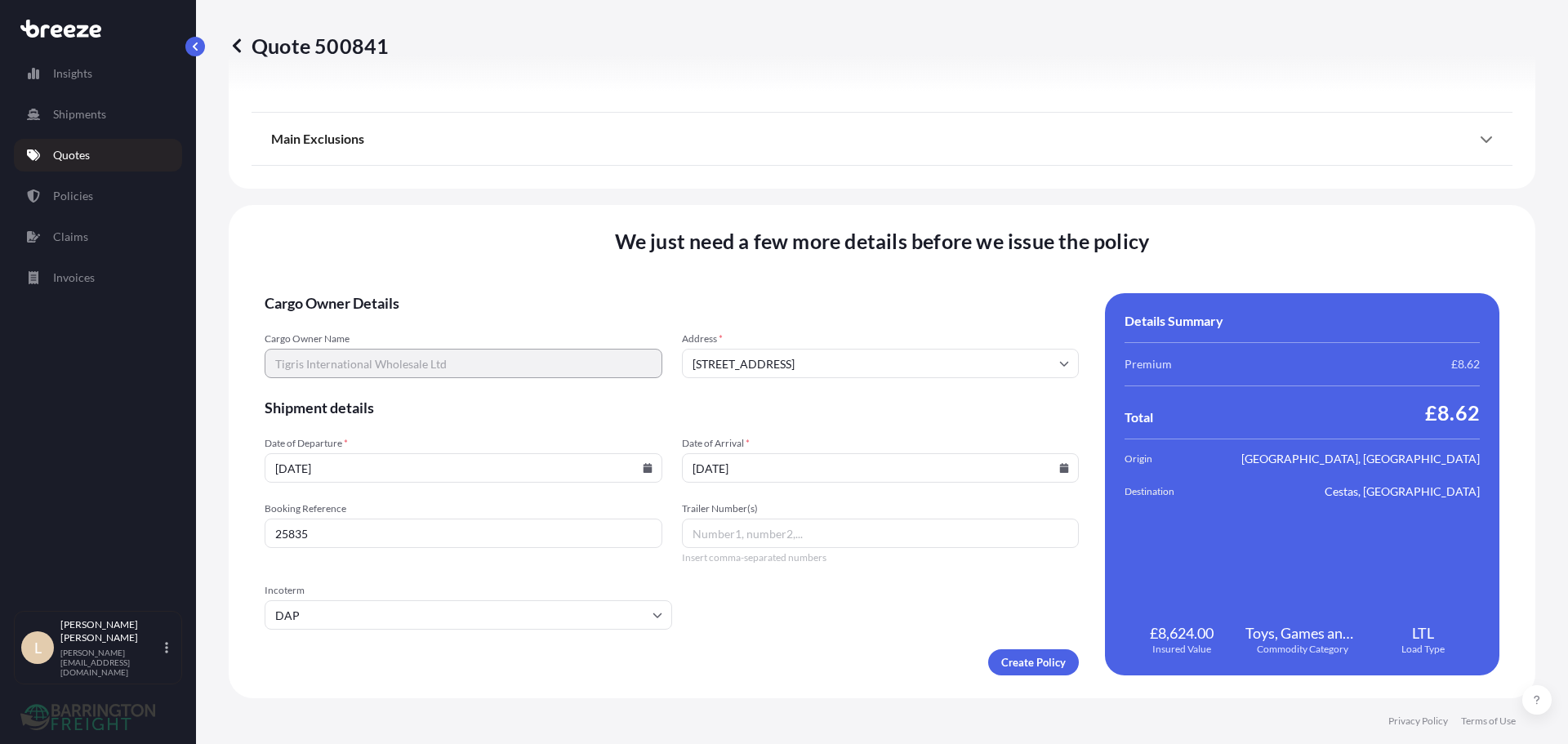
click at [799, 589] on form "Cargo Owner Details Cargo Owner Name Tigris International Wholesale Ltd Address…" at bounding box center [671, 484] width 815 height 382
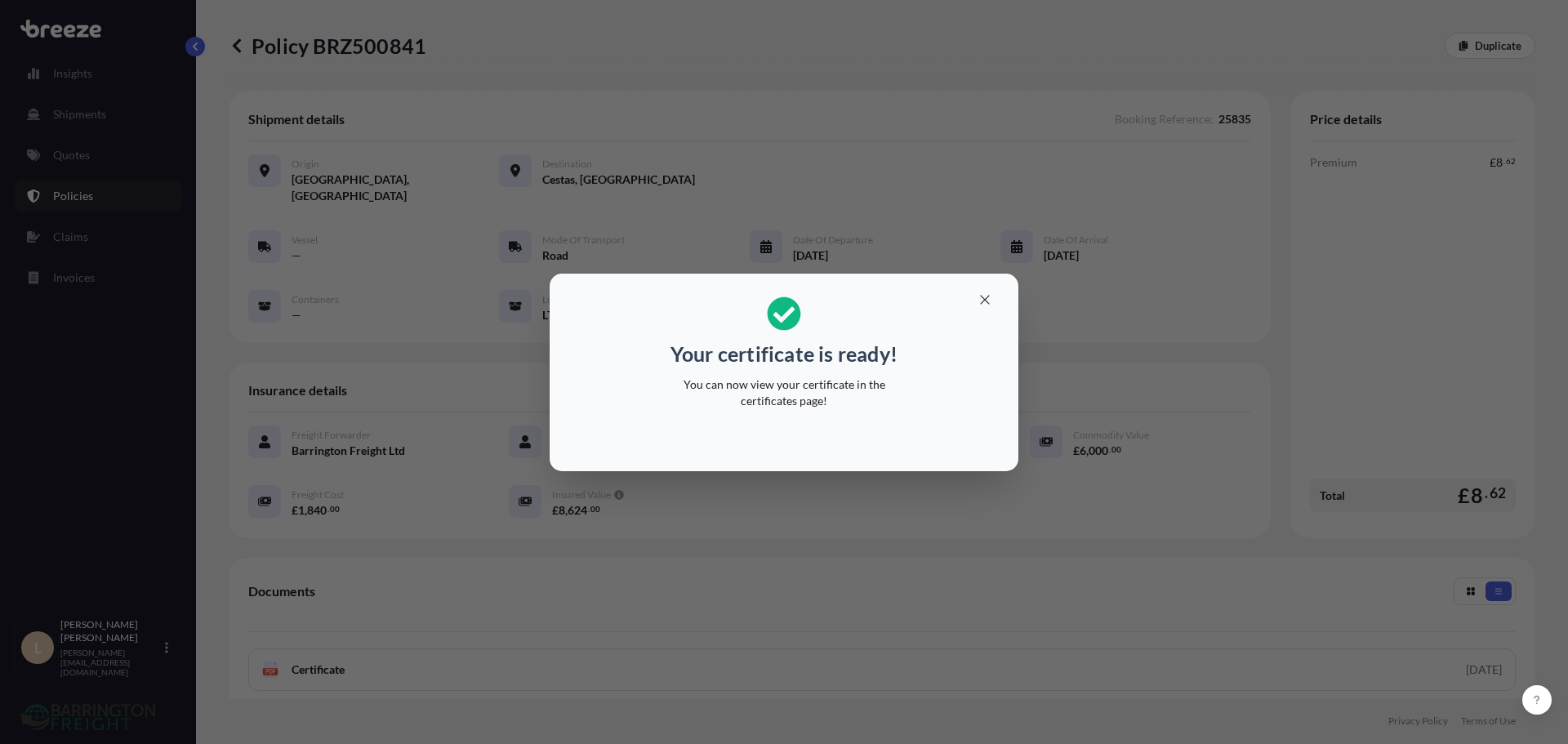
click at [846, 393] on p "You can now view your certificate in the certificates page!" at bounding box center [784, 392] width 252 height 32
click at [981, 299] on icon "button" at bounding box center [985, 300] width 15 height 15
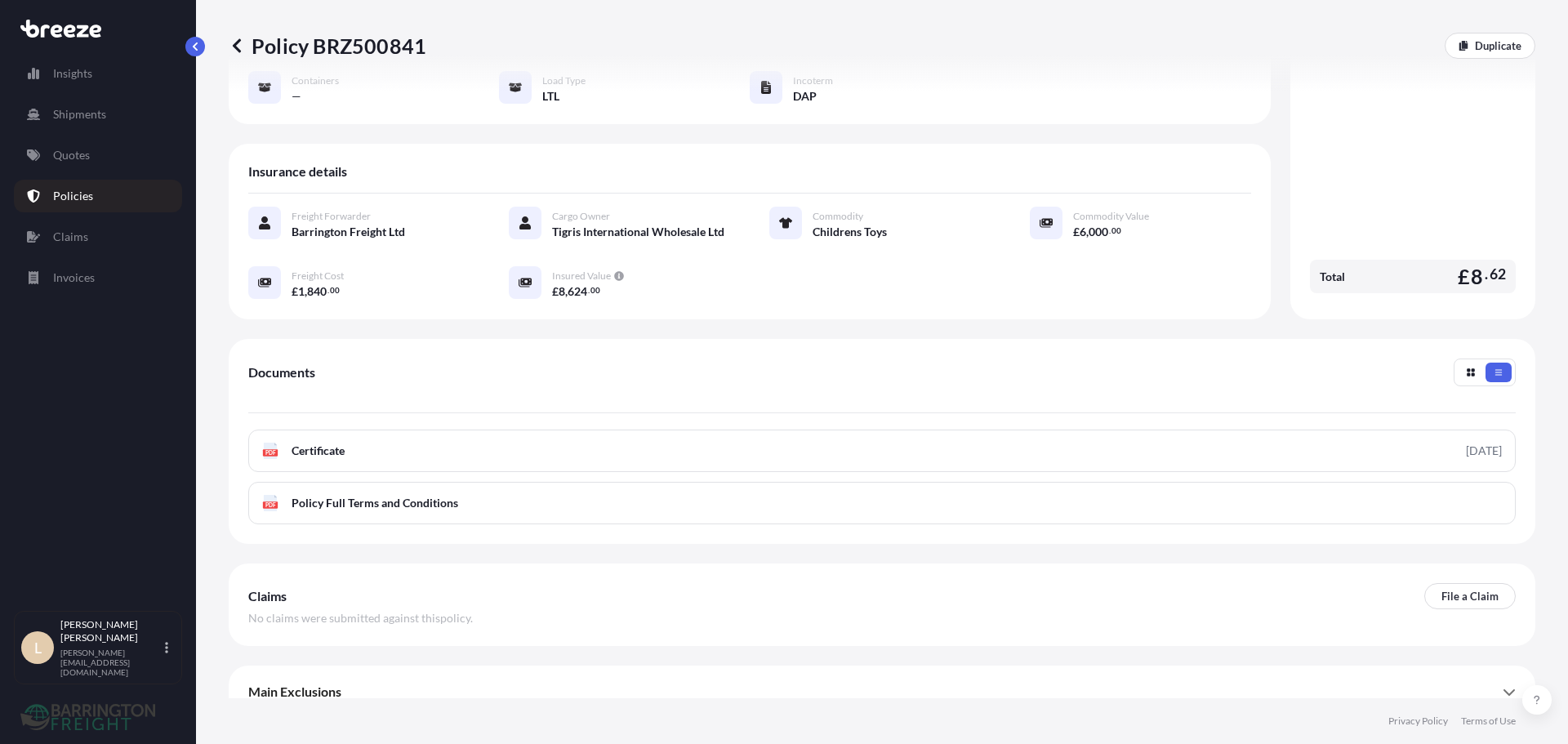
scroll to position [222, 0]
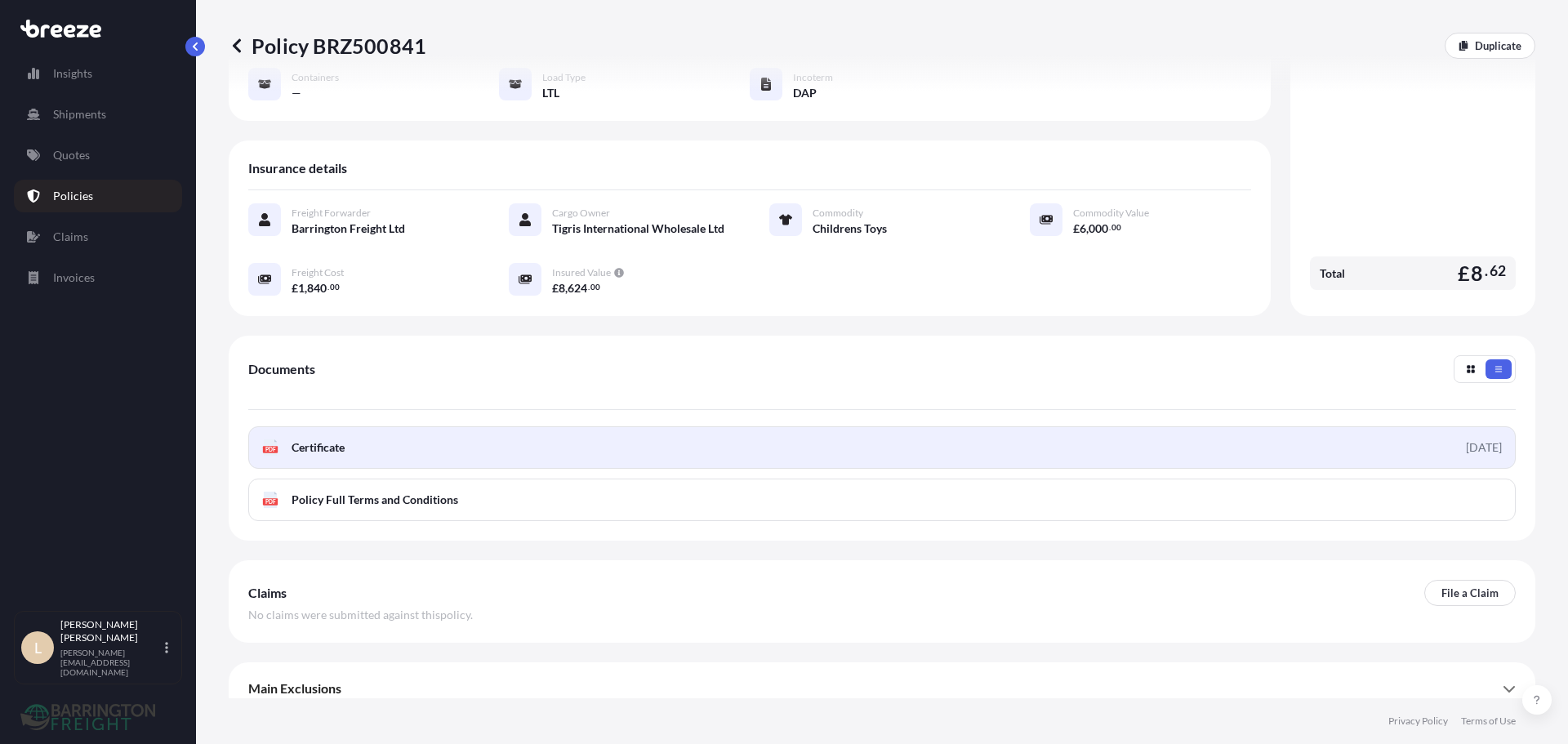
click at [354, 426] on link "PDF Certificate [DATE]" at bounding box center [883, 447] width 1268 height 42
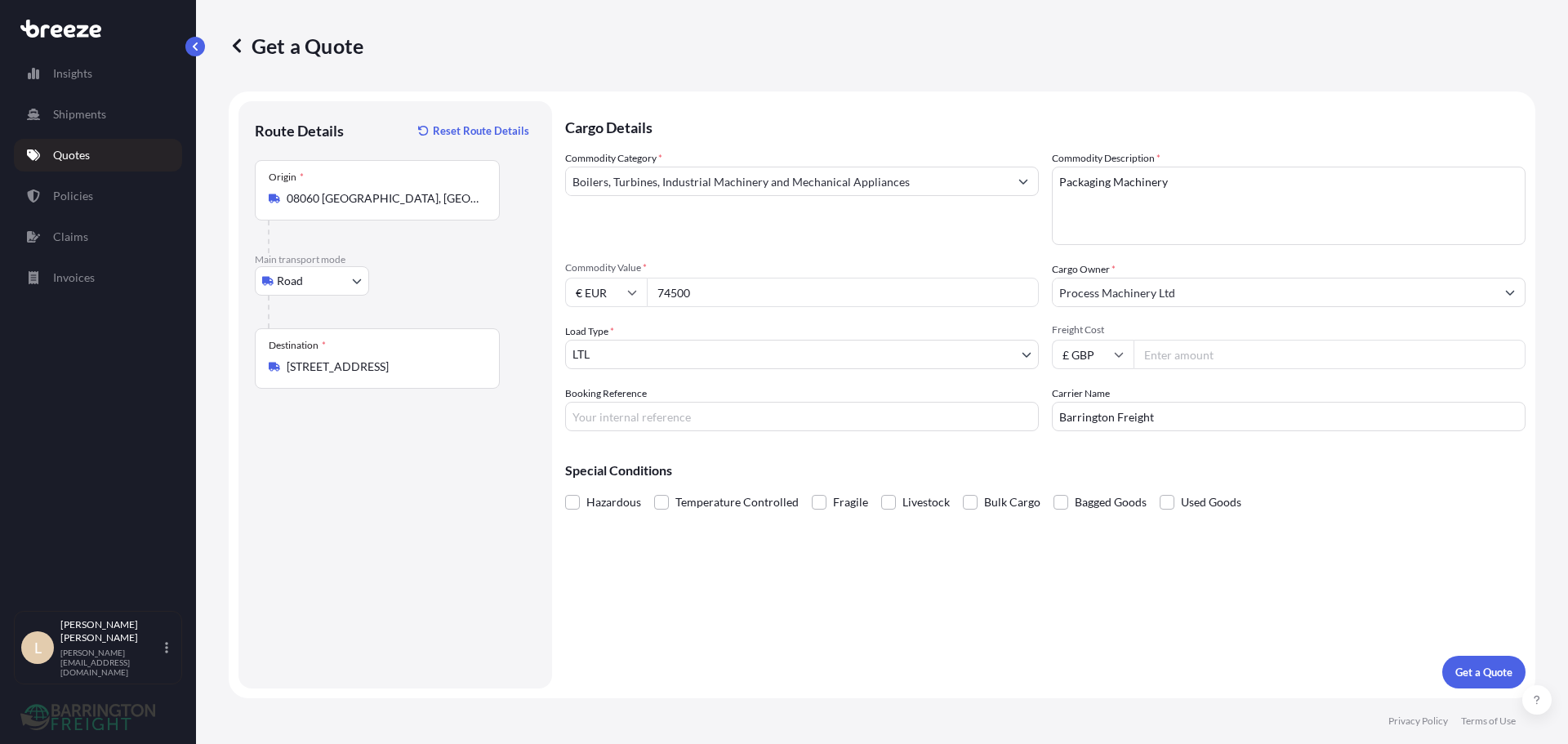
select select "Road"
select select "1"
click at [1186, 364] on input "Freight Cost" at bounding box center [1329, 354] width 392 height 29
type input "995"
click at [1197, 573] on div "Cargo Details Commodity Category * Boilers, Turbines, Industrial Machinery and …" at bounding box center [1045, 394] width 961 height 587
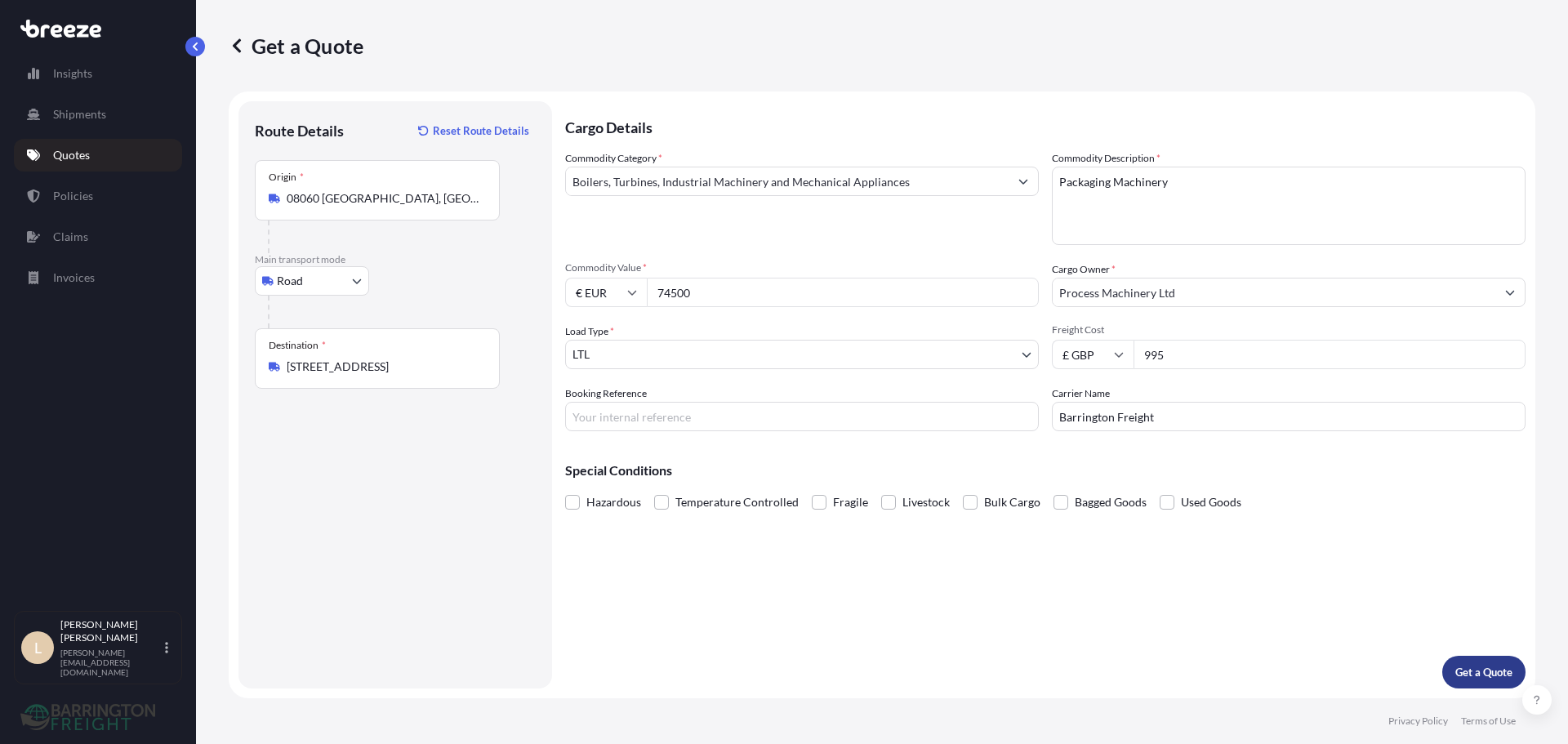
click at [1460, 662] on button "Get a Quote" at bounding box center [1484, 671] width 84 height 32
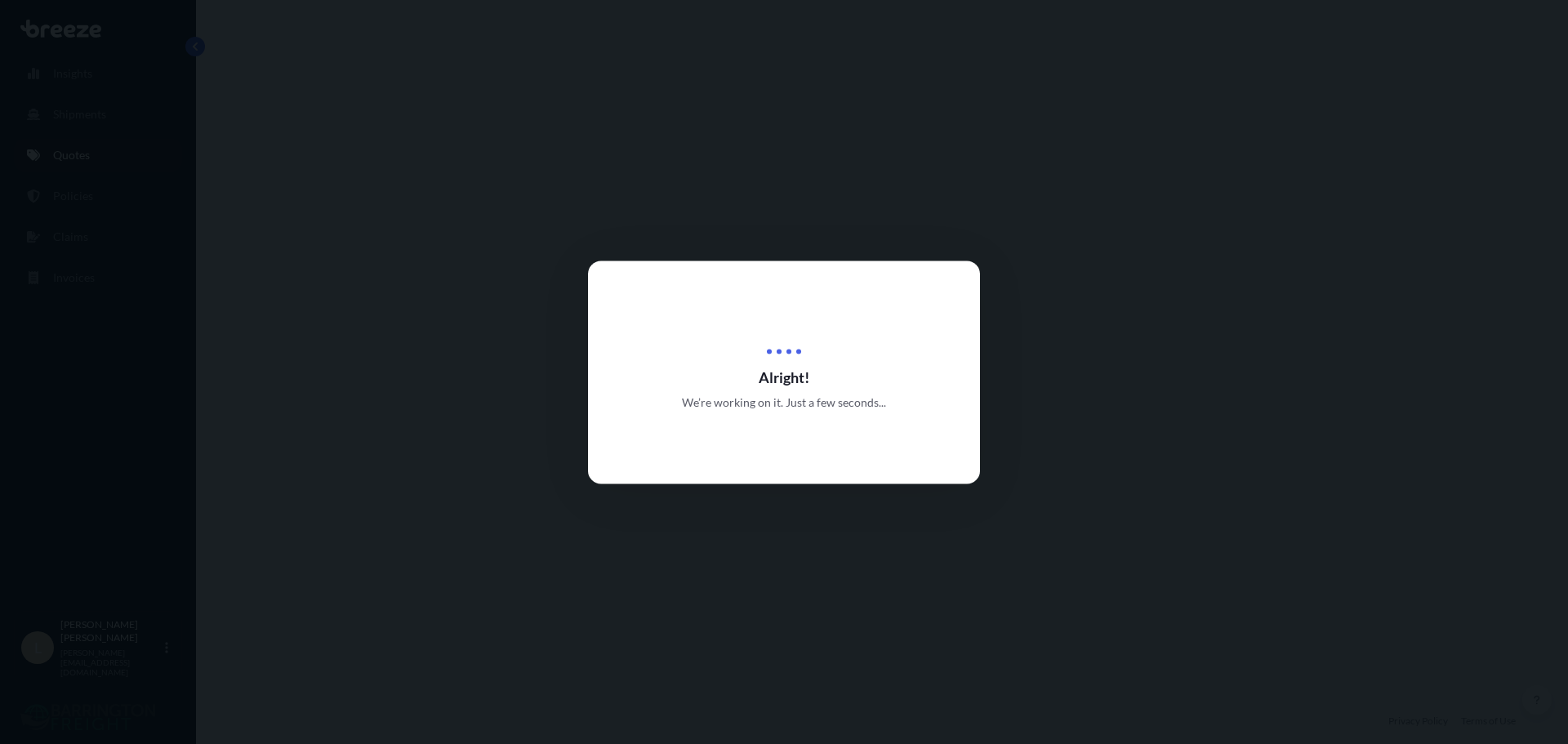
select select "Road"
select select "1"
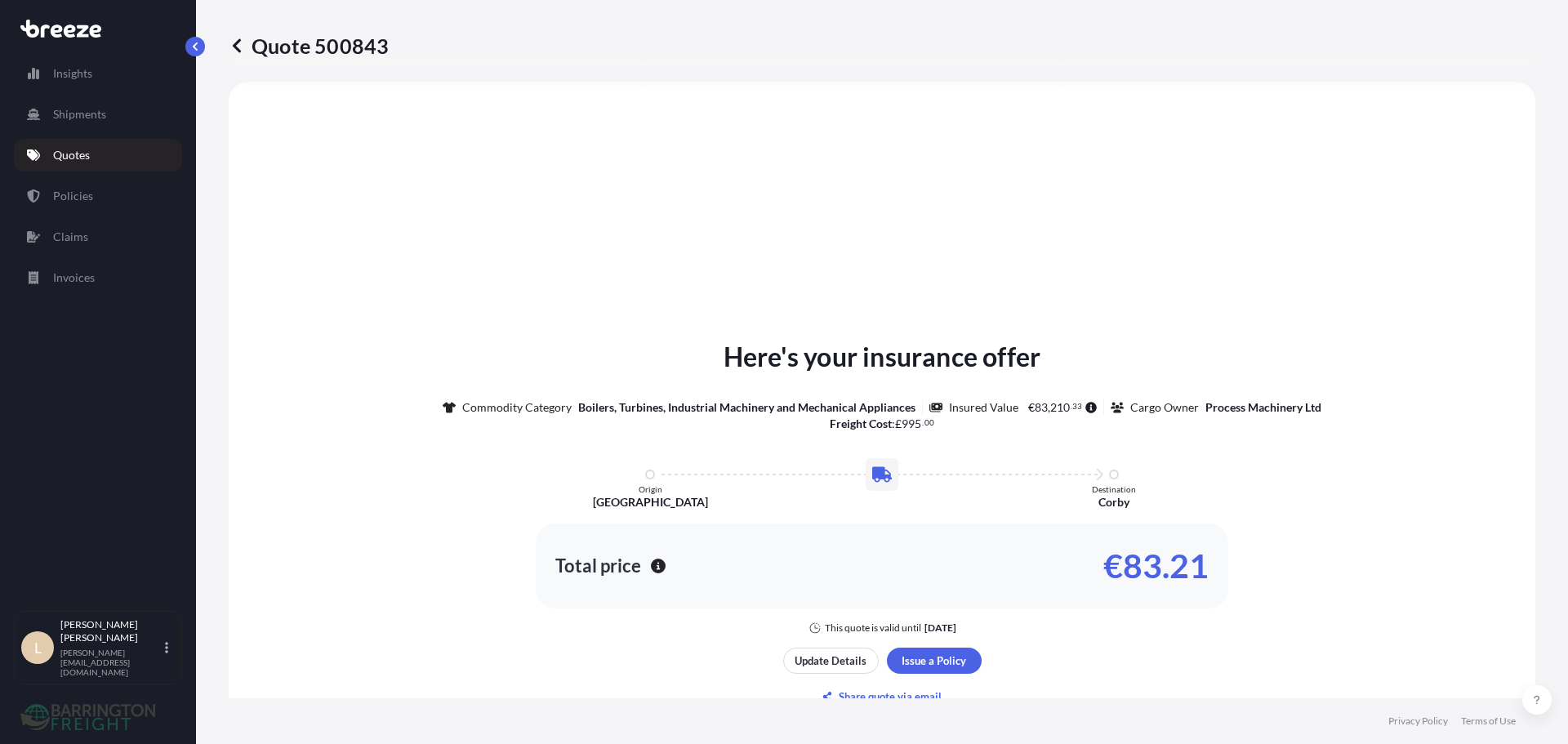
scroll to position [2, 0]
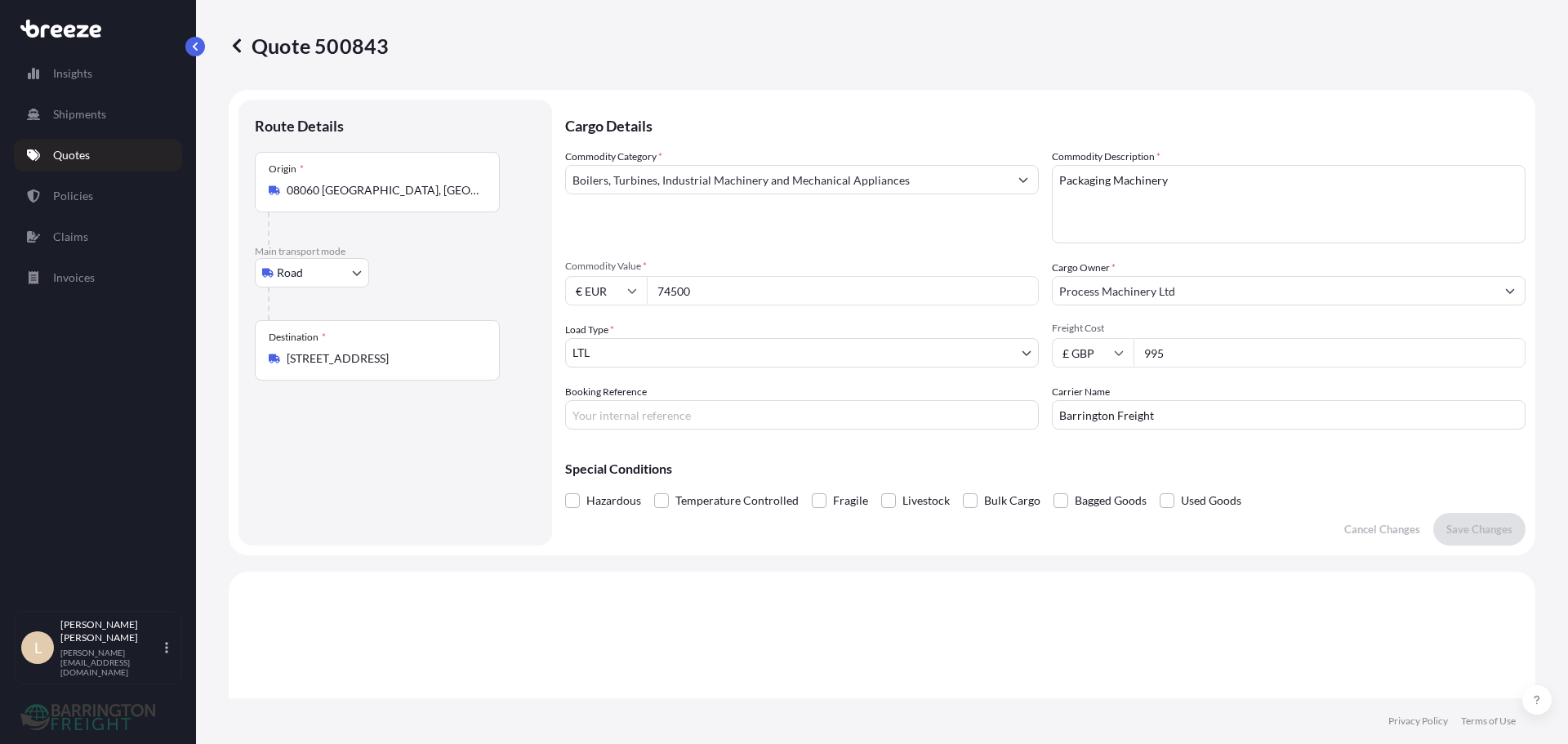
click at [593, 289] on input "€ EUR" at bounding box center [606, 290] width 82 height 29
click at [618, 369] on div "£ GBP" at bounding box center [606, 370] width 69 height 31
type input "£ GBP"
drag, startPoint x: 705, startPoint y: 287, endPoint x: 607, endPoint y: 274, distance: 98.9
click at [621, 276] on div "£ GBP 74500" at bounding box center [802, 290] width 474 height 29
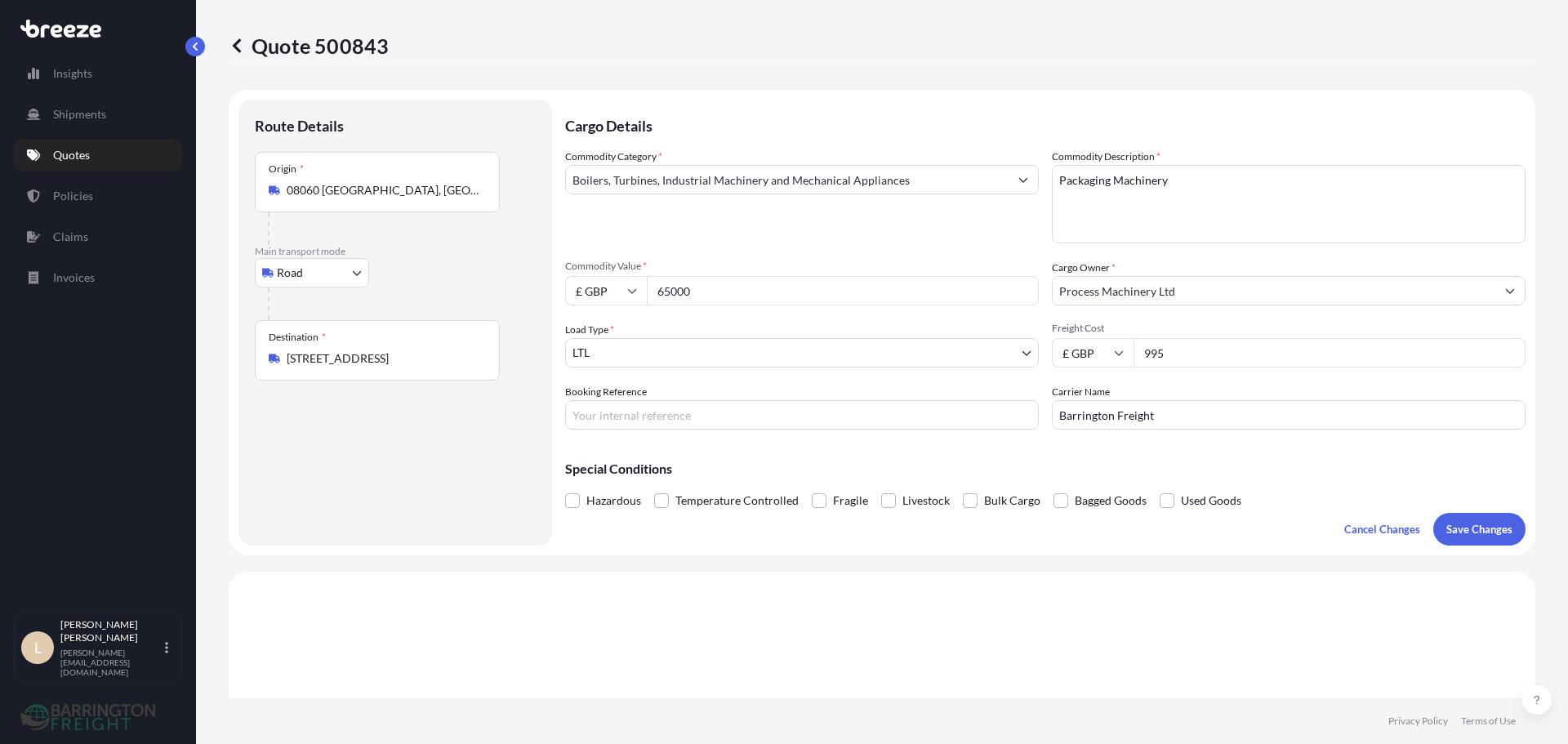
type input "65000"
click at [685, 244] on div "Commodity Category * Boilers, Turbines, Industrial Machinery and Mechanical App…" at bounding box center [1045, 288] width 961 height 281
click at [1447, 524] on p "Save Changes" at bounding box center [1480, 529] width 66 height 17
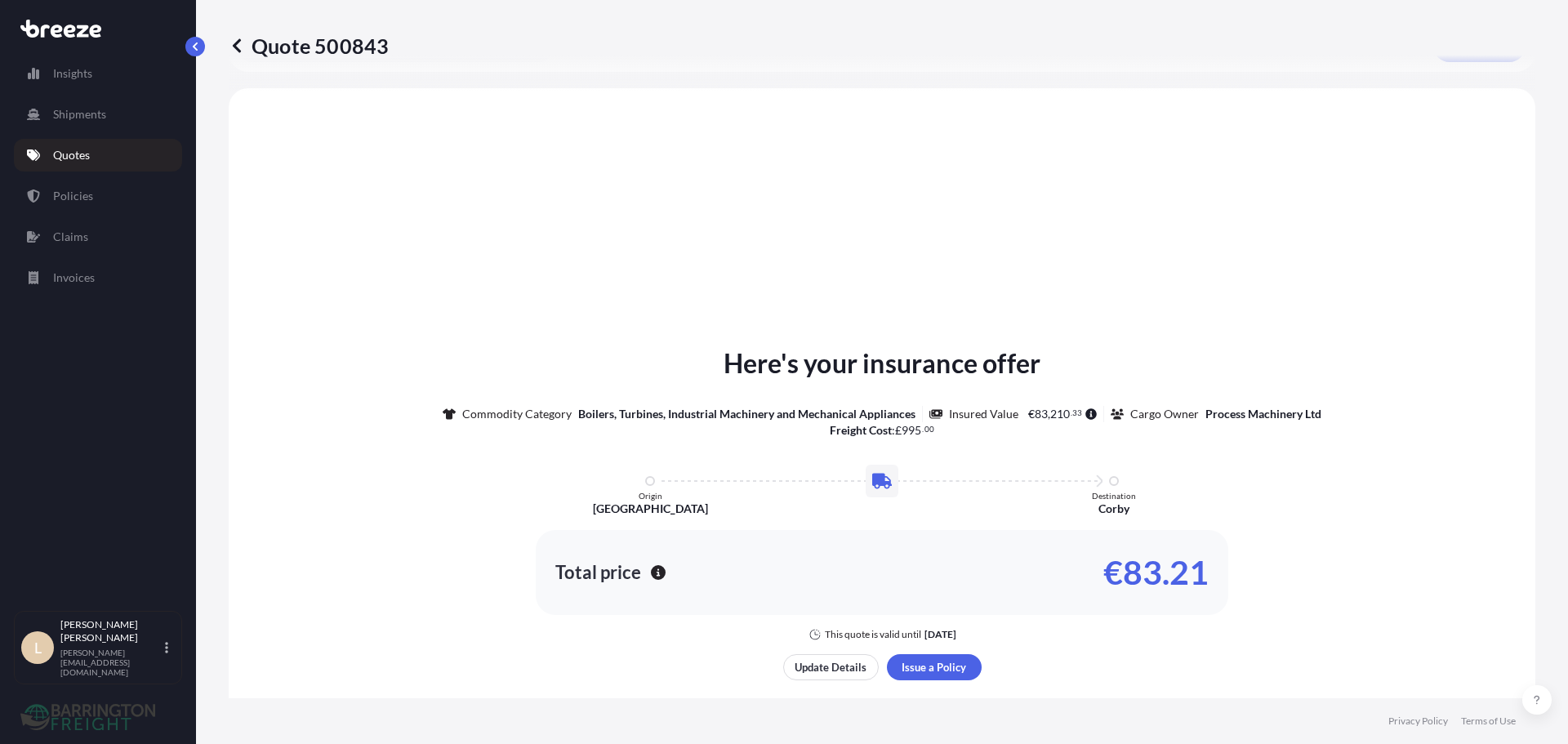
scroll to position [491, 0]
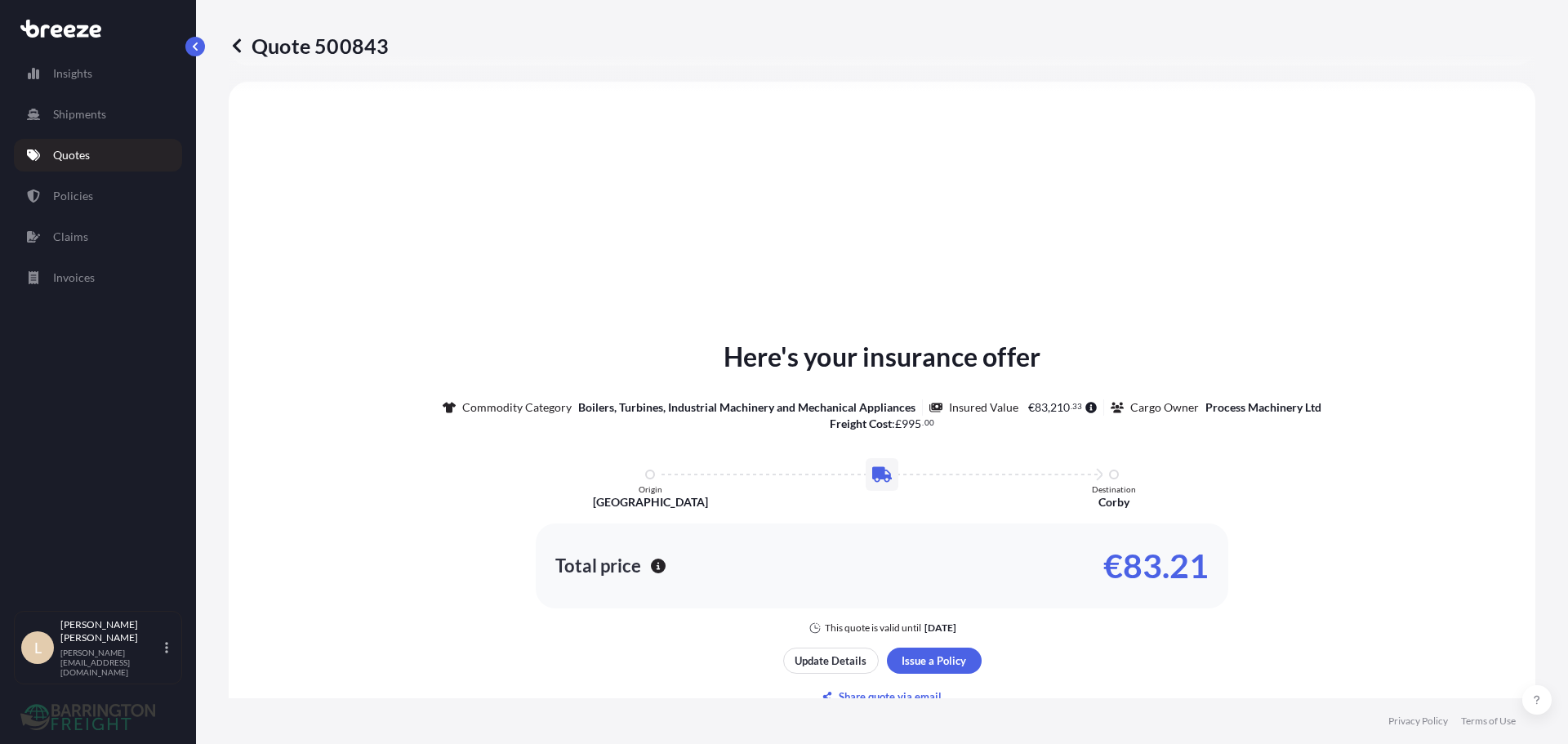
select select "Road"
select select "1"
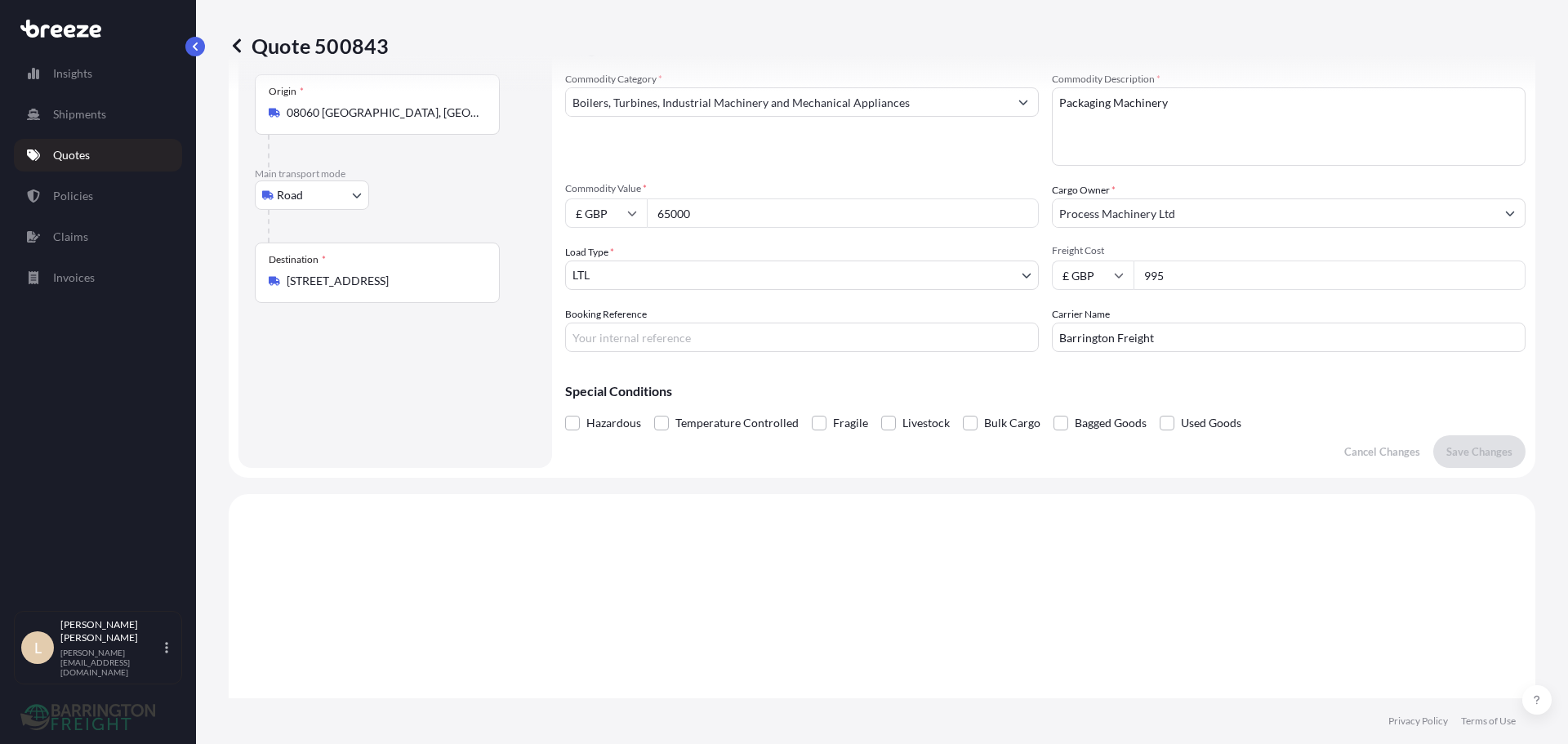
scroll to position [0, 0]
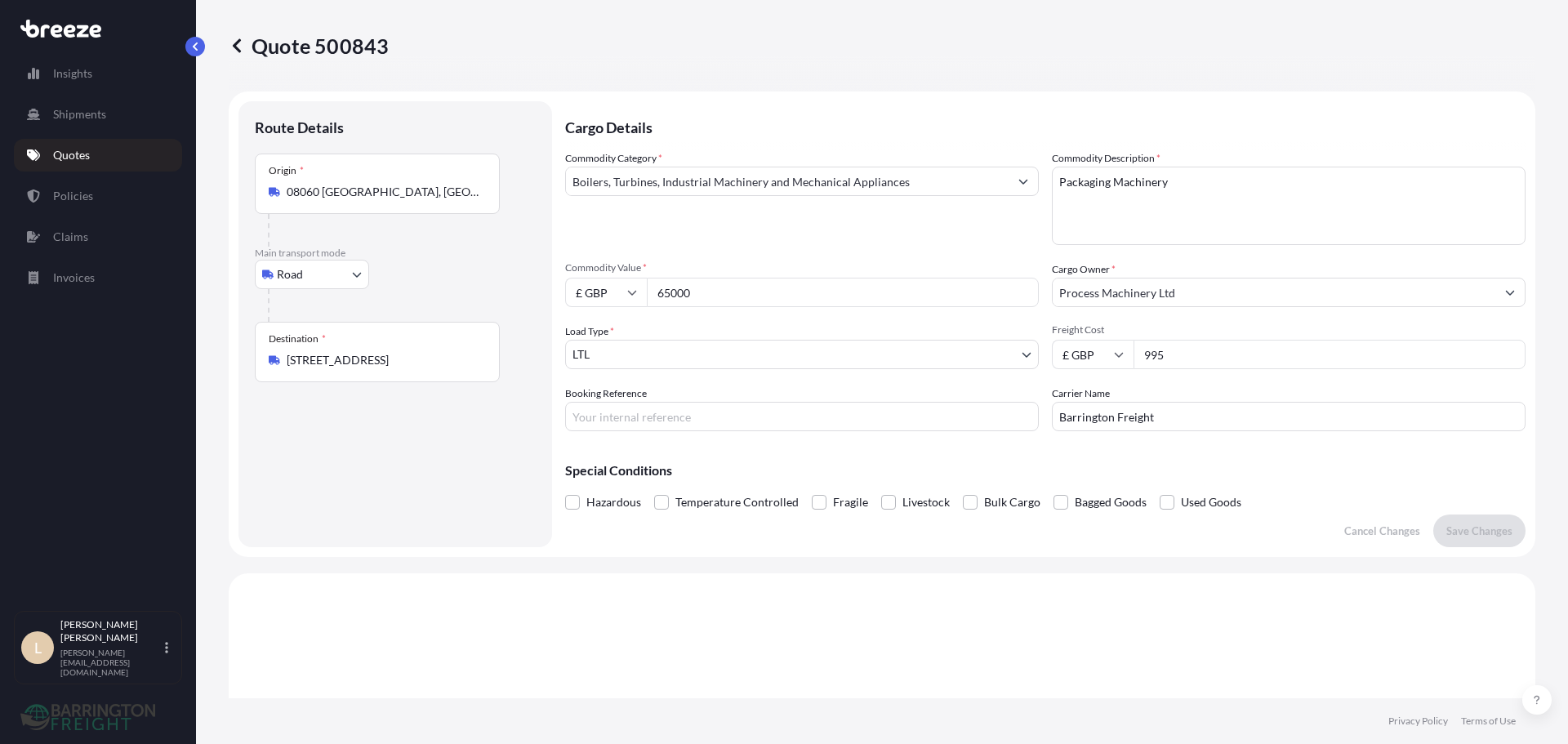
click at [718, 302] on input "65000" at bounding box center [843, 292] width 392 height 29
click at [586, 101] on p "Cargo Details" at bounding box center [1045, 125] width 961 height 49
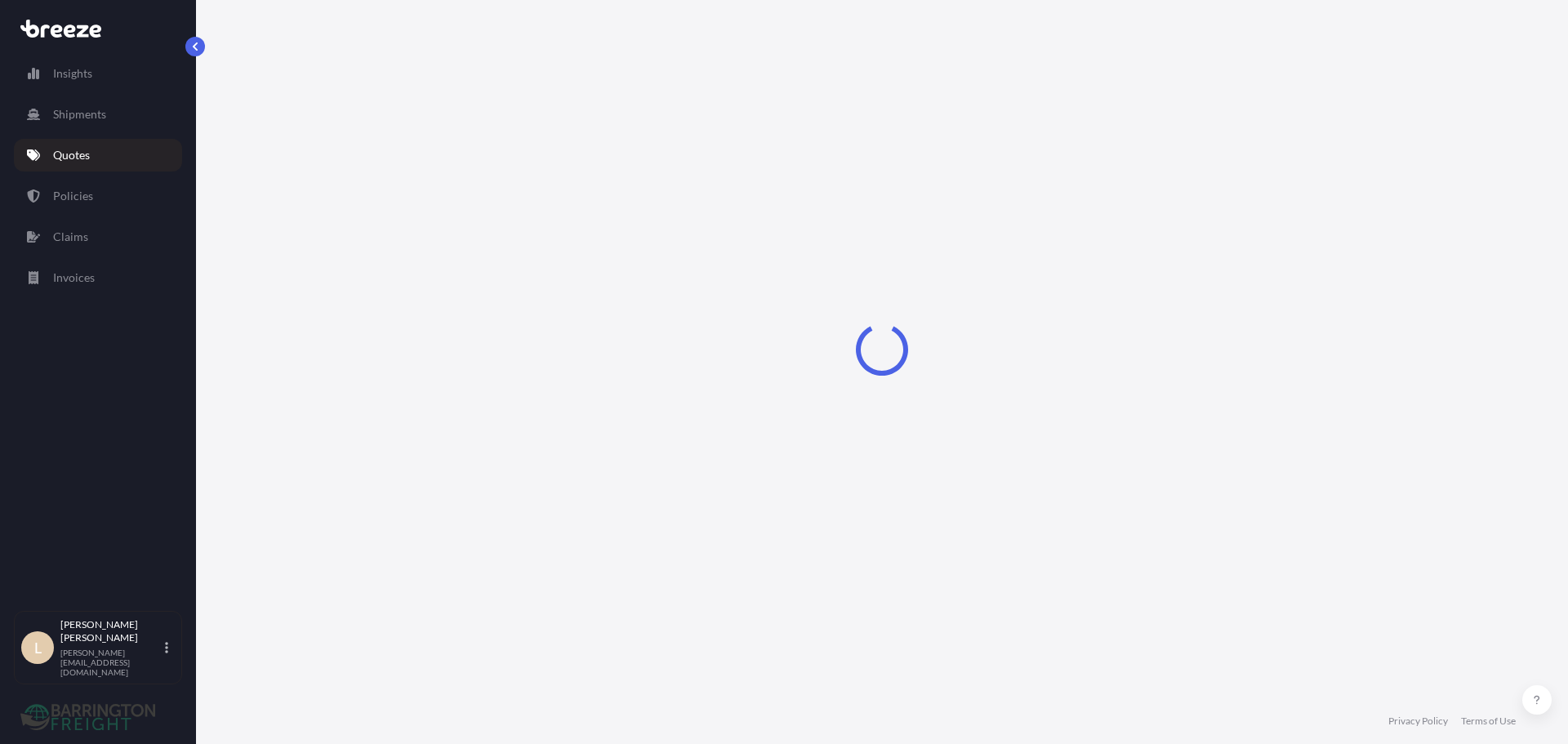
select select "Road"
select select "1"
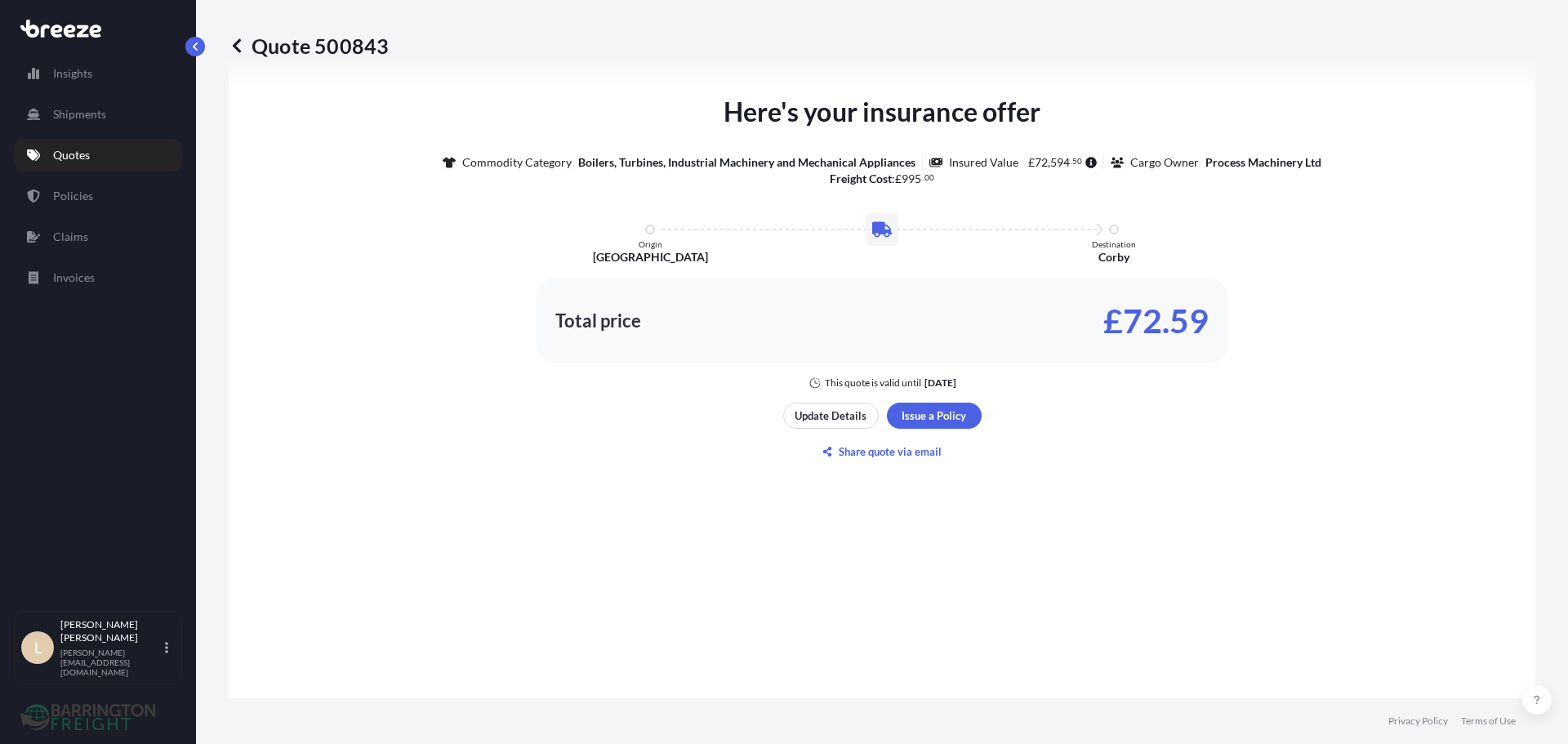
scroll to position [2, 0]
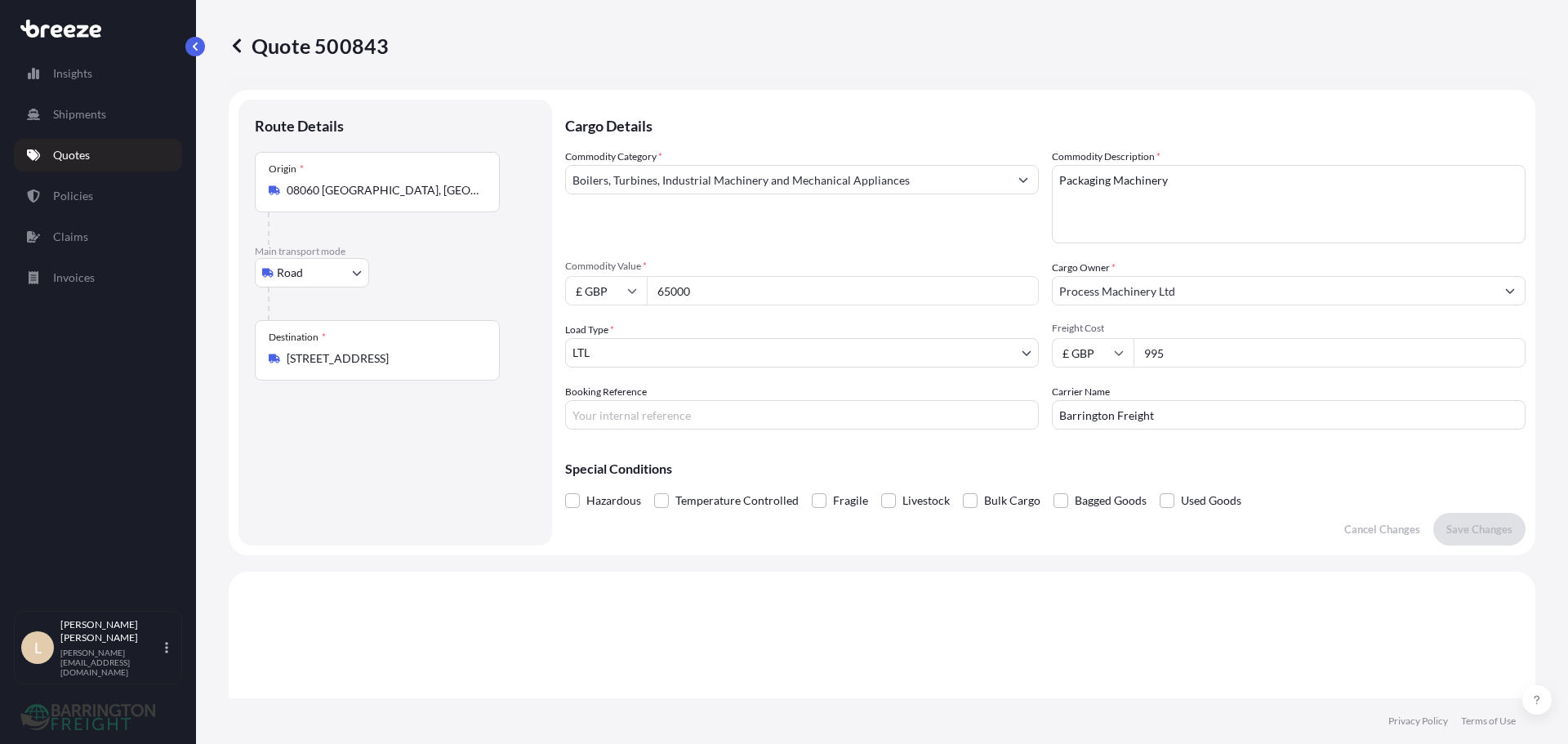
click at [93, 152] on link "Quotes" at bounding box center [98, 155] width 168 height 32
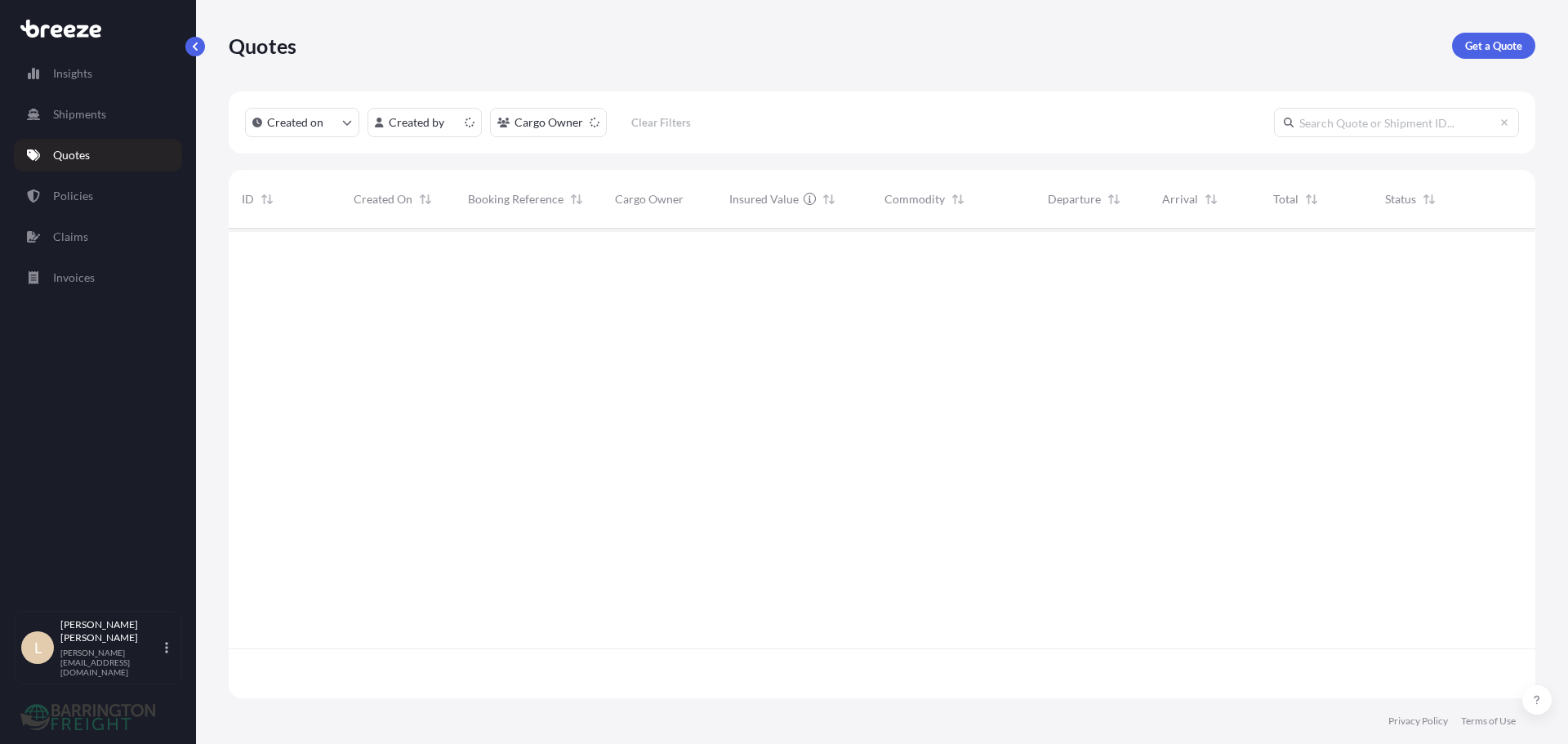
scroll to position [466, 1295]
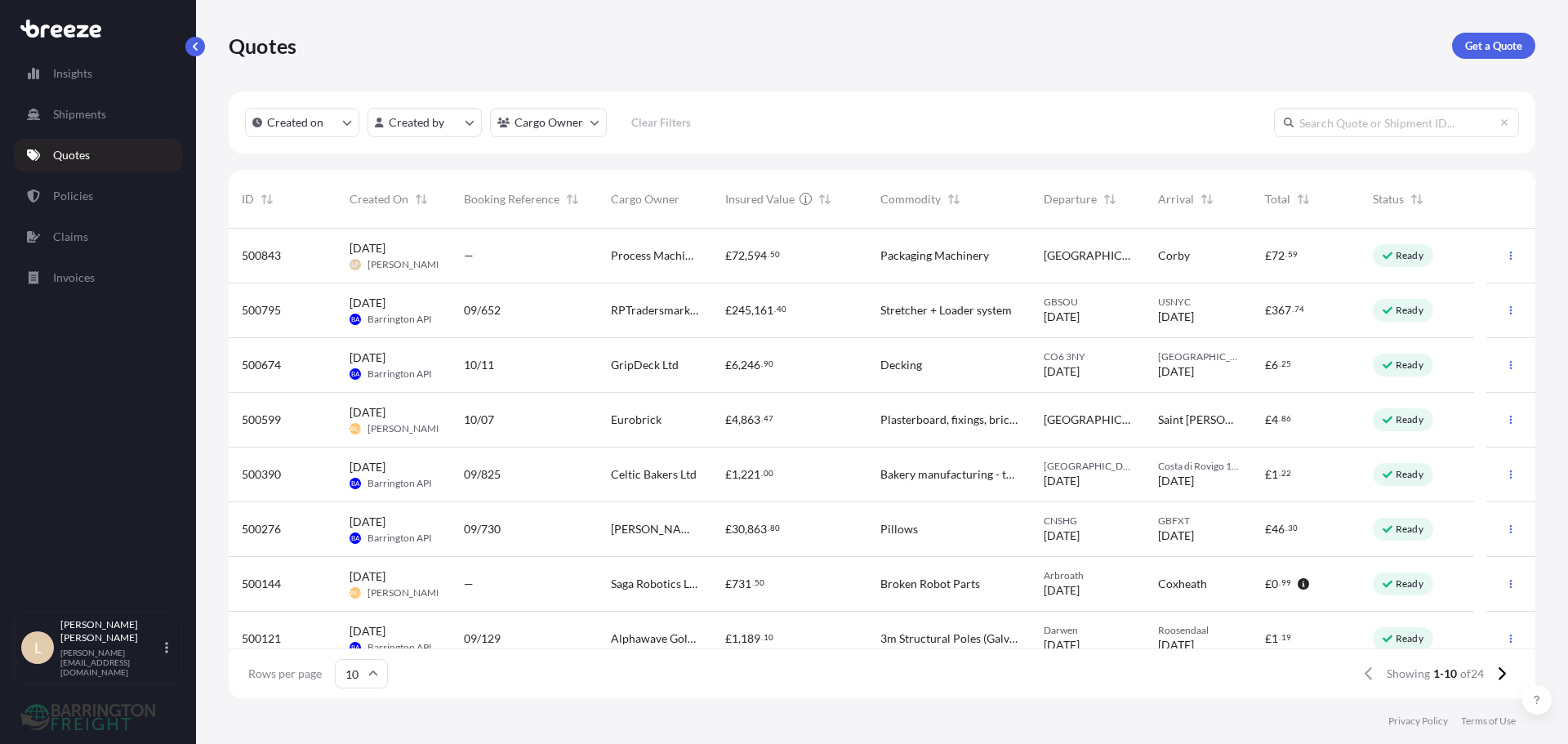
click at [1483, 59] on div "Quotes Get a Quote" at bounding box center [882, 46] width 1307 height 91
click at [1478, 56] on link "Get a Quote" at bounding box center [1493, 46] width 84 height 27
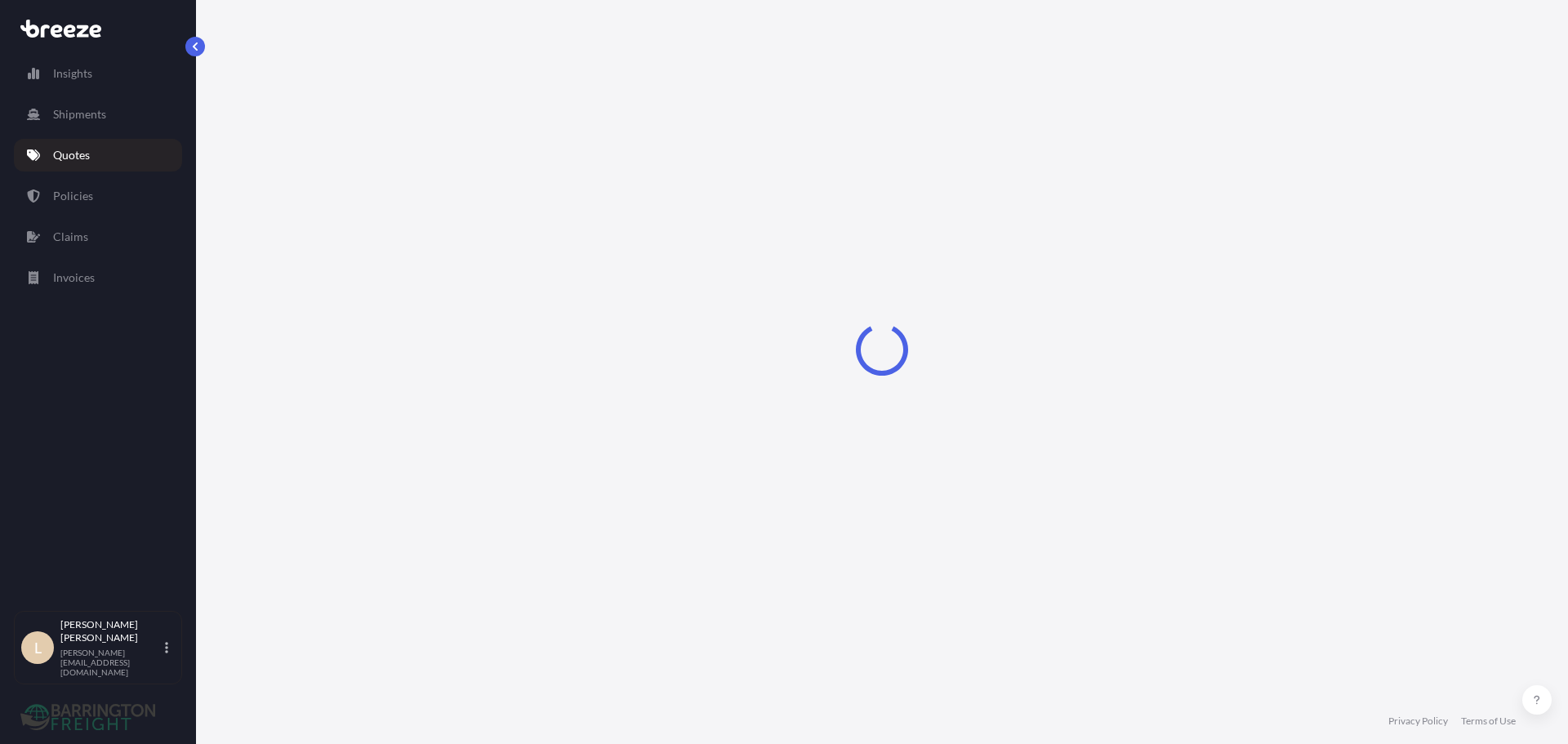
select select "Sea"
select select "1"
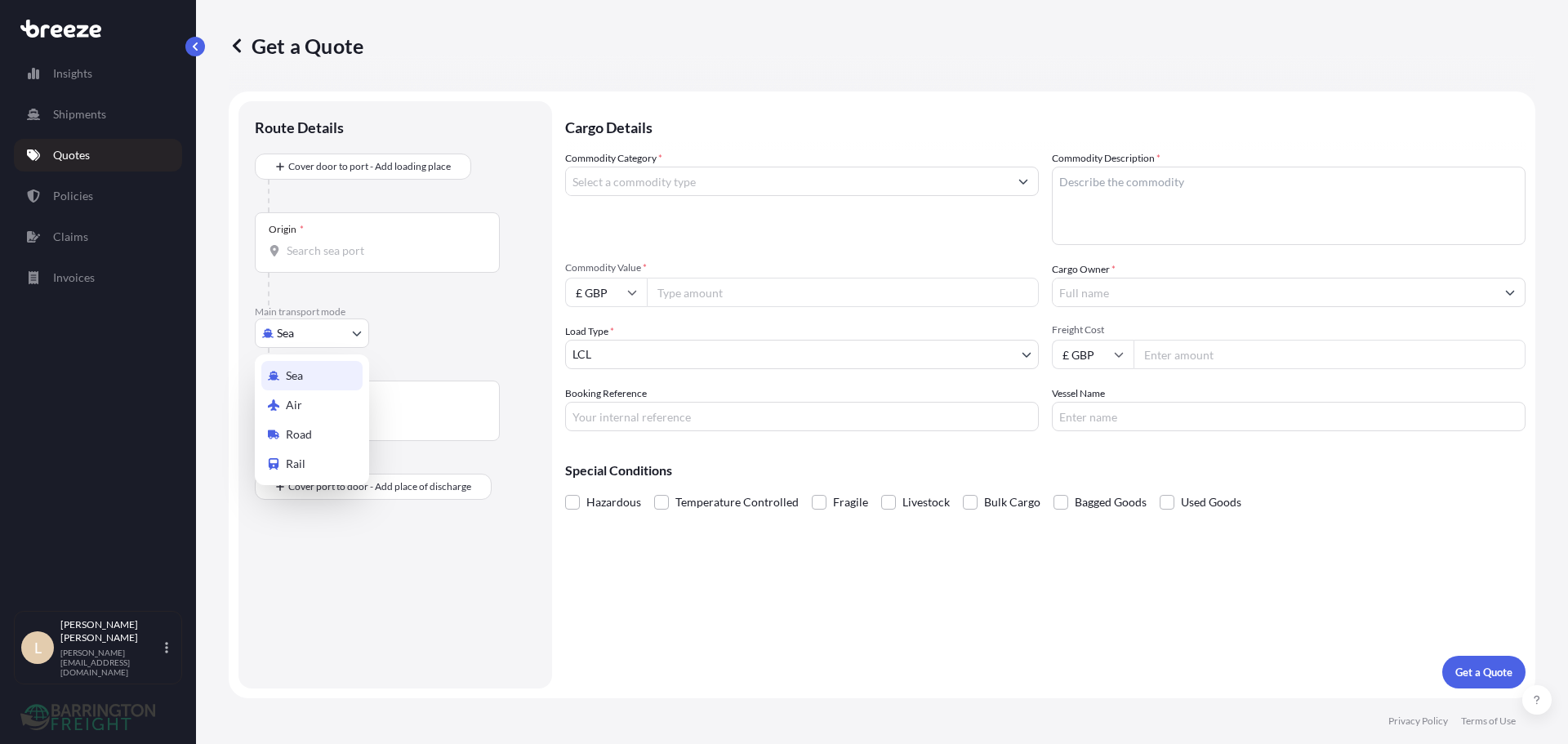
click at [306, 342] on body "Insights Shipments Quotes Policies Claims Invoices L Lee Pottle lee@barringtonf…" at bounding box center [784, 372] width 1568 height 744
click at [316, 426] on div "Road" at bounding box center [312, 434] width 101 height 29
select select "Road"
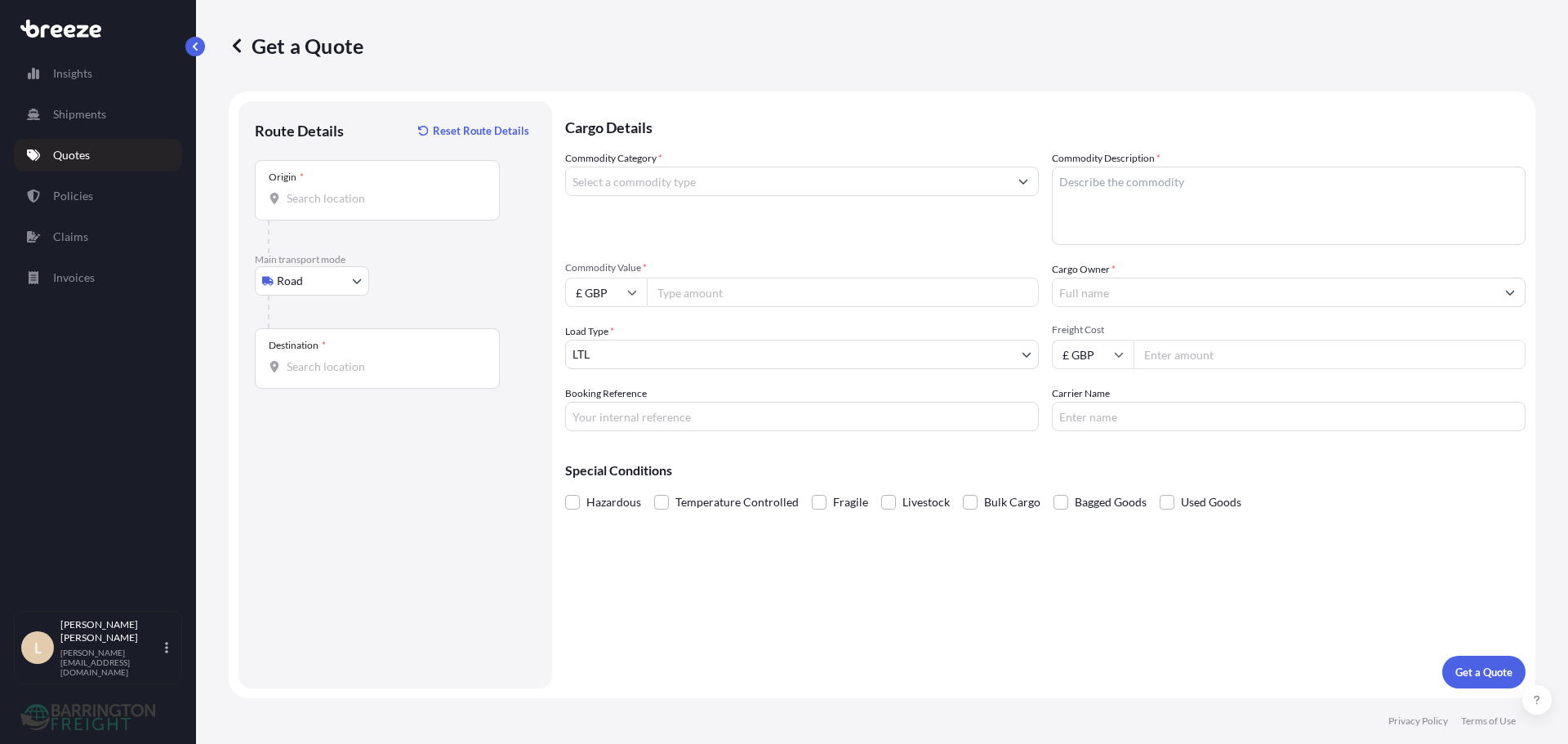
click at [315, 220] on div at bounding box center [384, 236] width 232 height 32
click at [302, 194] on input "Origin *" at bounding box center [383, 199] width 193 height 17
paste input "Zwickau"
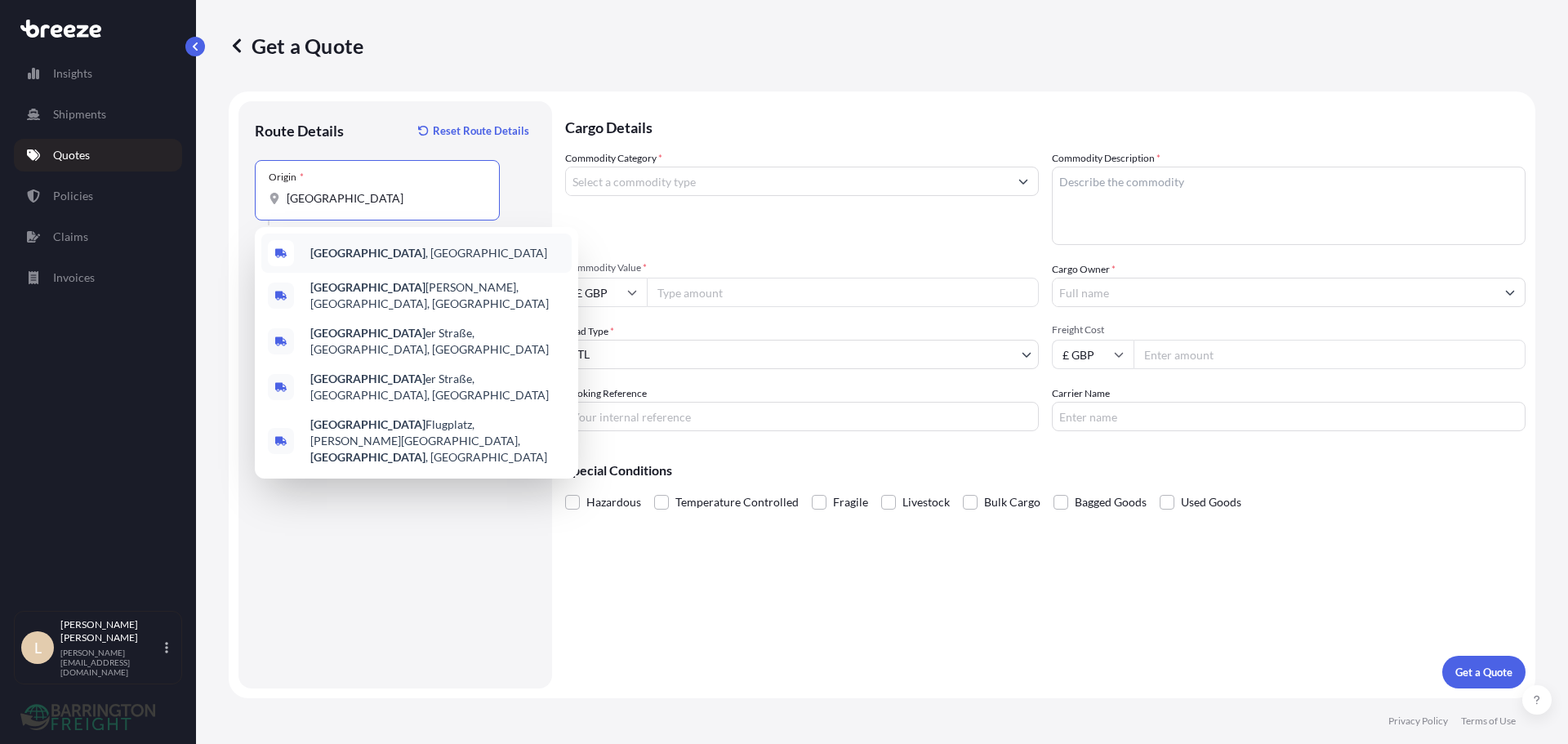
click at [358, 253] on span "Zwickau , Germany" at bounding box center [429, 254] width 237 height 17
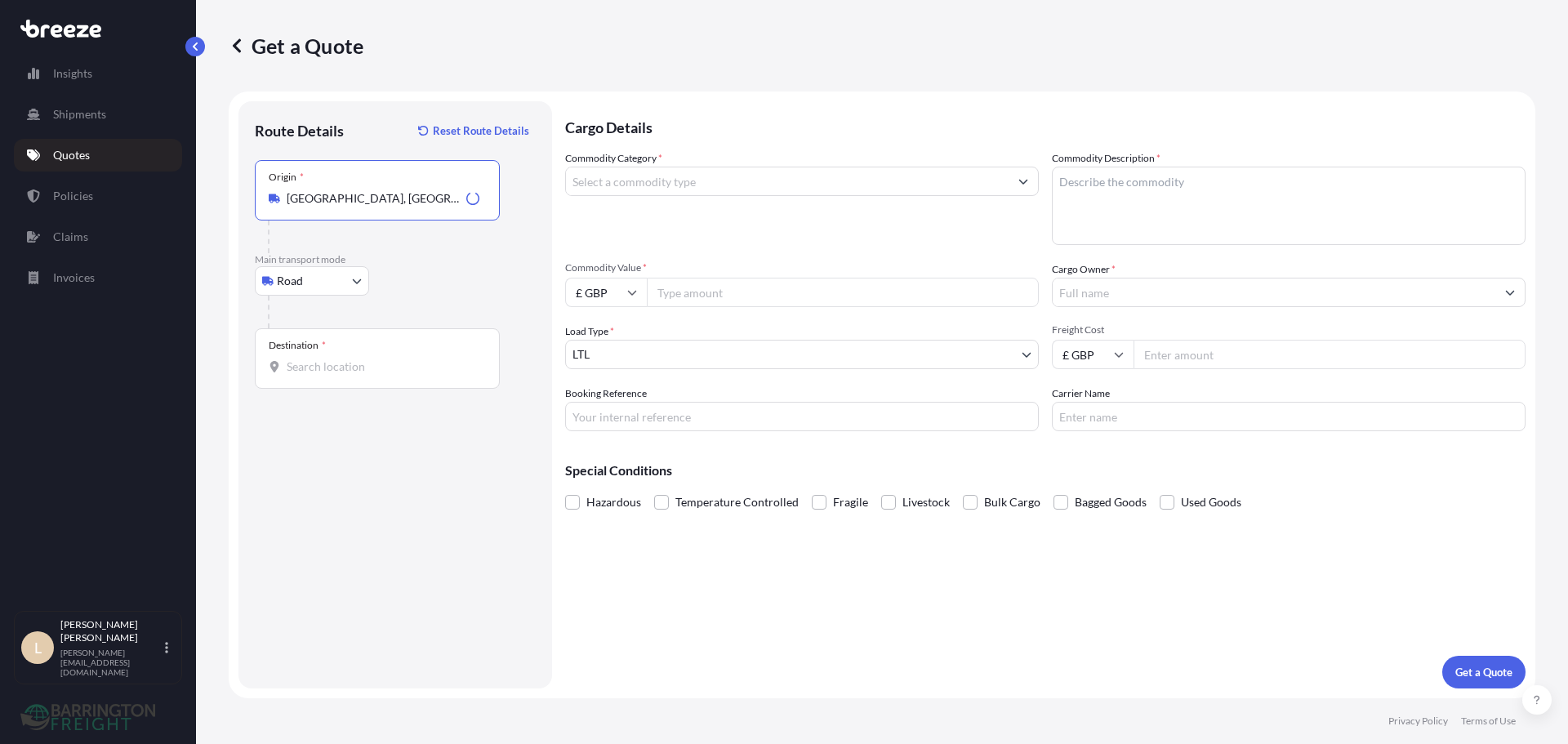
type input "Zwickau, Germany"
click at [389, 371] on input "Destination *" at bounding box center [383, 367] width 193 height 17
paste input "NN17 5XL"
click at [376, 413] on div "Corby NN17 5XL, UK" at bounding box center [416, 421] width 311 height 39
type input "Corby NN17 5XL, UK"
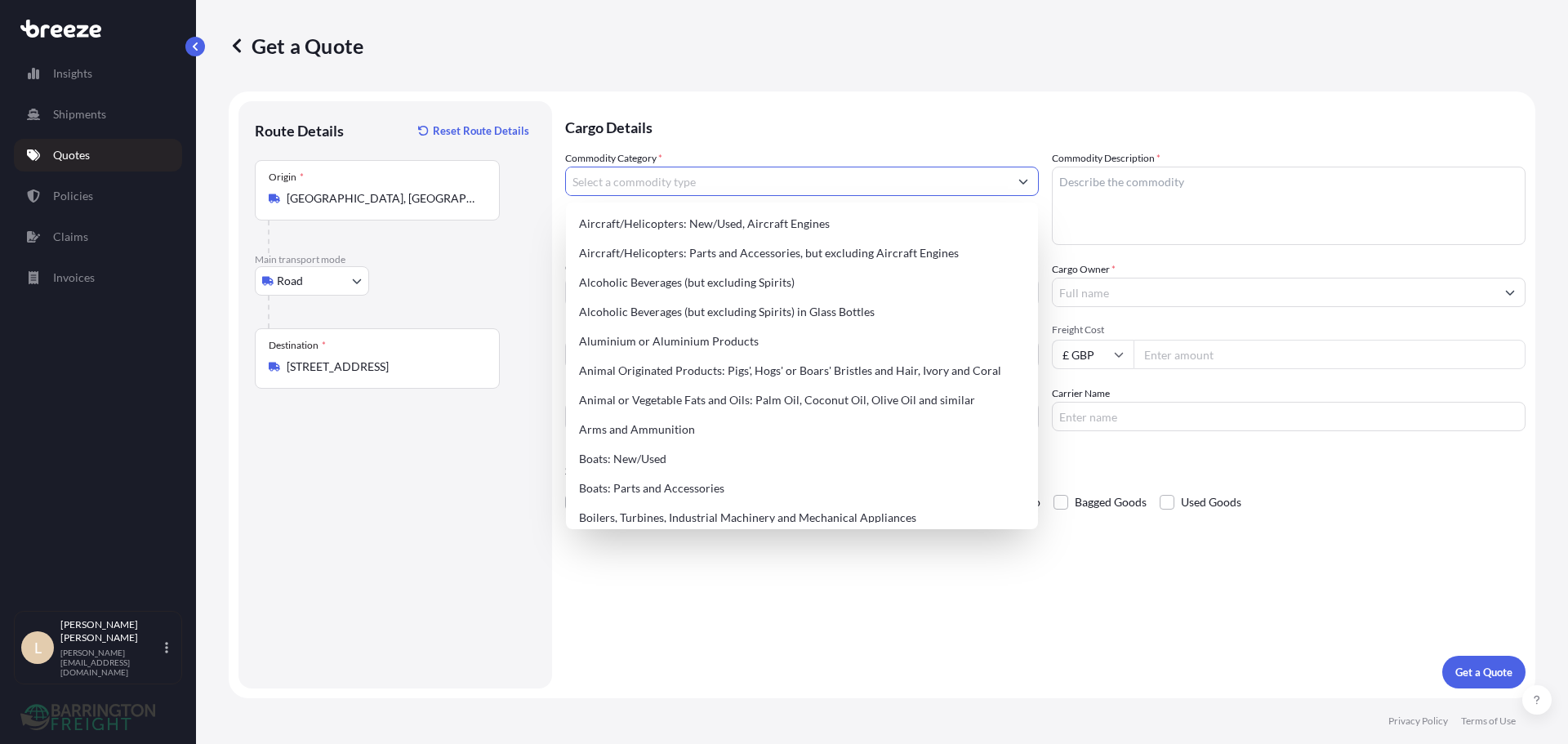
click at [594, 172] on input "Commodity Category *" at bounding box center [787, 181] width 443 height 29
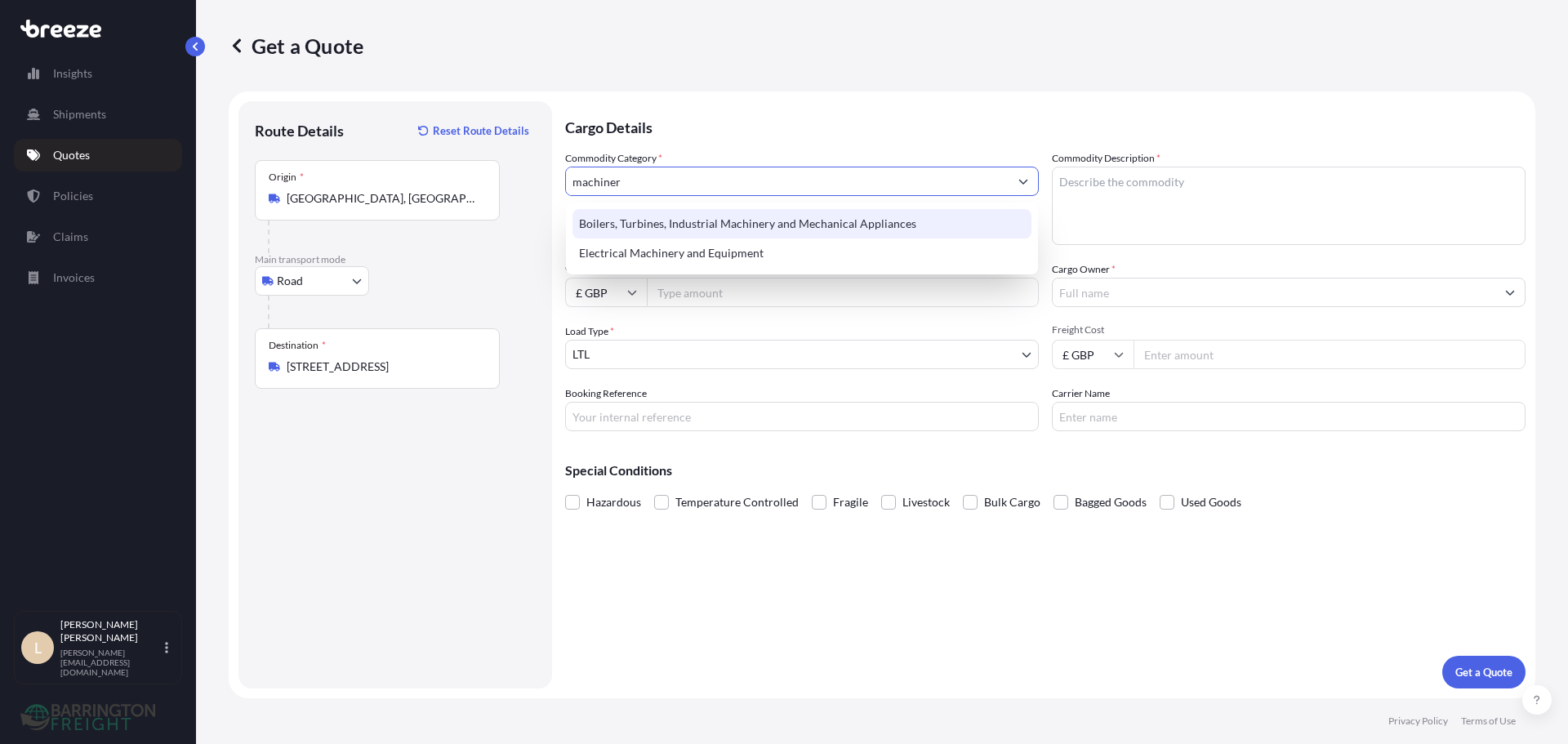
click at [806, 228] on div "Boilers, Turbines, Industrial Machinery and Mechanical Appliances" at bounding box center [802, 223] width 459 height 29
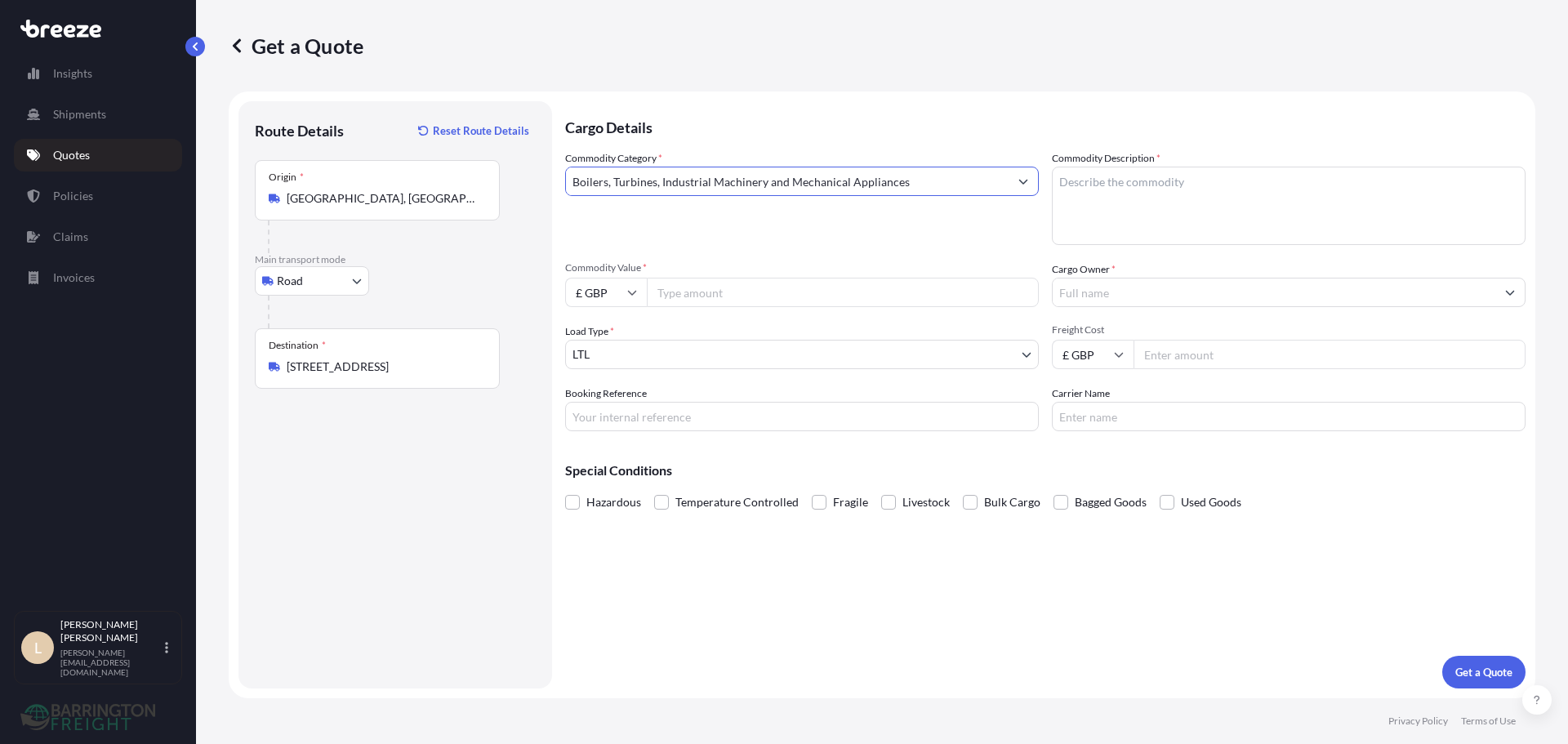
type input "Boilers, Turbines, Industrial Machinery and Mechanical Appliances"
click at [745, 289] on input "Commodity Value *" at bounding box center [843, 292] width 392 height 29
type input "65000"
click at [722, 234] on div "Commodity Category * Boilers, Turbines, Industrial Machinery and Mechanical App…" at bounding box center [802, 197] width 474 height 94
click at [1101, 297] on input "Cargo Owner *" at bounding box center [1274, 292] width 443 height 29
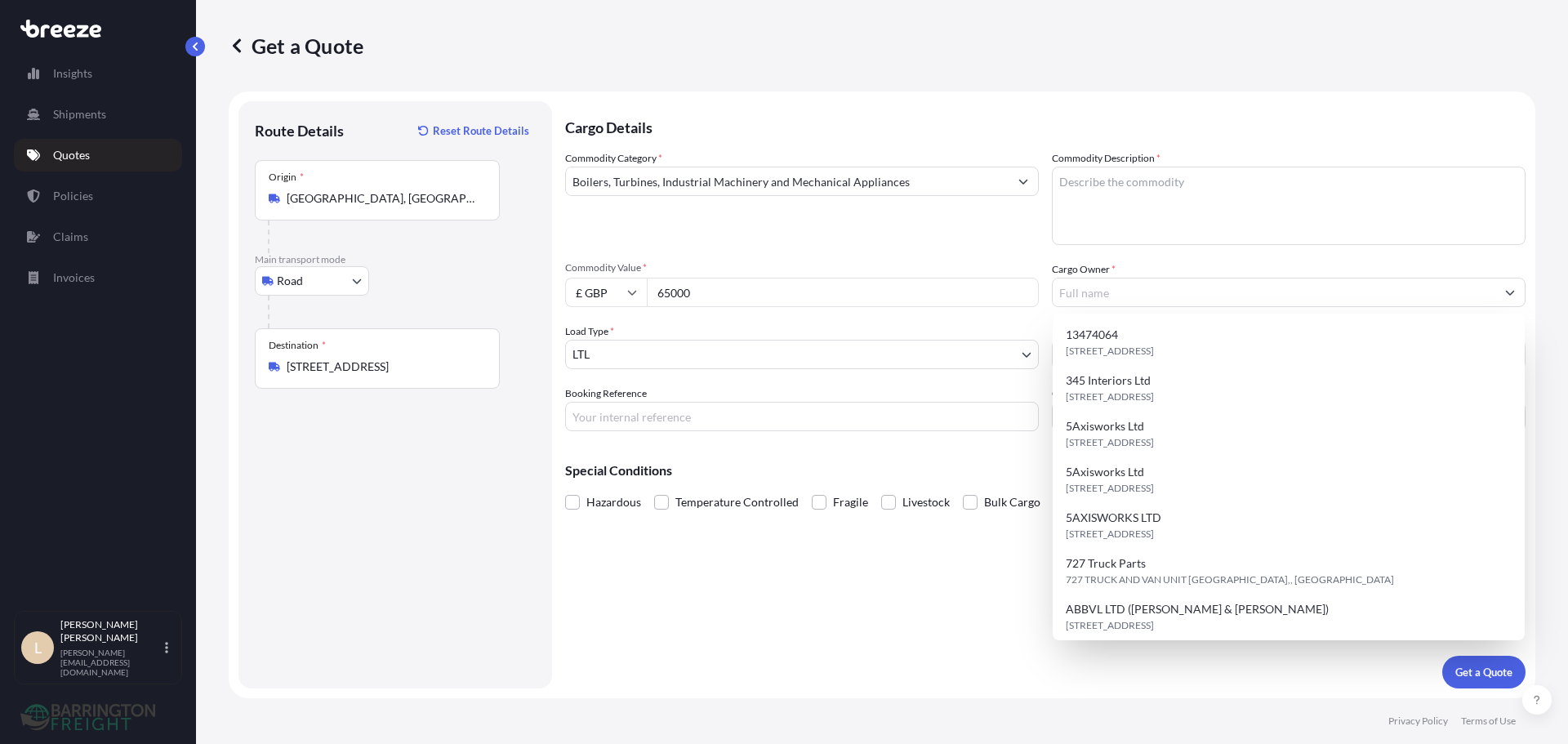
click at [976, 238] on div "Commodity Category * Boilers, Turbines, Industrial Machinery and Mechanical App…" at bounding box center [802, 197] width 474 height 94
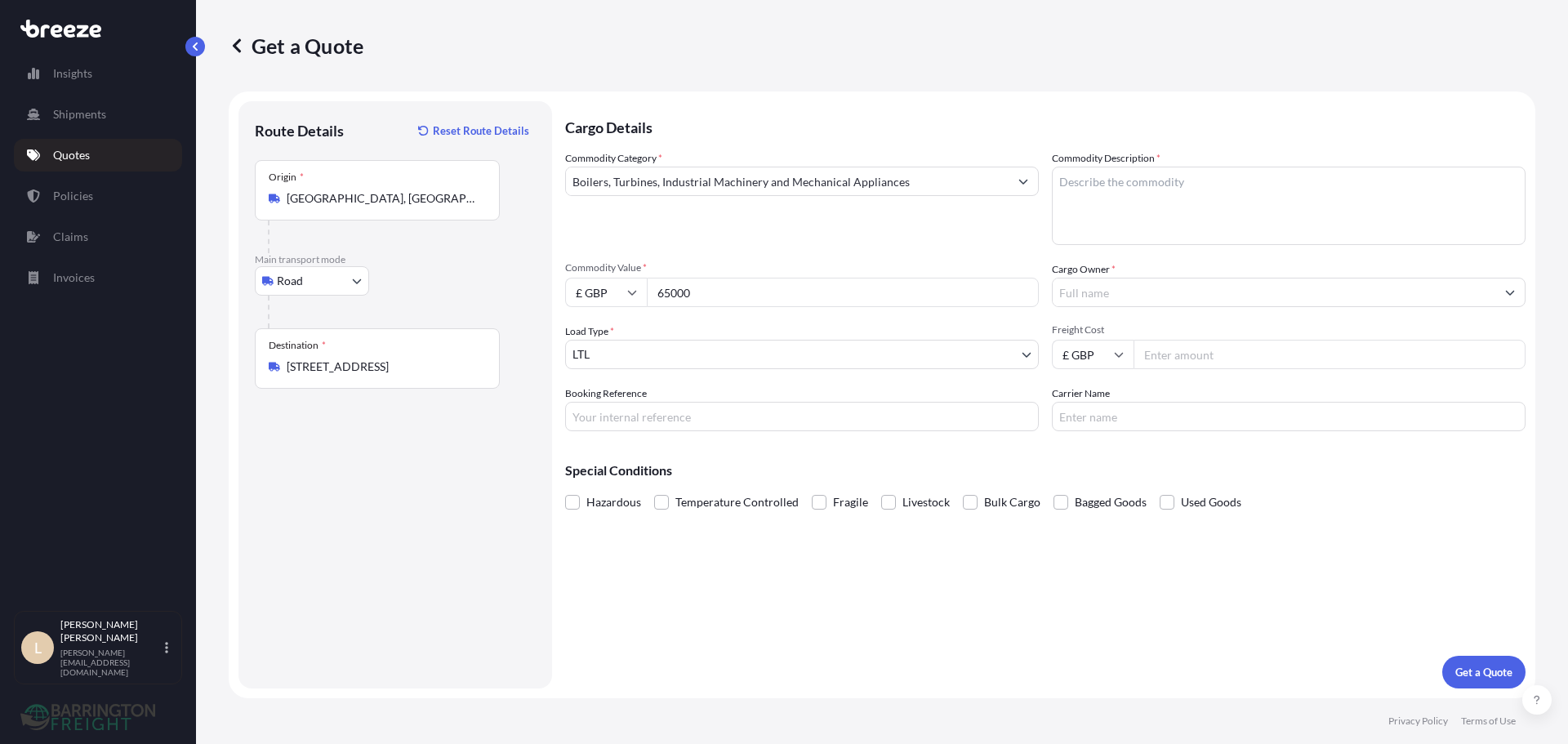
click at [1140, 352] on input "Freight Cost" at bounding box center [1329, 354] width 392 height 29
click at [1159, 350] on input "Freight Cost" at bounding box center [1329, 354] width 392 height 29
drag, startPoint x: 1181, startPoint y: 345, endPoint x: 1044, endPoint y: 315, distance: 140.2
click at [1054, 315] on div "Commodity Category * Boilers, Turbines, Industrial Machinery and Mechanical App…" at bounding box center [1045, 290] width 961 height 281
type input "995"
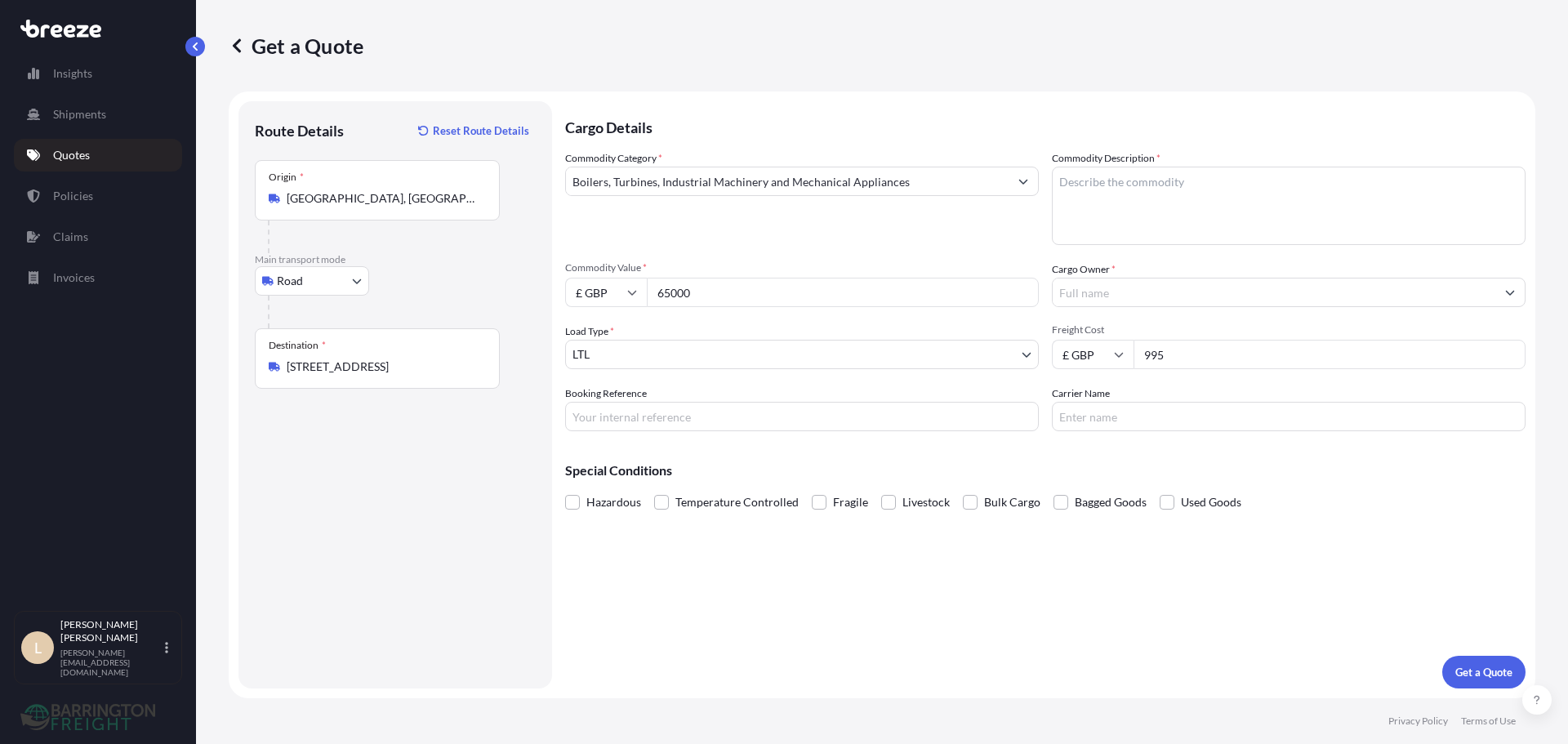
click at [1101, 295] on input "Cargo Owner *" at bounding box center [1274, 292] width 443 height 29
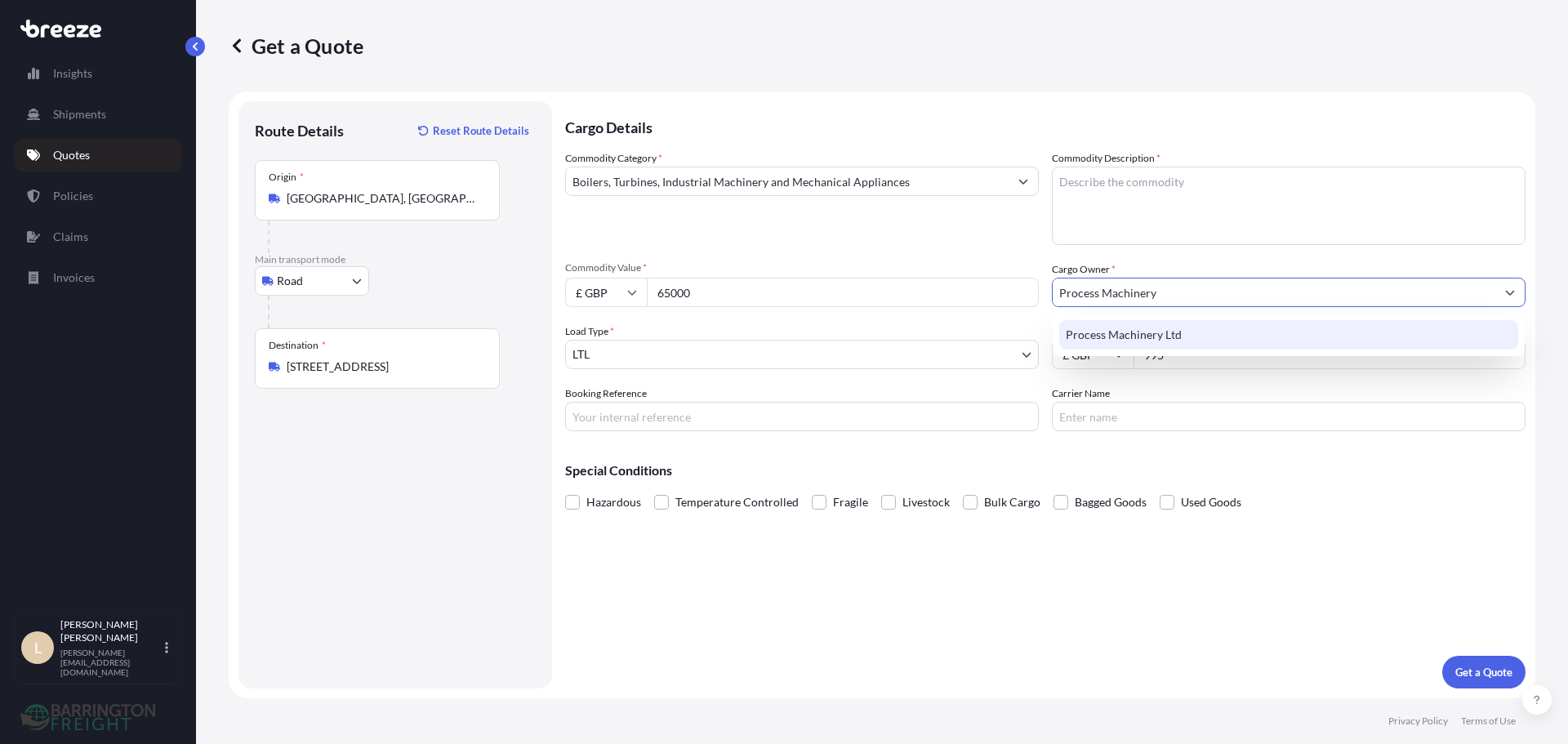
click at [1137, 329] on span "Process Machinery Ltd" at bounding box center [1124, 335] width 116 height 17
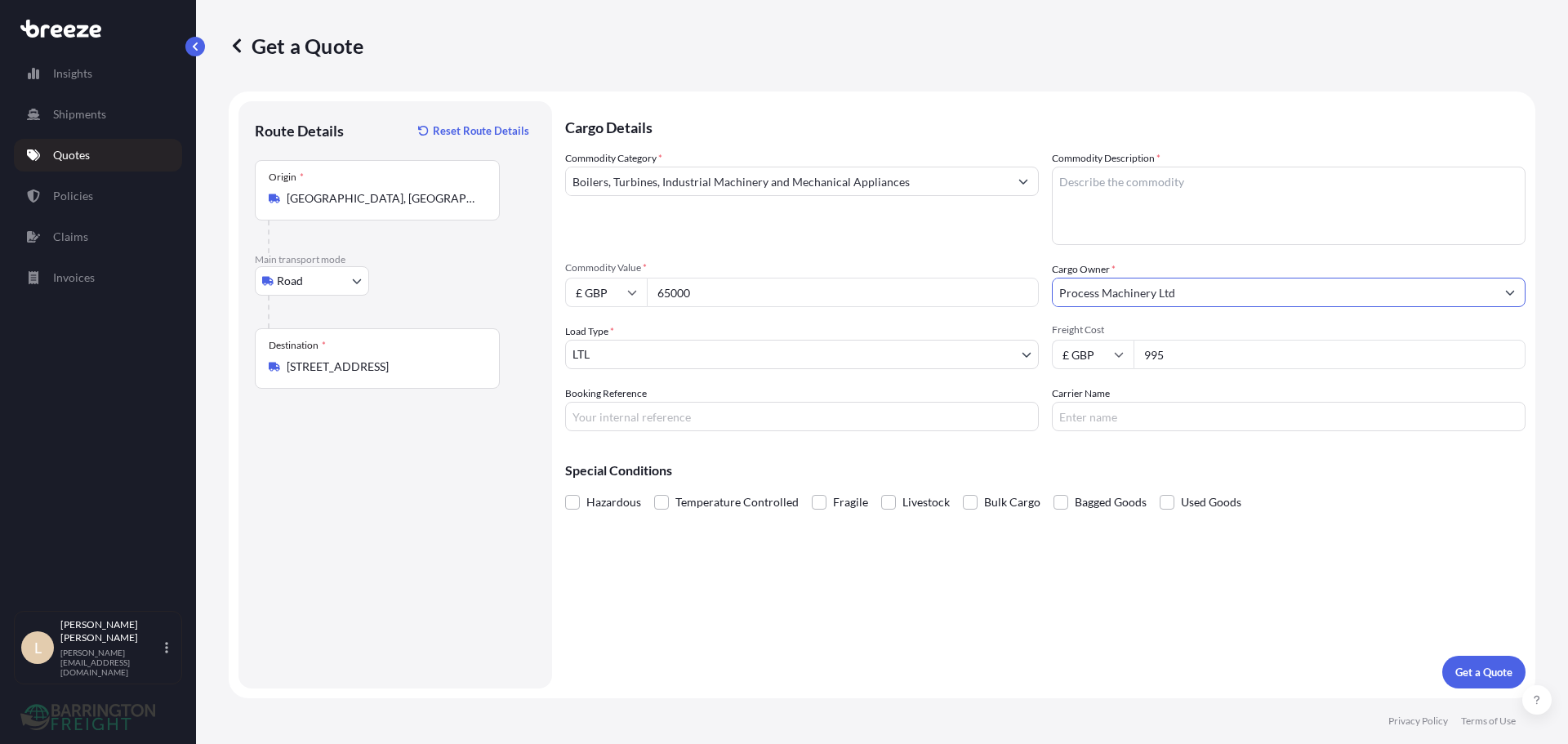
type input "Process Machinery Ltd"
click at [656, 428] on input "Booking Reference" at bounding box center [802, 416] width 474 height 29
click at [1232, 432] on div "Cargo Details Commodity Category * Boilers, Turbines, Industrial Machinery and …" at bounding box center [1045, 394] width 961 height 587
click at [1194, 412] on input "Carrier Name" at bounding box center [1289, 416] width 474 height 29
click at [859, 693] on form "Route Details Reset Route Details Place of loading Road Road Rail Origin * Zwic…" at bounding box center [882, 394] width 1307 height 606
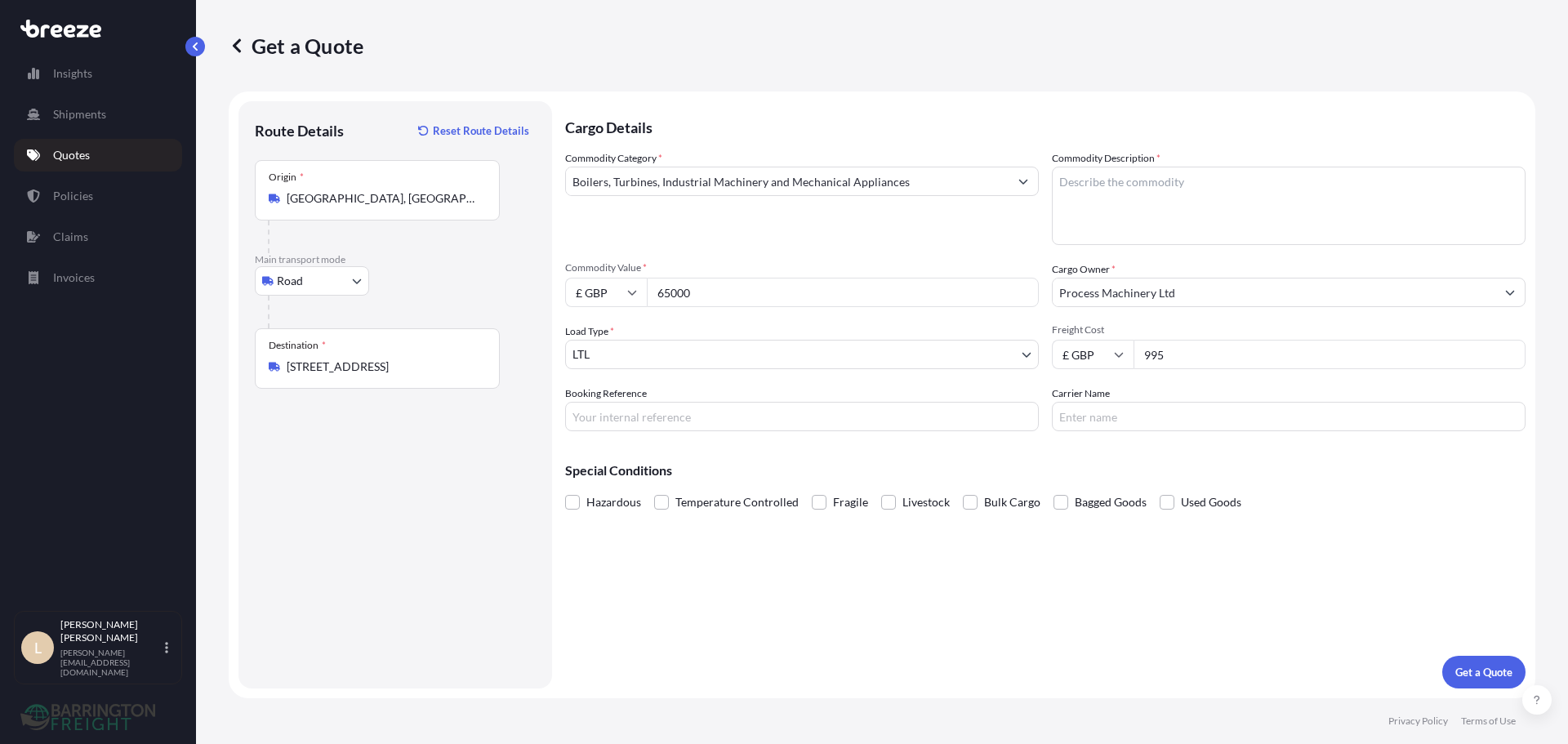
click at [1108, 207] on textarea "Commodity Description *" at bounding box center [1289, 205] width 474 height 79
type textarea "Packaging Machinery"
click at [844, 160] on div "Commodity Category * Boilers, Turbines, Industrial Machinery and Mechanical App…" at bounding box center [802, 197] width 474 height 94
click at [1487, 674] on p "Get a Quote" at bounding box center [1483, 672] width 57 height 17
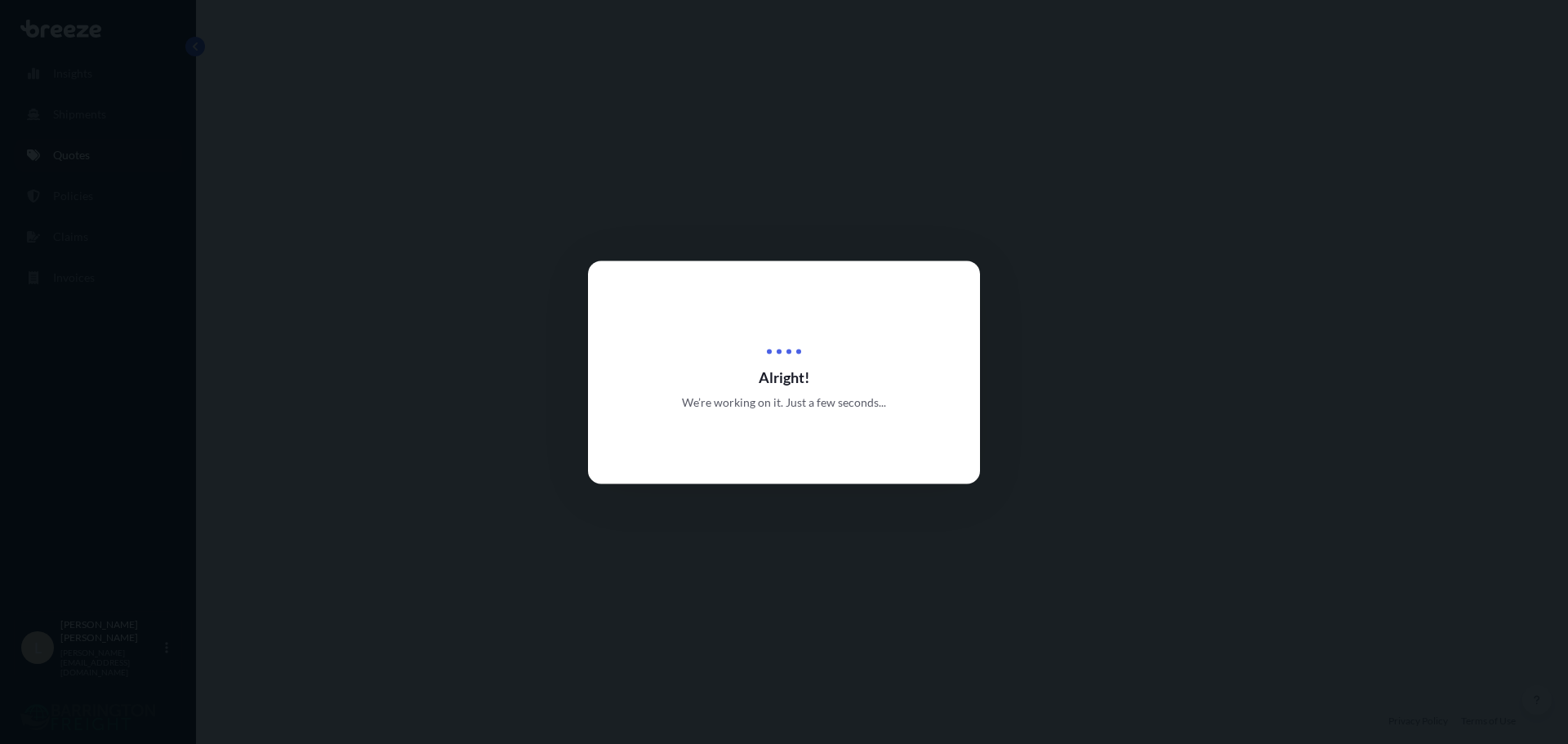
select select "Road"
select select "1"
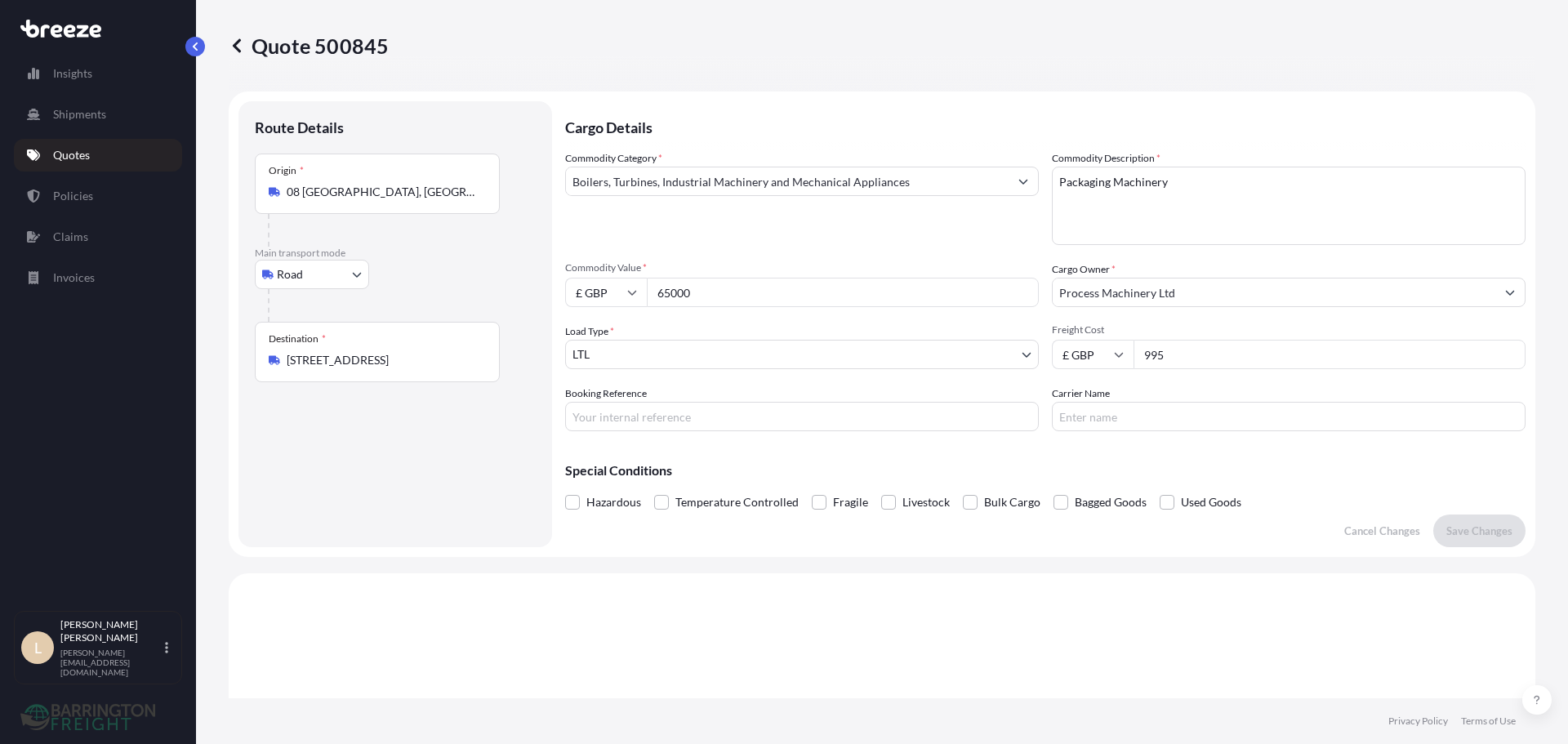
click at [83, 152] on p "Quotes" at bounding box center [71, 155] width 36 height 17
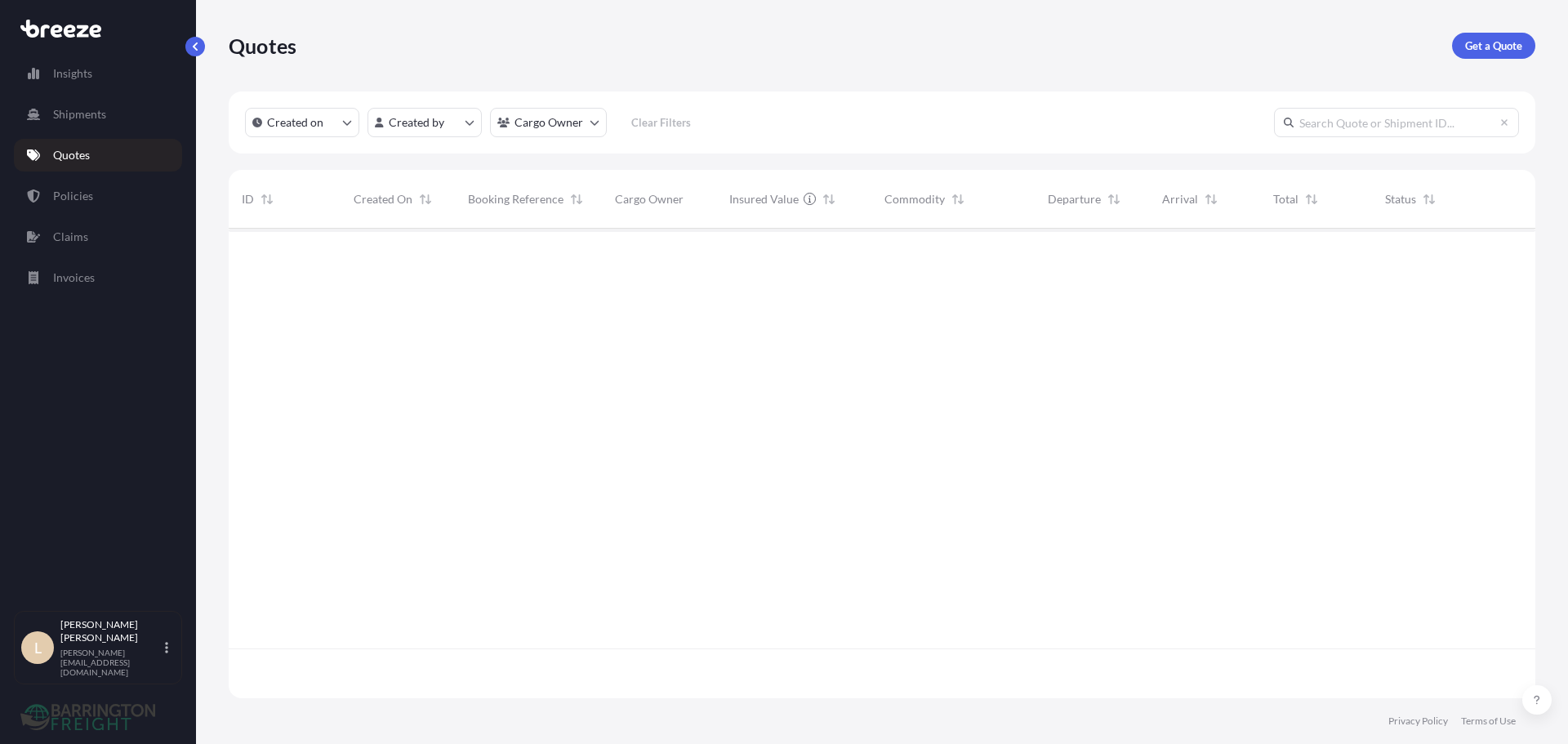
scroll to position [466, 1295]
